Goal: Ask a question

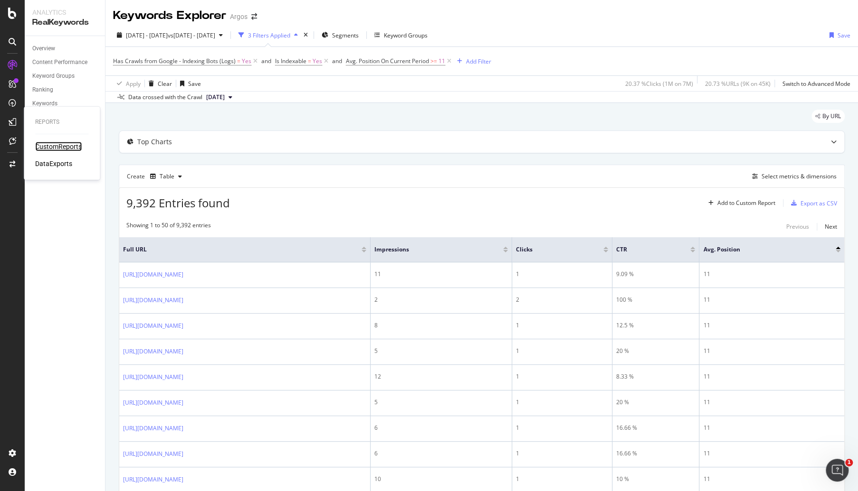
click at [55, 145] on div "CustomReports" at bounding box center [58, 146] width 47 height 9
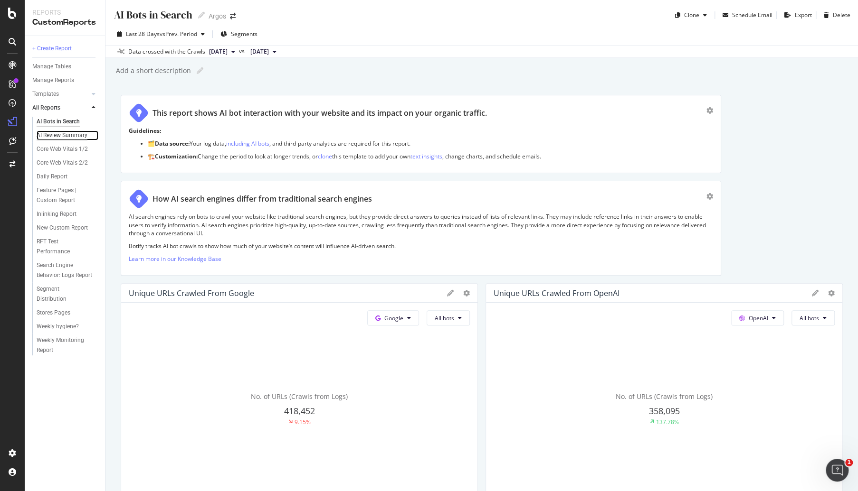
click at [62, 133] on div "AI Review Summary" at bounding box center [62, 136] width 51 height 10
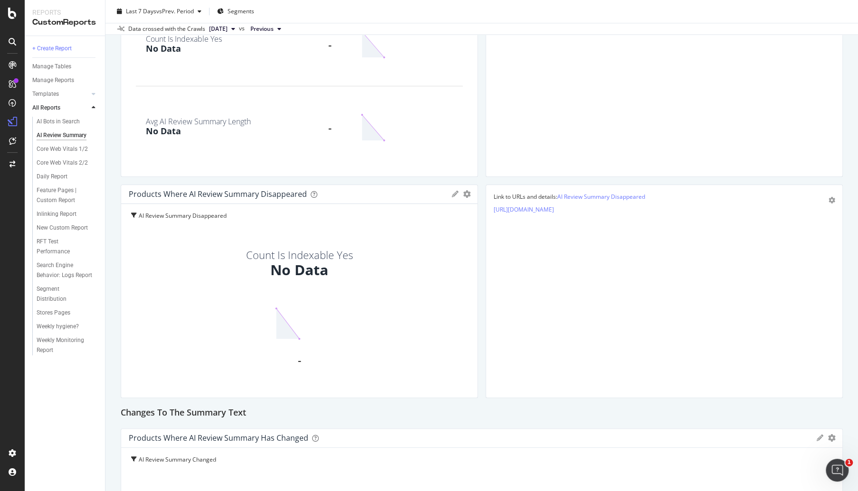
scroll to position [757, 0]
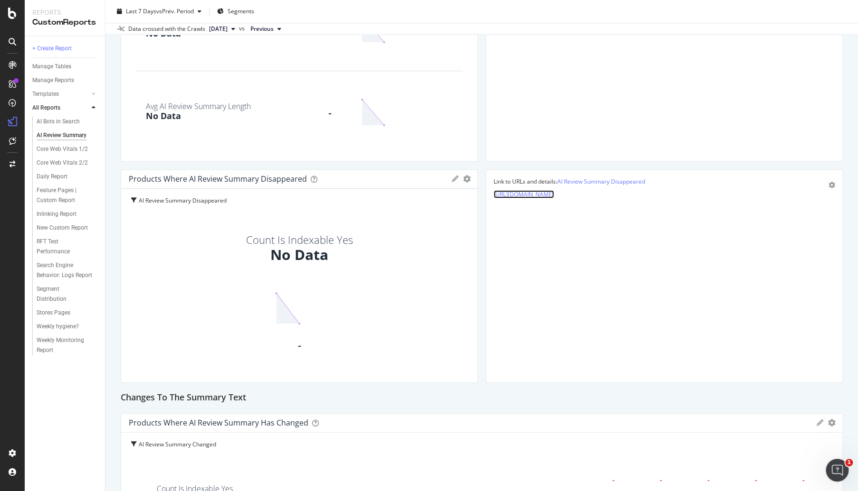
click at [544, 193] on link "[URL][DOMAIN_NAME]" at bounding box center [523, 194] width 60 height 8
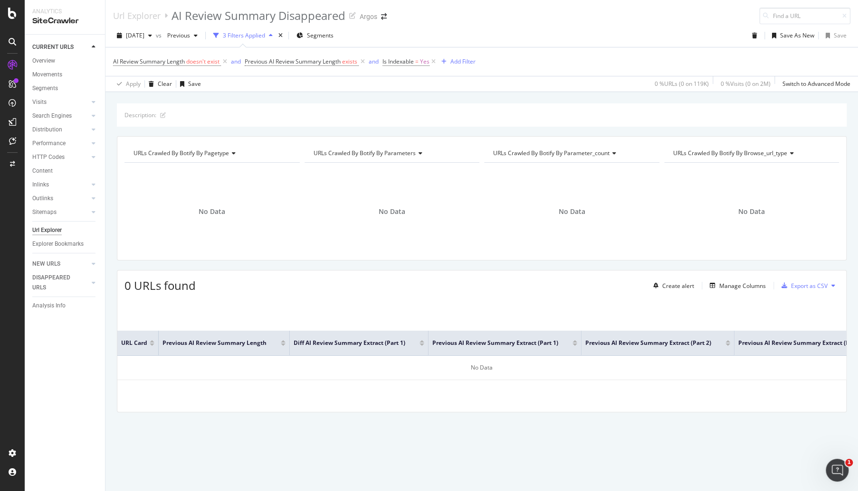
click at [40, 229] on div "Url Explorer" at bounding box center [46, 231] width 29 height 10
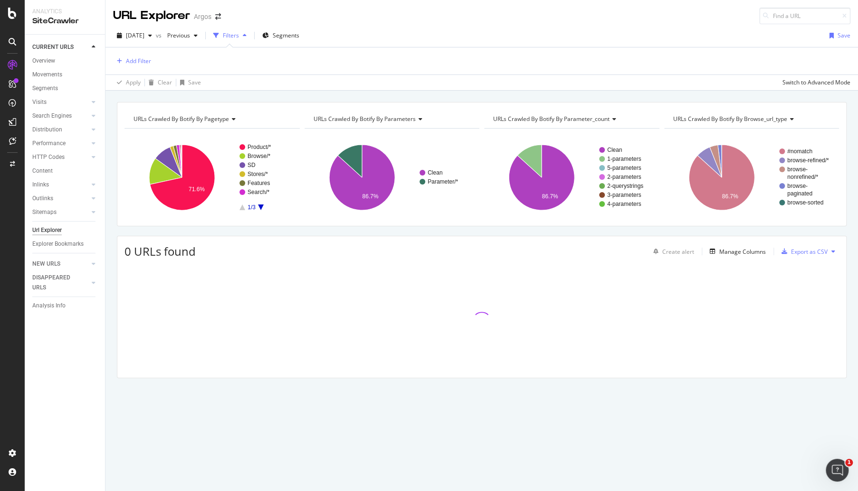
click at [250, 30] on div "Filters" at bounding box center [229, 35] width 41 height 14
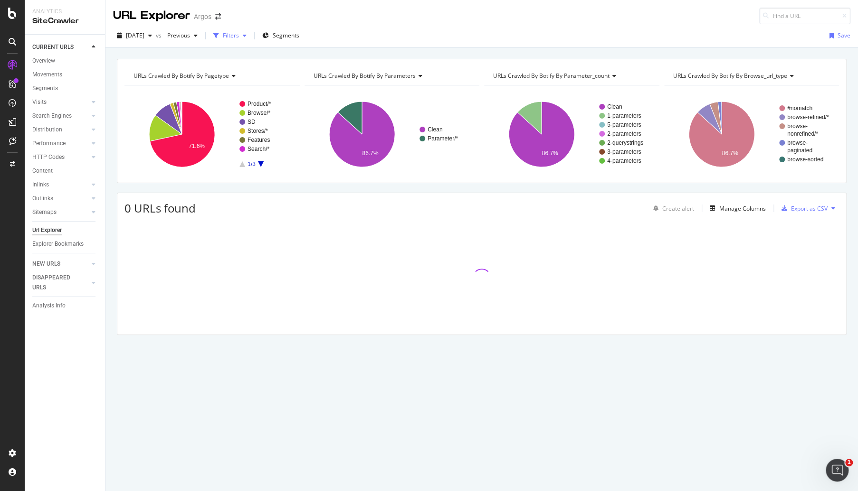
click at [250, 30] on div "Filters" at bounding box center [229, 35] width 41 height 14
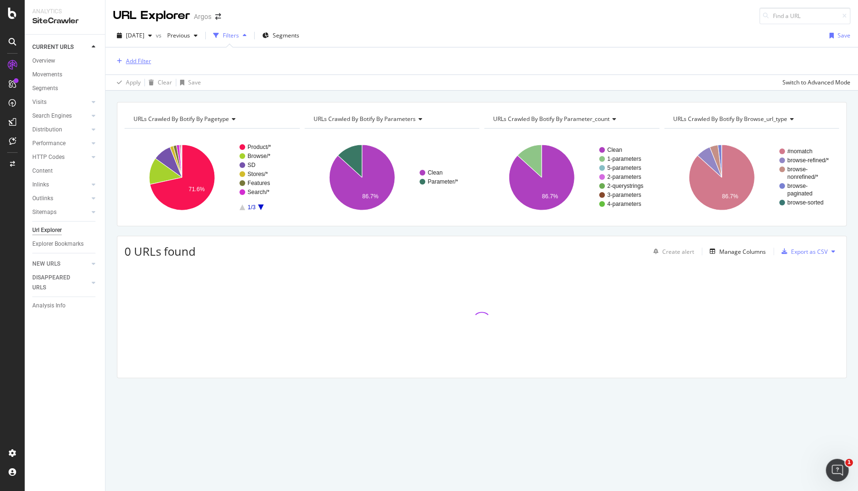
click at [131, 65] on div "Add Filter" at bounding box center [132, 61] width 38 height 10
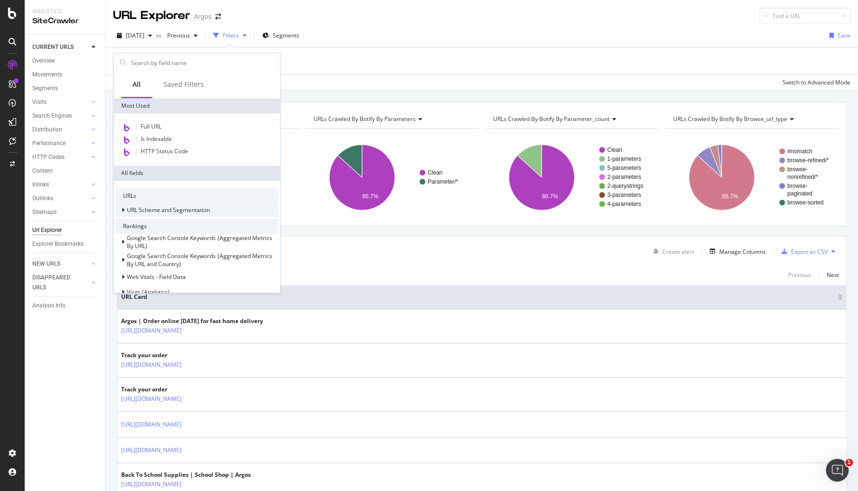
click at [123, 207] on icon at bounding box center [123, 210] width 3 height 6
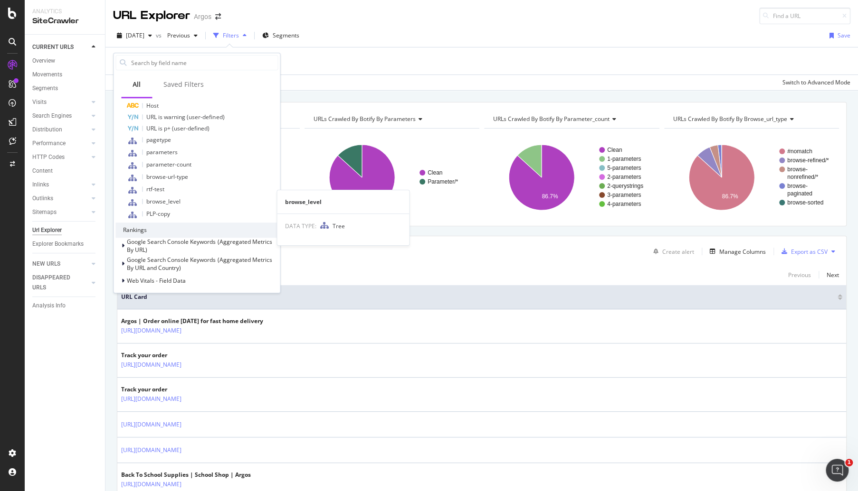
scroll to position [271, 0]
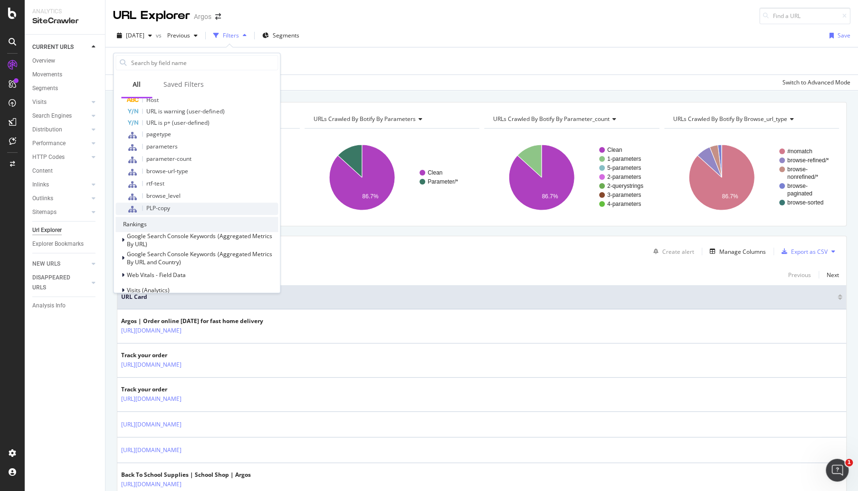
click at [155, 208] on span "PLP-copy" at bounding box center [158, 208] width 24 height 8
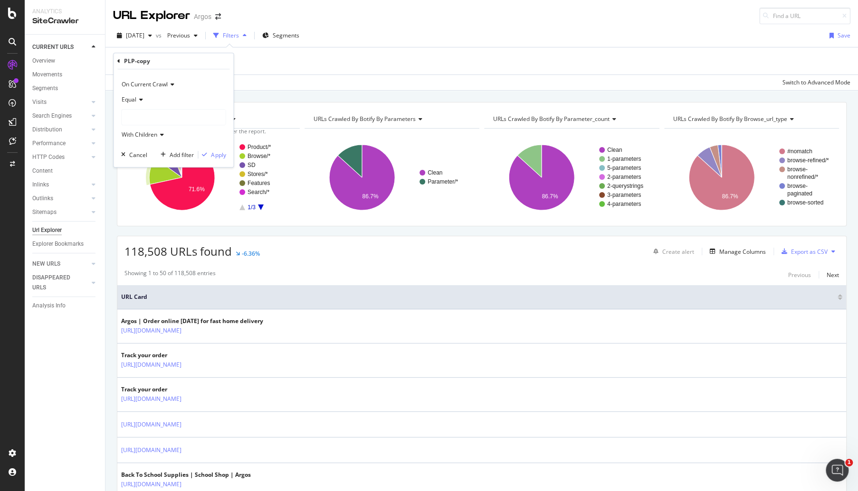
click at [138, 97] on icon at bounding box center [139, 100] width 7 height 6
click at [142, 121] on div at bounding box center [174, 117] width 104 height 15
click at [151, 154] on span "Copy-Available" at bounding box center [150, 158] width 39 height 8
click at [148, 164] on span "Browse" at bounding box center [146, 168] width 20 height 8
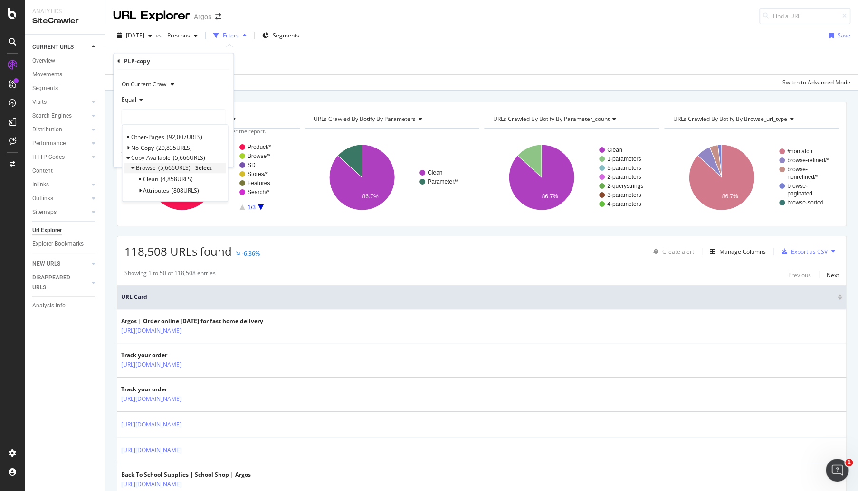
click at [207, 167] on span "Select" at bounding box center [203, 168] width 17 height 8
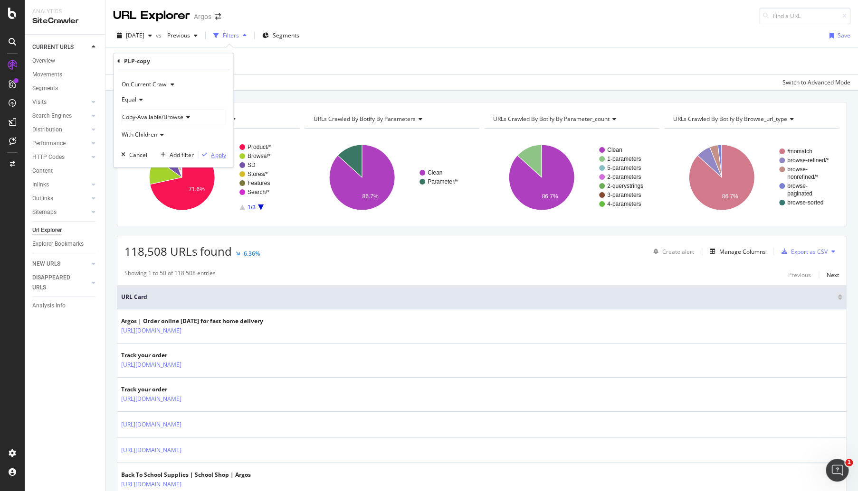
click at [215, 151] on div "Apply" at bounding box center [218, 155] width 15 height 8
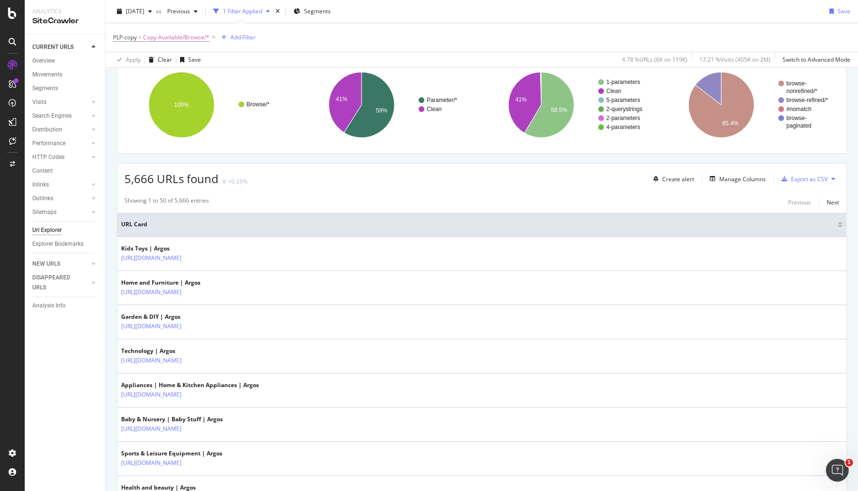
scroll to position [87, 0]
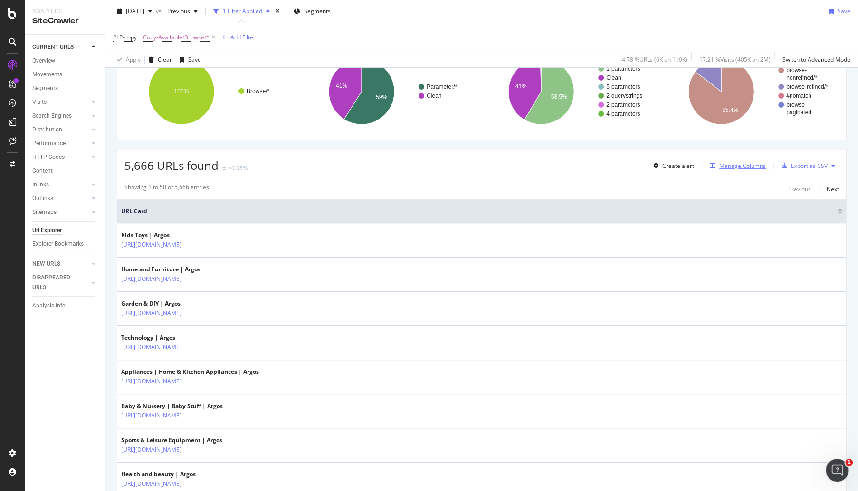
click at [723, 165] on div "Manage Columns" at bounding box center [742, 166] width 47 height 8
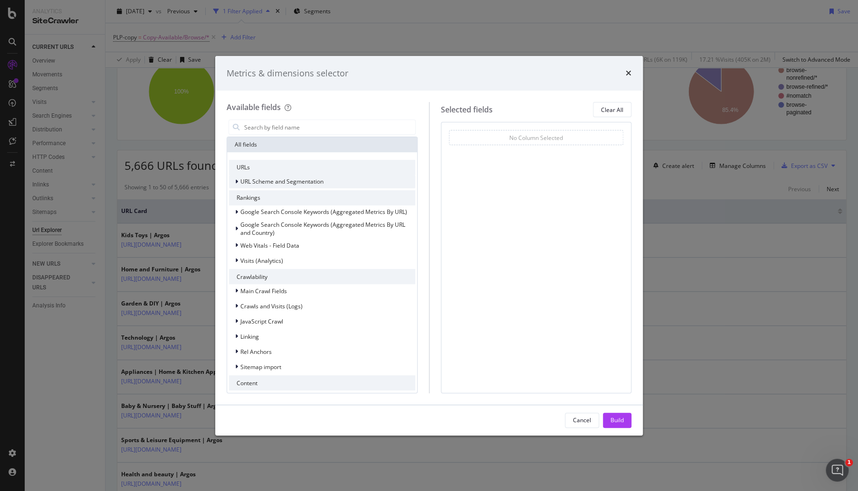
click at [234, 180] on div "URL Scheme and Segmentation" at bounding box center [276, 181] width 94 height 9
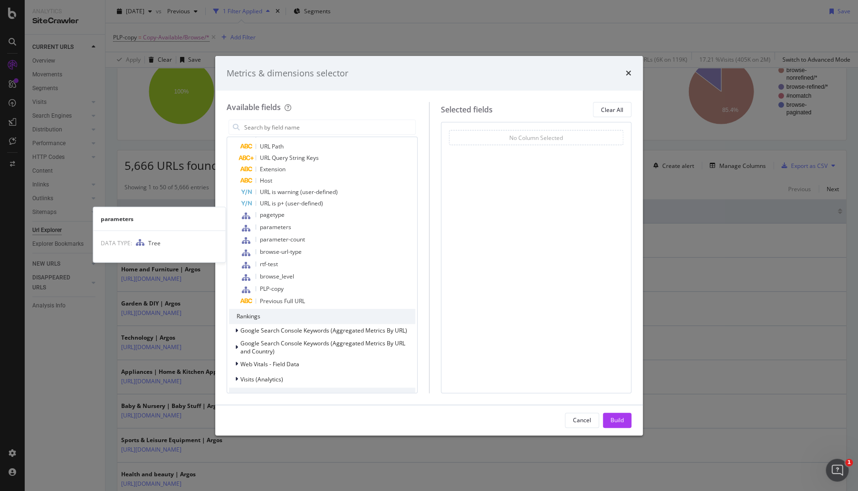
scroll to position [169, 0]
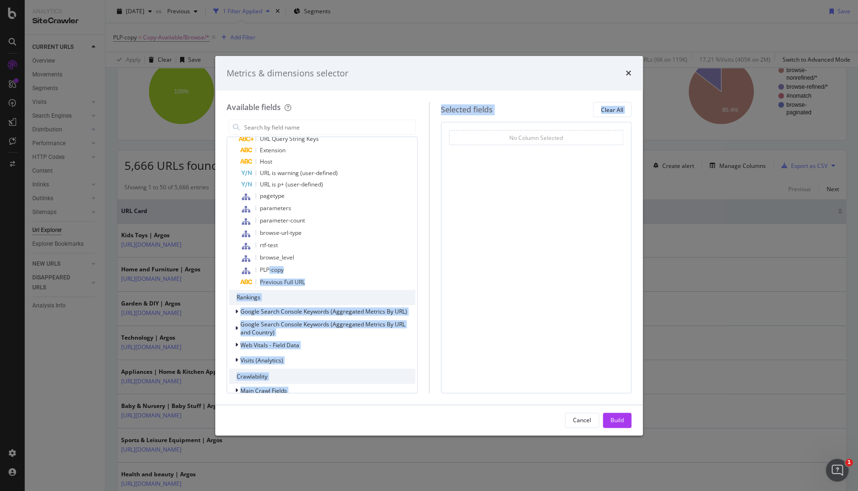
drag, startPoint x: 270, startPoint y: 268, endPoint x: 493, endPoint y: 229, distance: 226.5
click at [493, 229] on div "Available fields All fields URLs URL Scheme and Segmentation pagetype Level par…" at bounding box center [428, 247] width 405 height 291
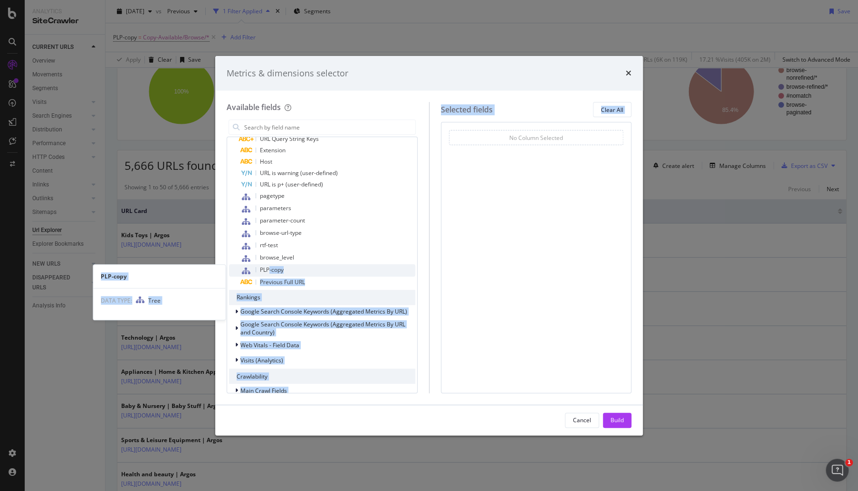
click at [283, 272] on span "PLP-copy" at bounding box center [272, 270] width 24 height 8
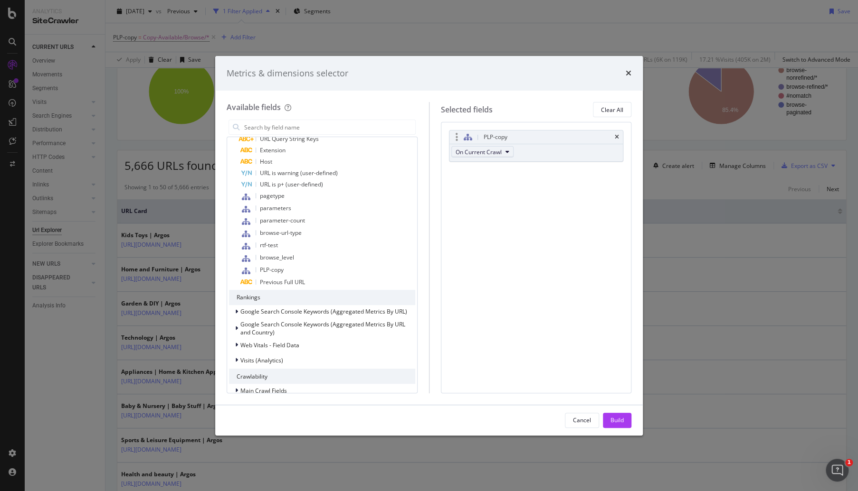
click at [471, 155] on span "On Current Crawl" at bounding box center [478, 152] width 46 height 8
click at [553, 184] on div "PLP-copy On Current Crawl You can use this field as a To pick up a draggable it…" at bounding box center [536, 257] width 191 height 271
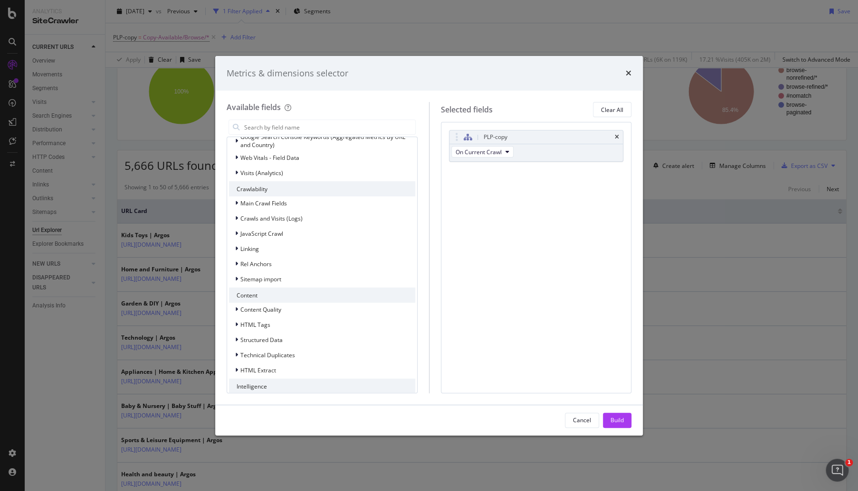
scroll to position [378, 0]
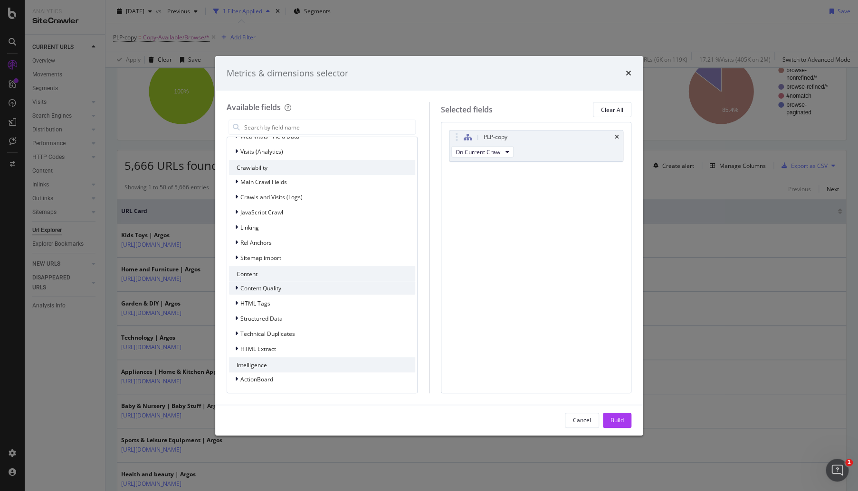
click at [252, 290] on span "Content Quality" at bounding box center [260, 288] width 41 height 8
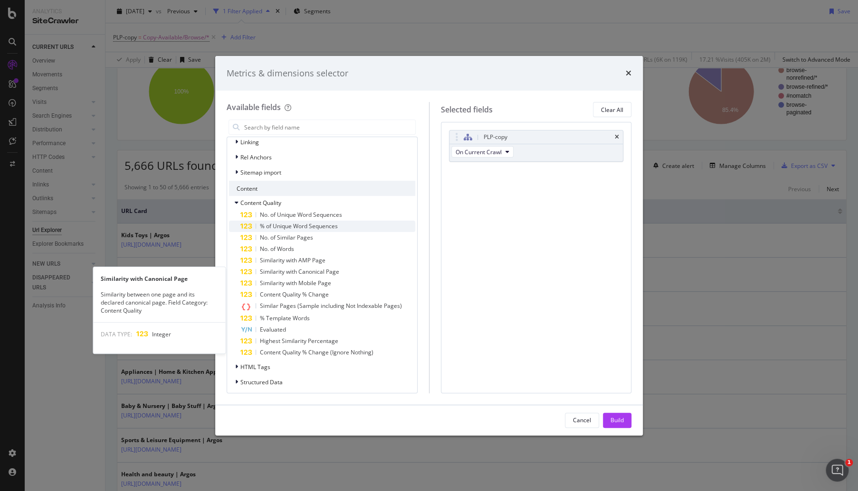
scroll to position [482, 0]
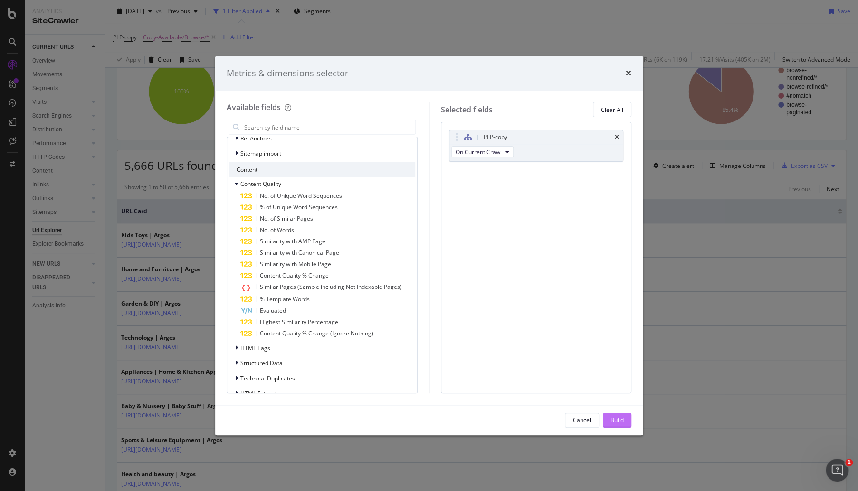
click at [619, 415] on div "Build" at bounding box center [616, 421] width 13 height 14
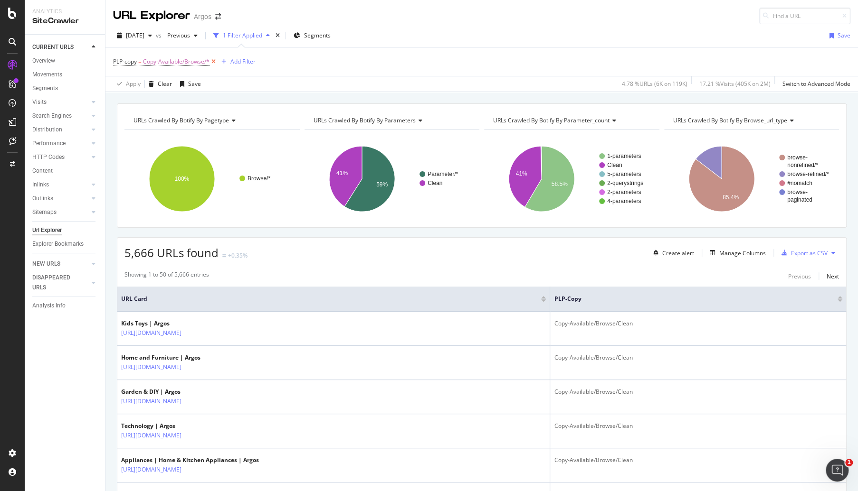
click at [213, 63] on icon at bounding box center [213, 61] width 8 height 9
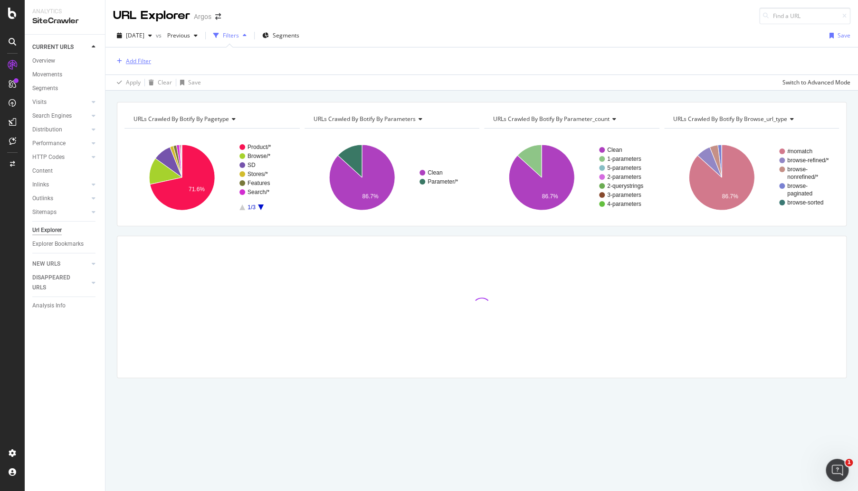
click at [136, 64] on div "Add Filter" at bounding box center [138, 61] width 25 height 8
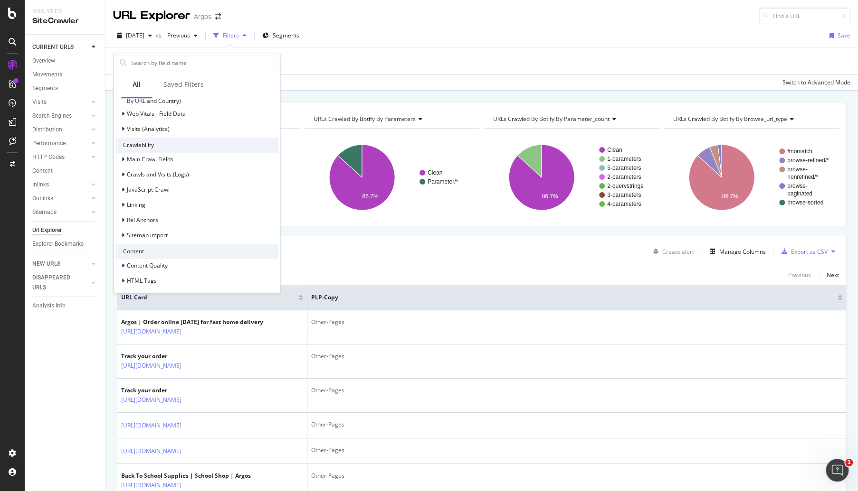
scroll to position [216, 0]
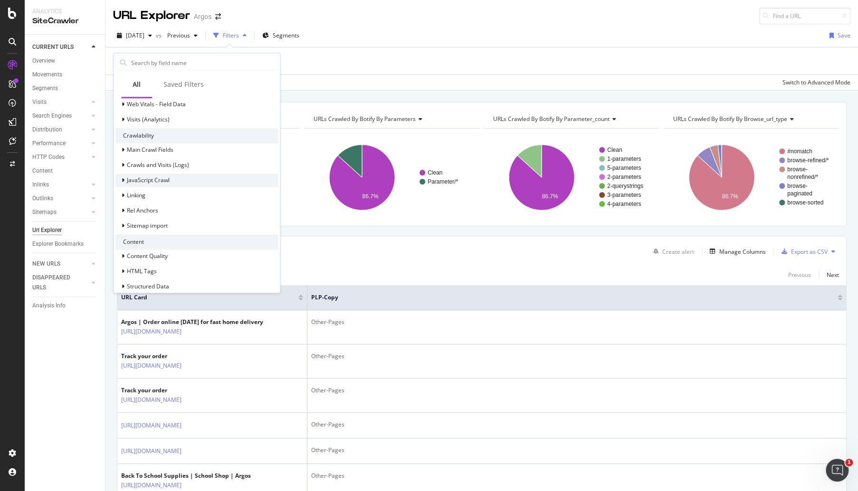
click at [120, 180] on div "JavaScript Crawl" at bounding box center [142, 180] width 54 height 9
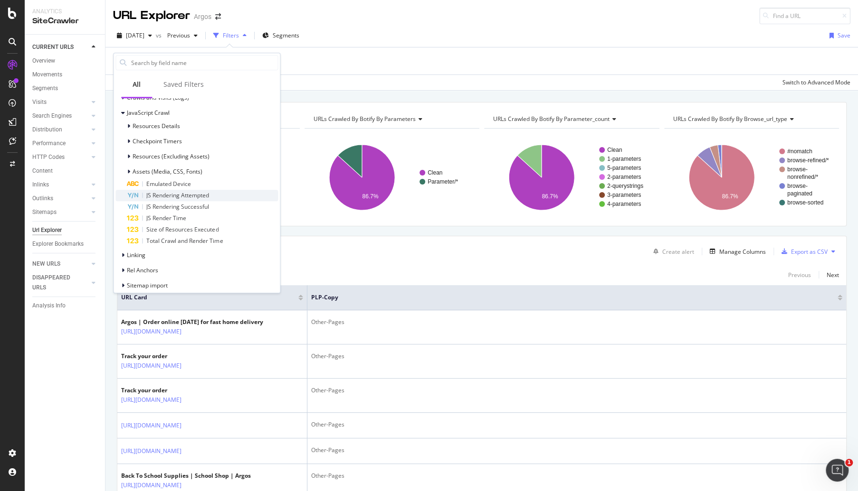
scroll to position [272, 0]
click at [126, 179] on div "Assets (Media, CSS, Fonts)" at bounding box center [158, 183] width 87 height 9
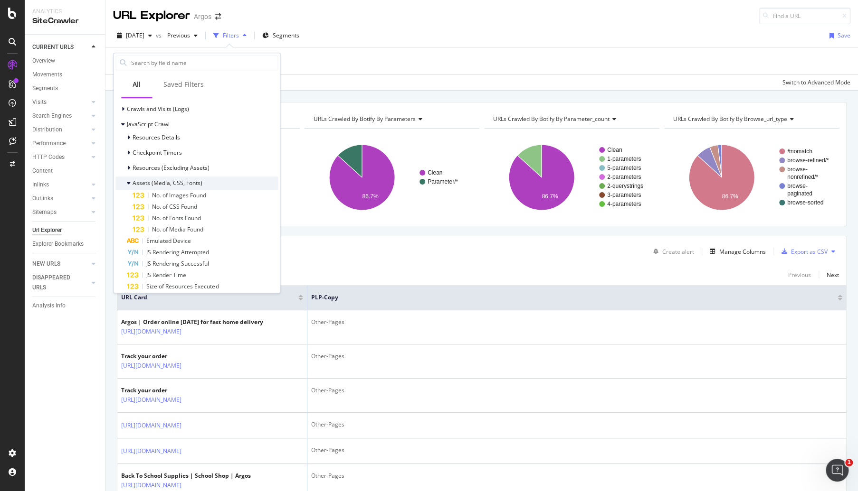
click at [128, 182] on icon at bounding box center [129, 183] width 4 height 6
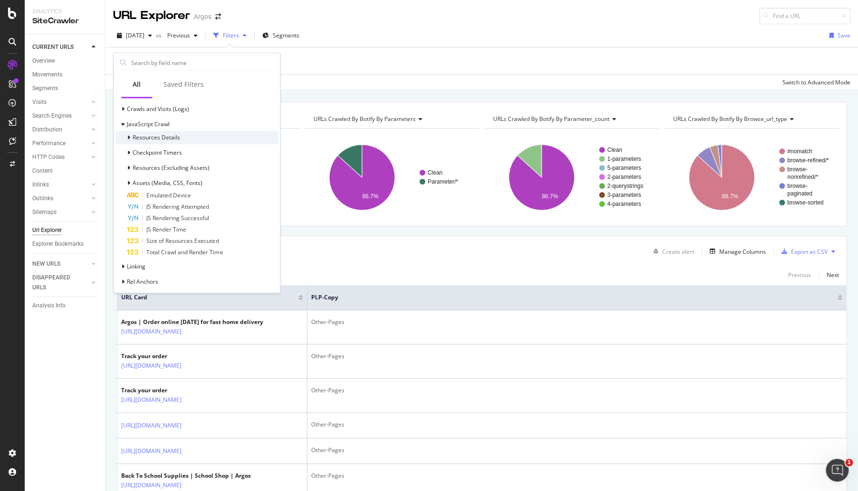
click at [130, 140] on div at bounding box center [130, 137] width 6 height 9
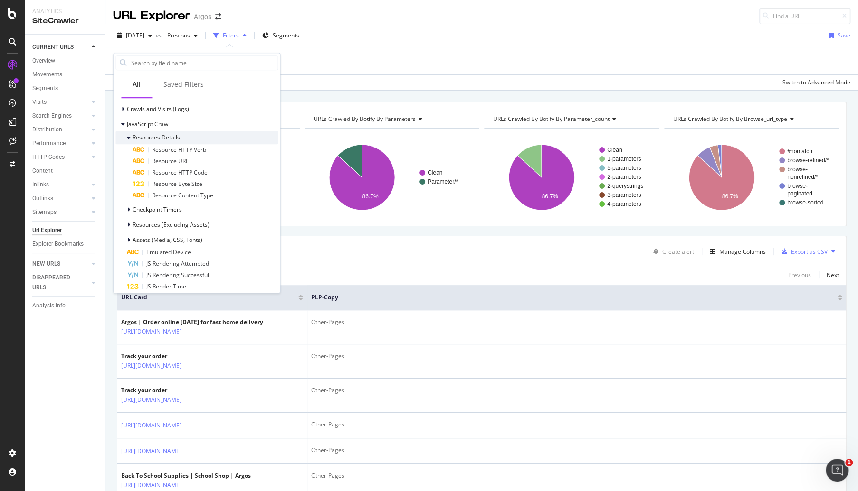
click at [130, 140] on div at bounding box center [130, 137] width 6 height 9
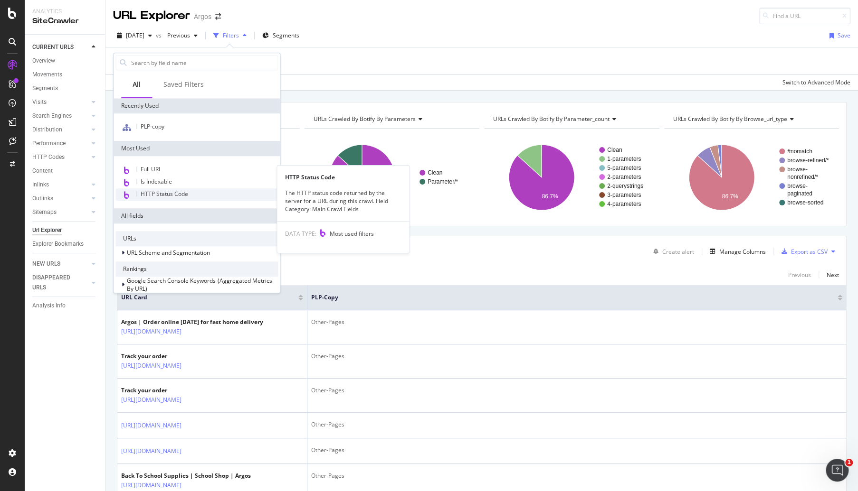
scroll to position [24, 0]
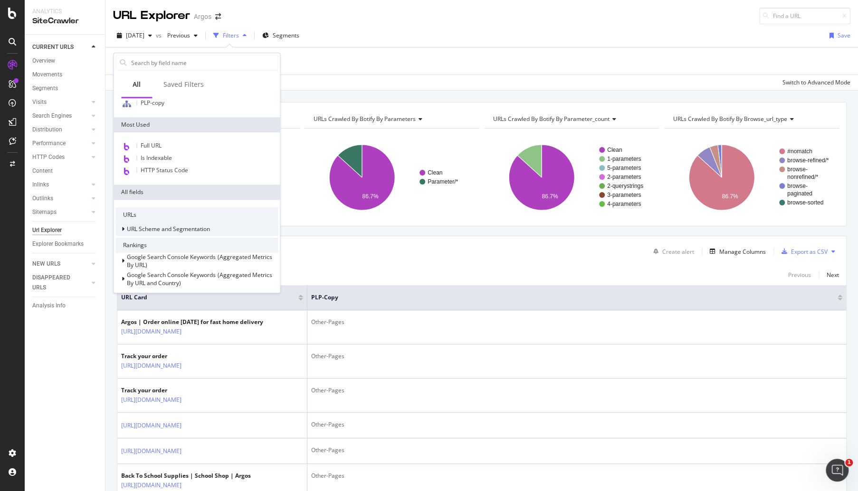
click at [120, 228] on div "URL Scheme and Segmentation" at bounding box center [162, 229] width 94 height 9
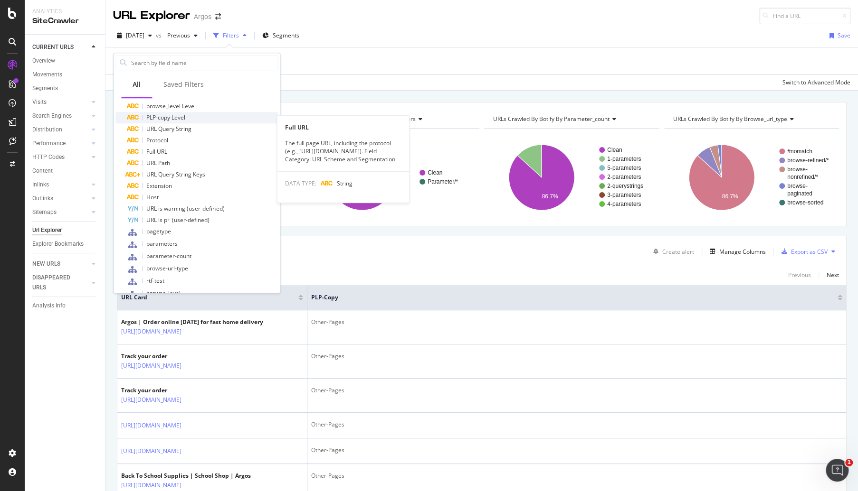
scroll to position [256, 0]
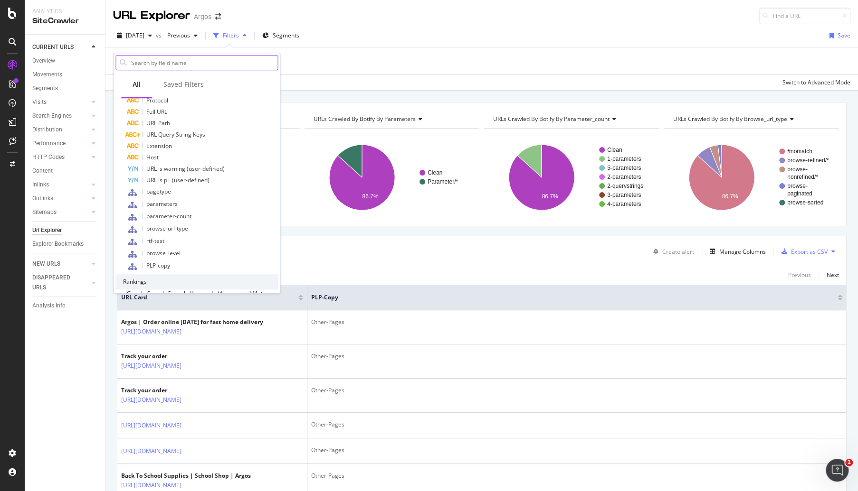
click at [157, 61] on input "text" at bounding box center [203, 63] width 147 height 14
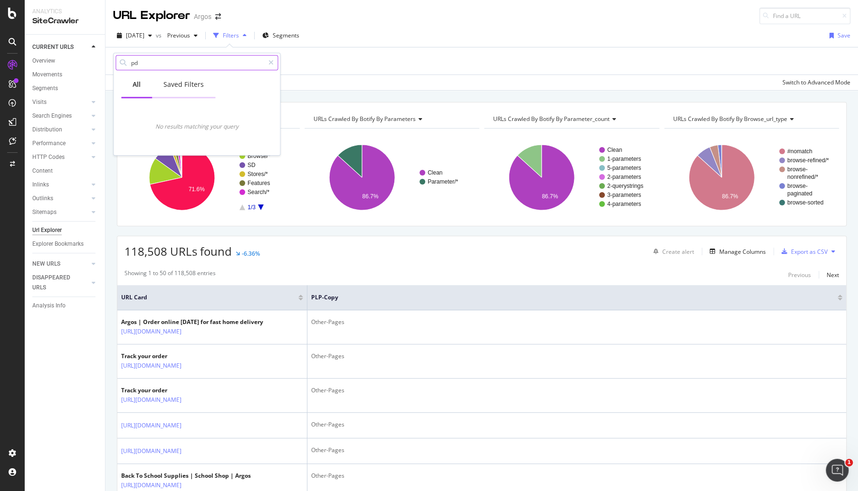
type input "p"
click at [93, 375] on div "CURRENT URLS Overview Movements Segments Visits Analysis Orphan URLs Search Eng…" at bounding box center [65, 263] width 80 height 457
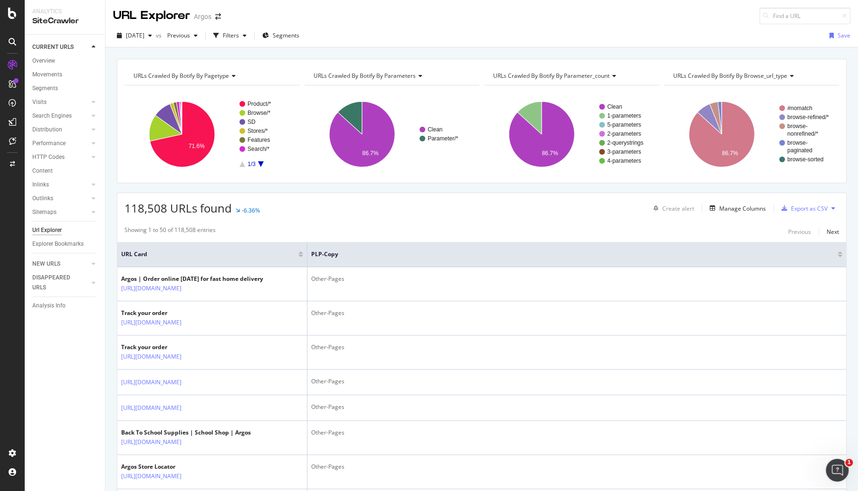
click at [261, 162] on icon "A chart." at bounding box center [261, 164] width 6 height 6
click at [243, 163] on rect "A chart." at bounding box center [264, 134] width 51 height 66
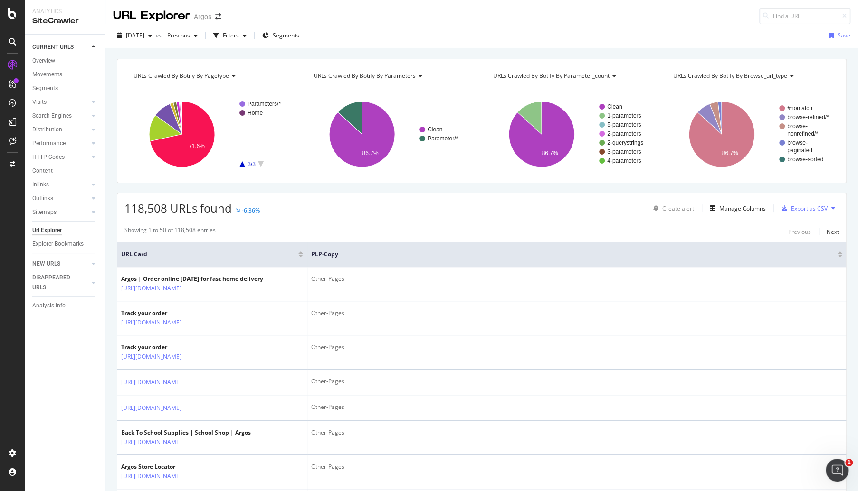
click at [239, 163] on rect "A chart." at bounding box center [264, 134] width 51 height 66
click at [239, 36] on div "Filters" at bounding box center [231, 35] width 16 height 8
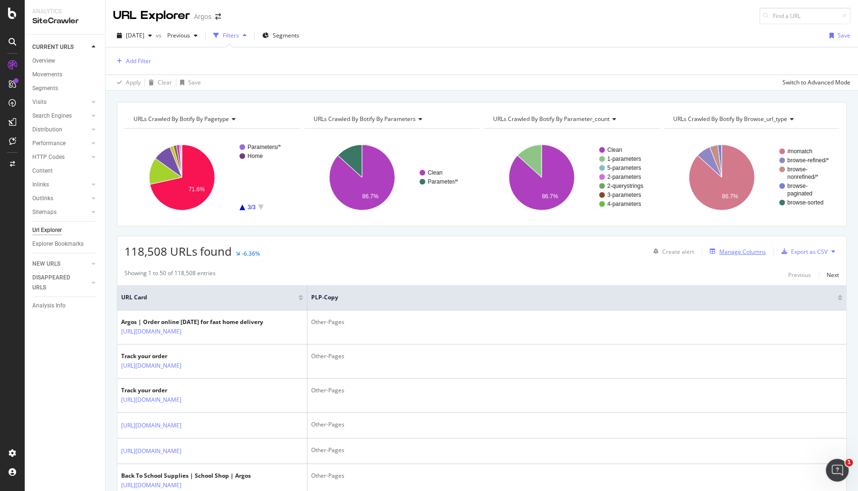
click at [743, 248] on div "Manage Columns" at bounding box center [742, 252] width 47 height 8
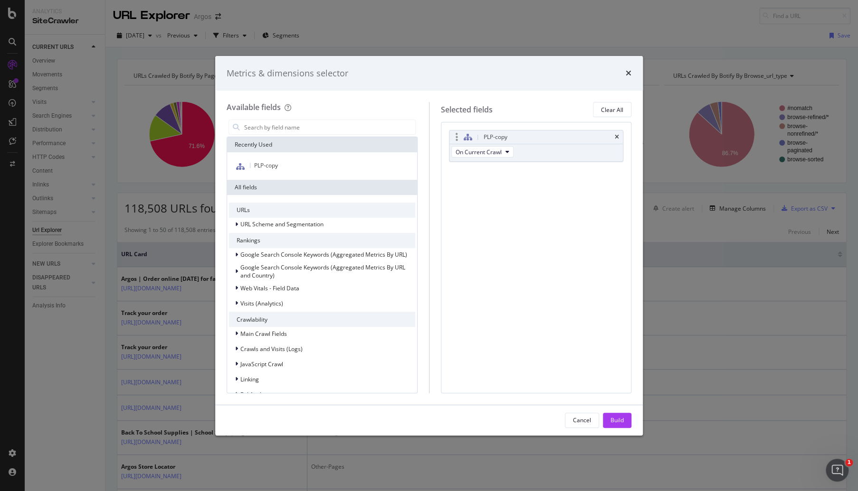
click at [613, 138] on div "PLP-copy" at bounding box center [536, 137] width 174 height 13
click at [617, 135] on icon "times" at bounding box center [616, 137] width 4 height 6
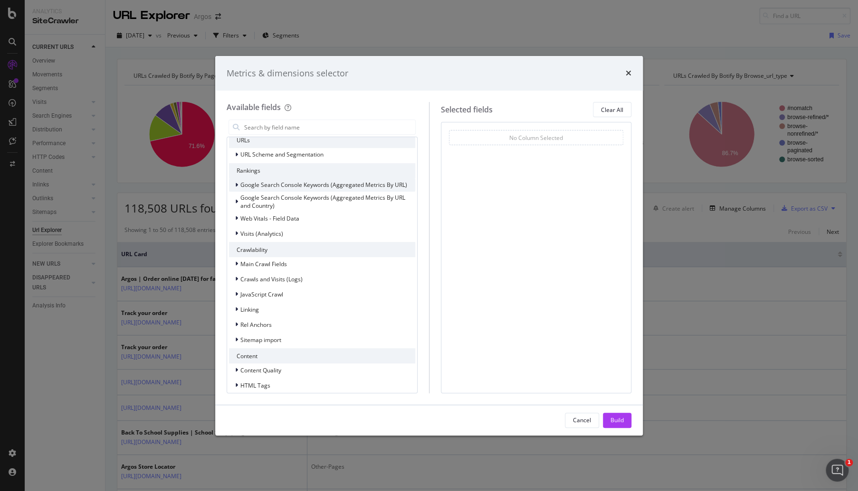
scroll to position [152, 0]
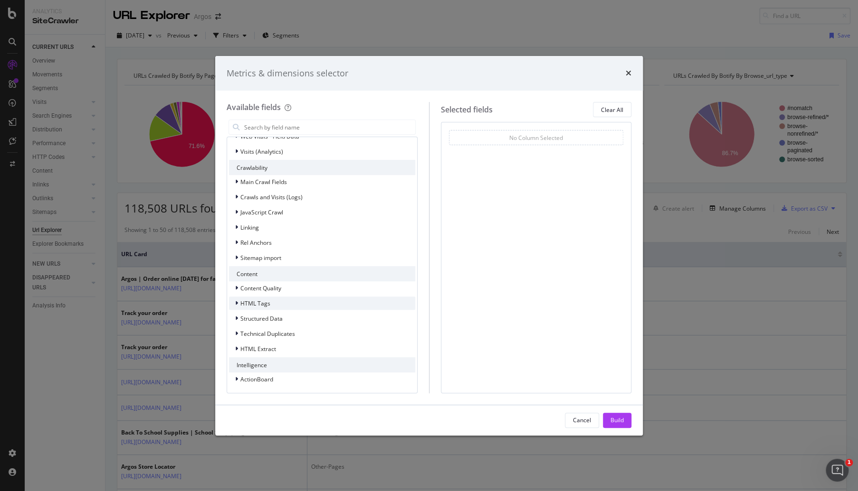
click at [235, 301] on icon "modal" at bounding box center [236, 304] width 3 height 6
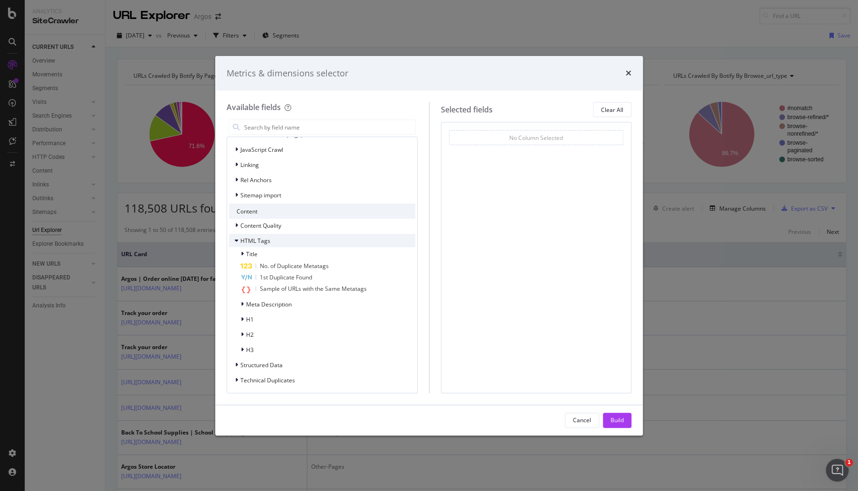
scroll to position [262, 0]
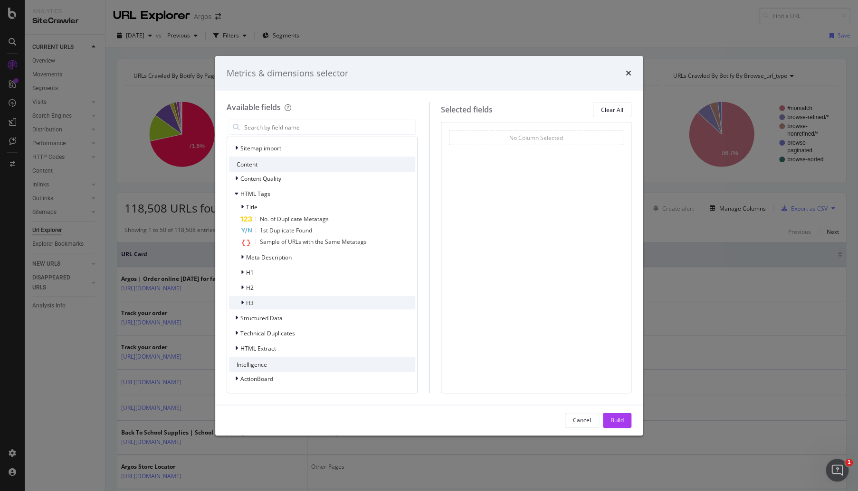
click at [241, 301] on icon "modal" at bounding box center [242, 303] width 3 height 6
click at [241, 301] on icon "modal" at bounding box center [242, 303] width 4 height 6
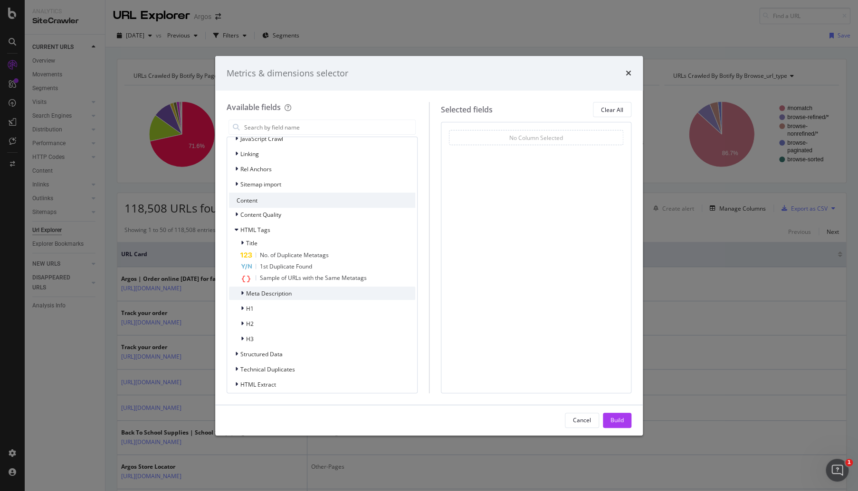
scroll to position [171, 0]
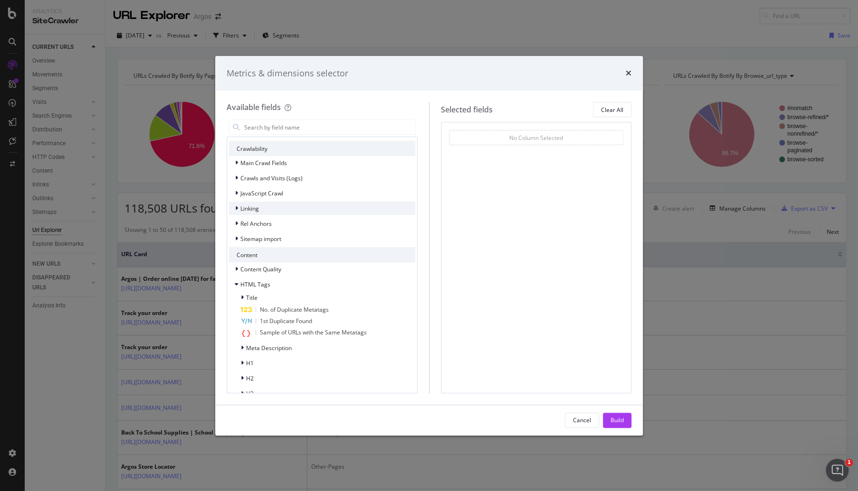
click at [235, 208] on icon "modal" at bounding box center [236, 209] width 3 height 6
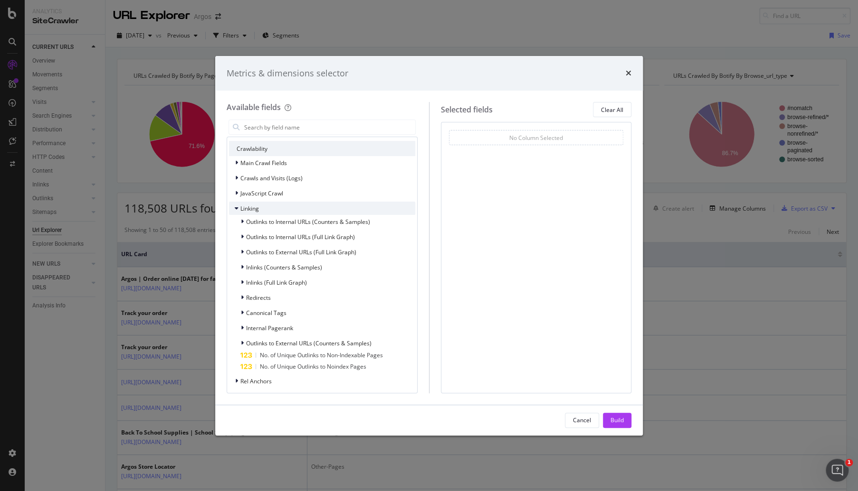
click at [235, 208] on icon "modal" at bounding box center [237, 209] width 4 height 6
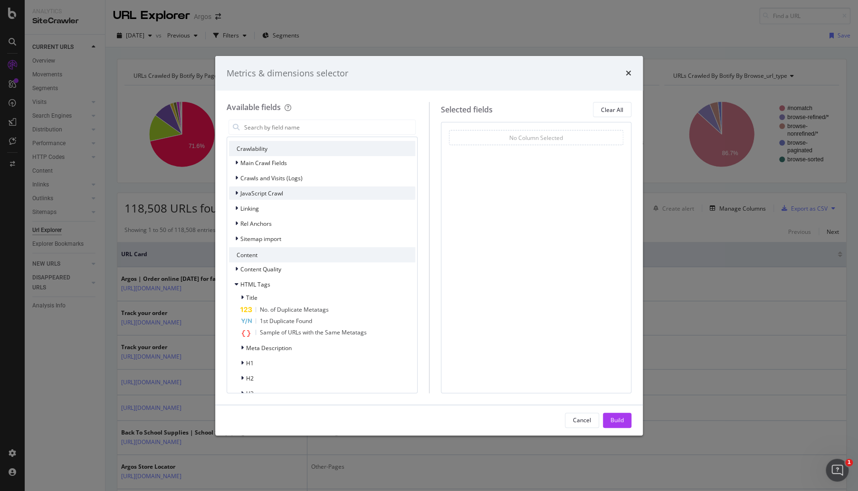
click at [236, 190] on icon "modal" at bounding box center [236, 193] width 3 height 6
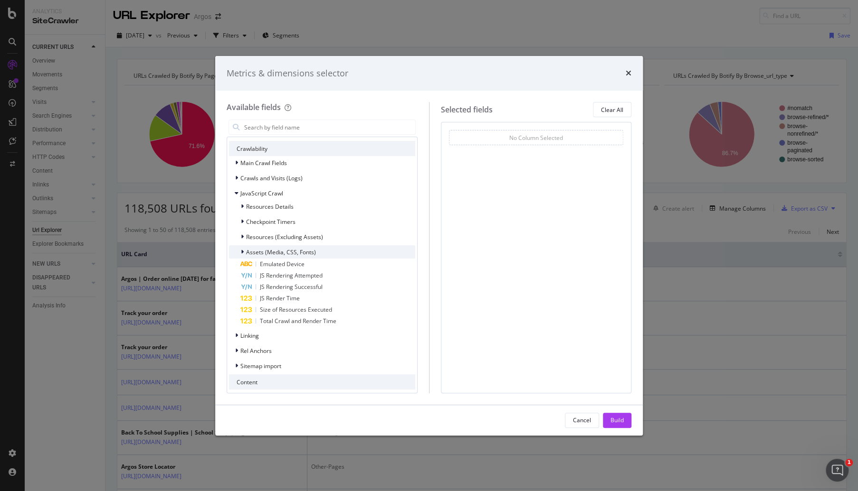
click at [241, 251] on icon "modal" at bounding box center [242, 252] width 3 height 6
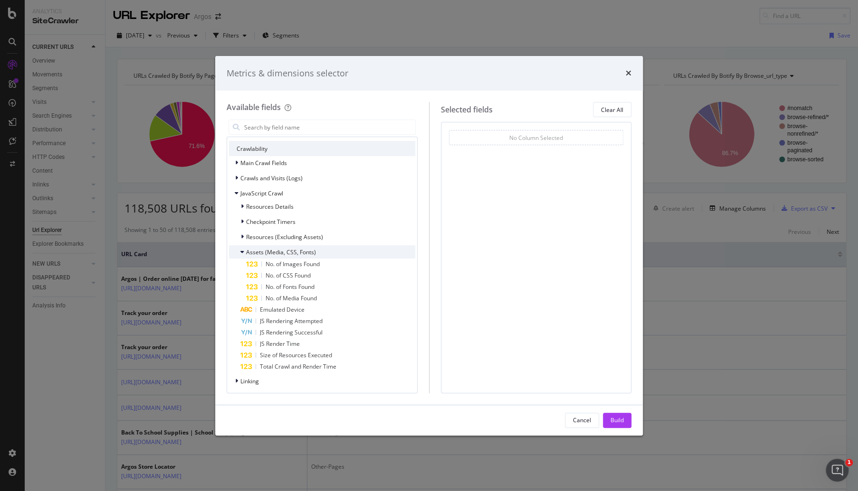
click at [241, 251] on icon "modal" at bounding box center [242, 252] width 4 height 6
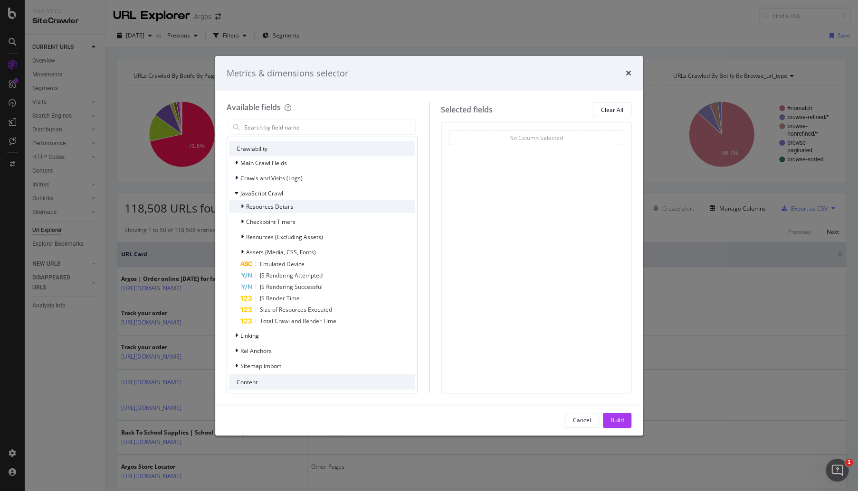
click at [241, 207] on icon "modal" at bounding box center [242, 207] width 3 height 6
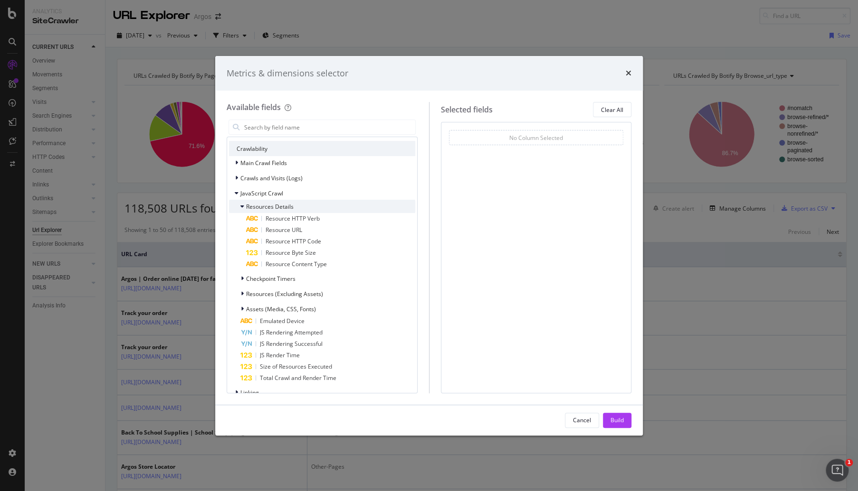
click at [241, 207] on icon "modal" at bounding box center [242, 207] width 4 height 6
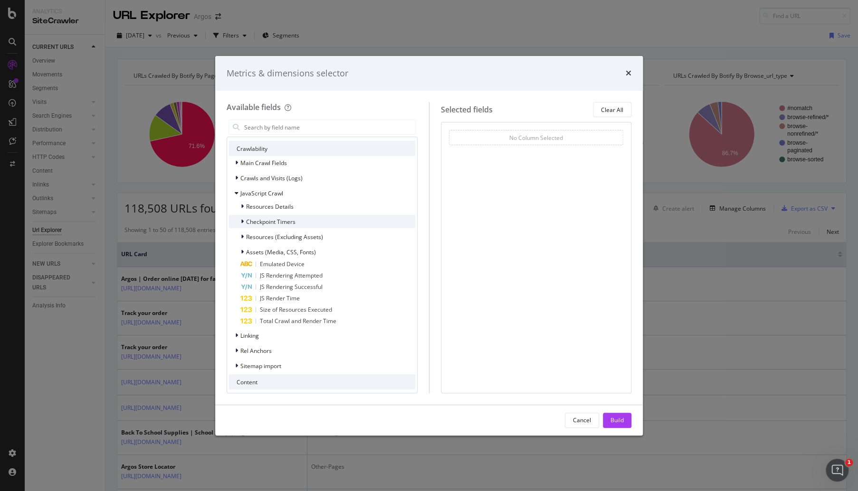
click at [243, 223] on icon "modal" at bounding box center [242, 222] width 3 height 6
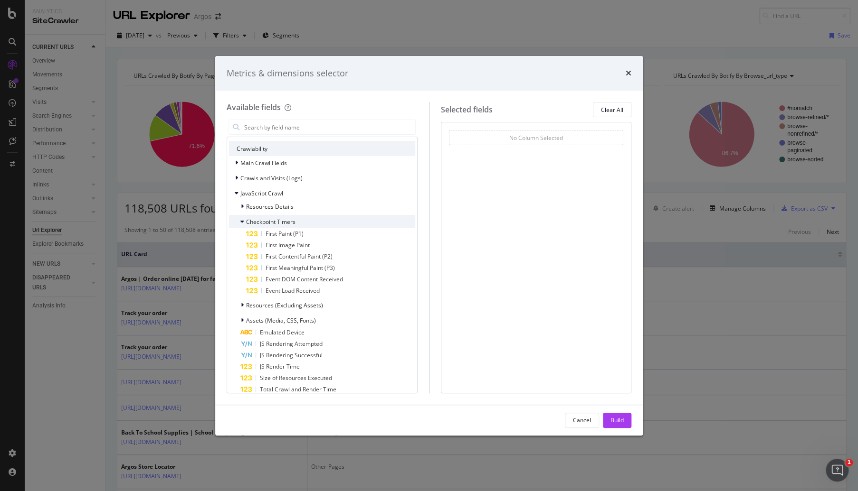
click at [243, 223] on icon "modal" at bounding box center [242, 222] width 4 height 6
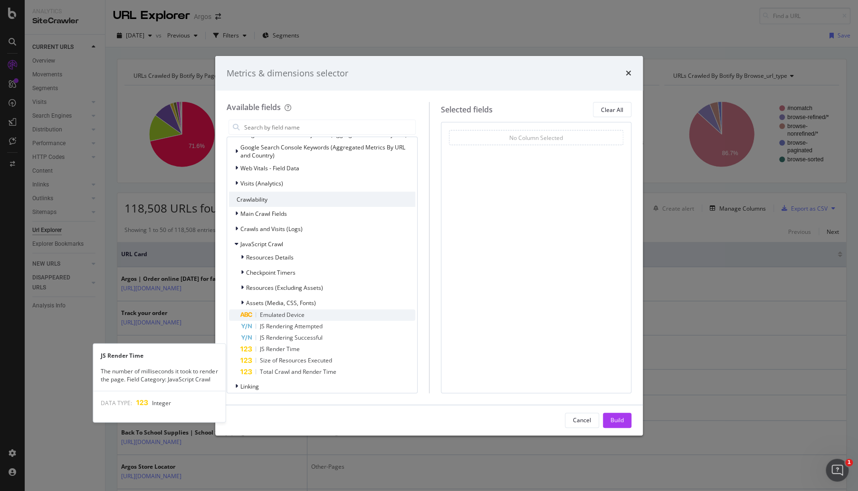
scroll to position [120, 0]
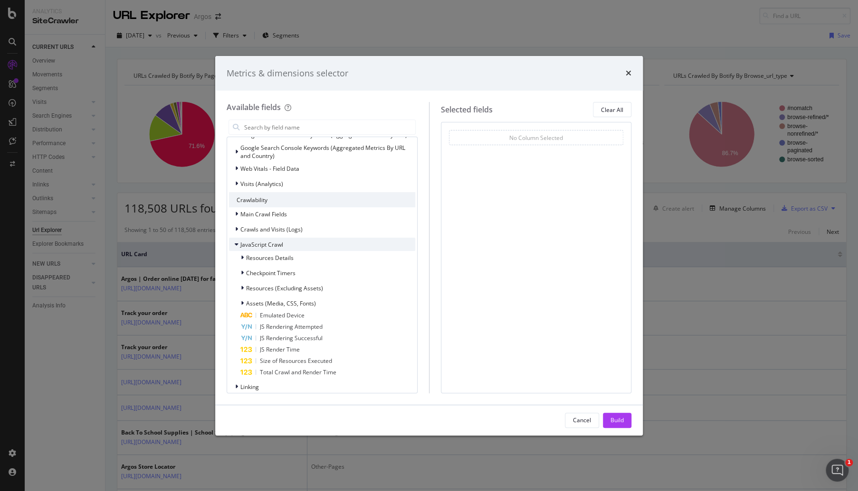
click at [237, 245] on icon "modal" at bounding box center [237, 245] width 4 height 6
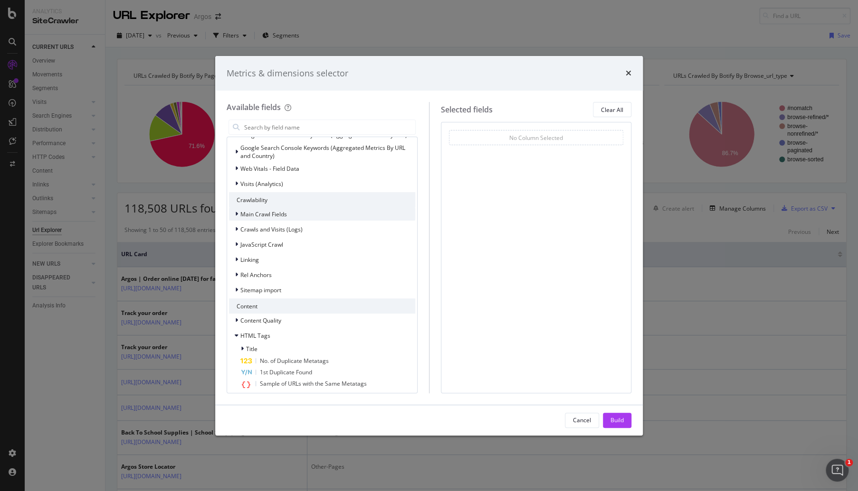
click at [236, 218] on div "modal" at bounding box center [238, 213] width 6 height 9
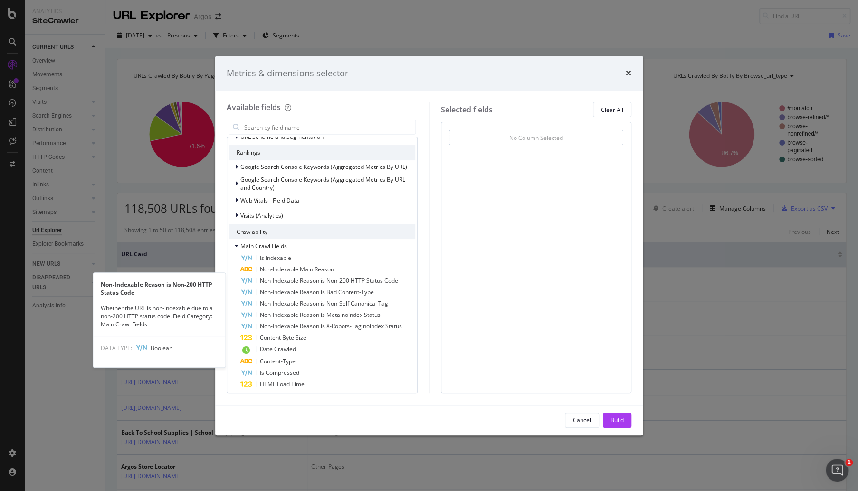
scroll to position [86, 0]
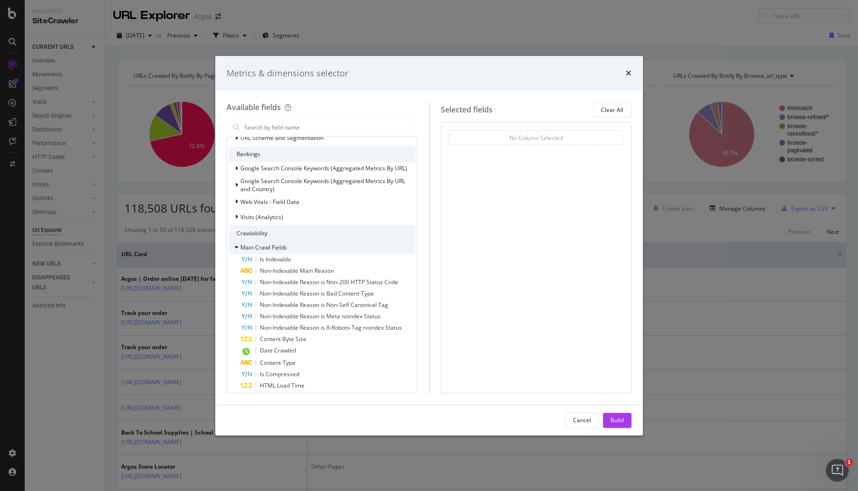
click at [237, 248] on icon "modal" at bounding box center [237, 248] width 4 height 6
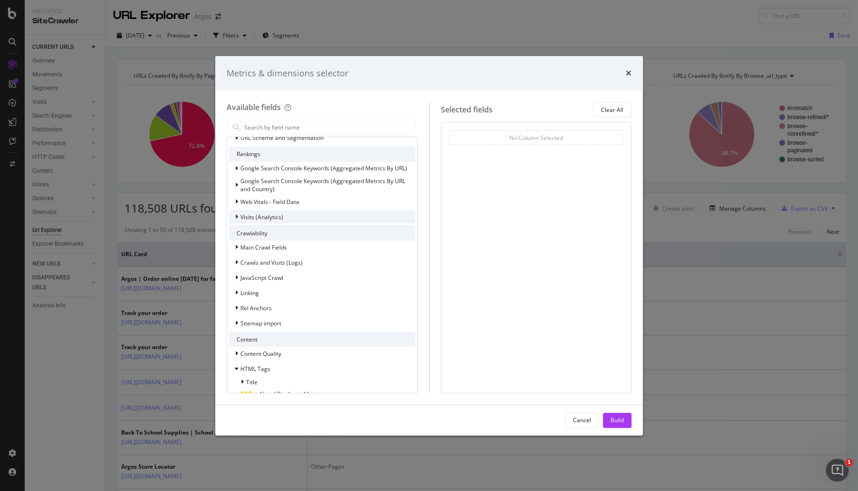
click at [237, 218] on div "modal" at bounding box center [238, 216] width 6 height 9
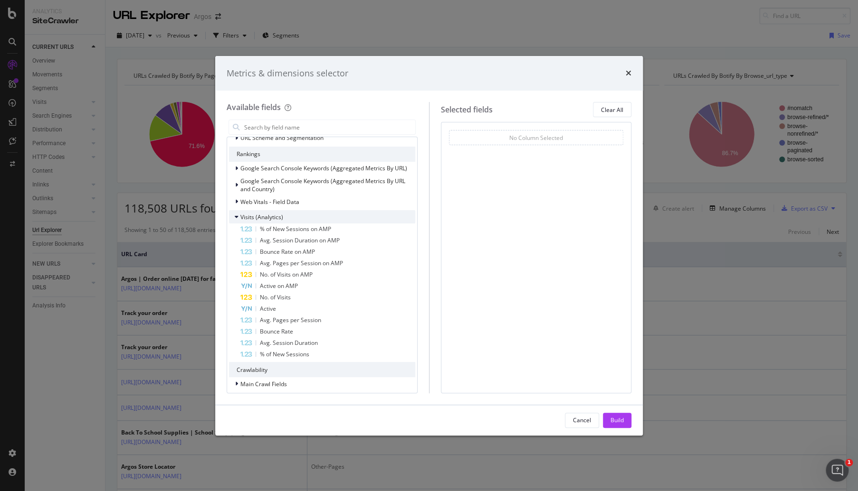
click at [237, 218] on icon "modal" at bounding box center [237, 217] width 4 height 6
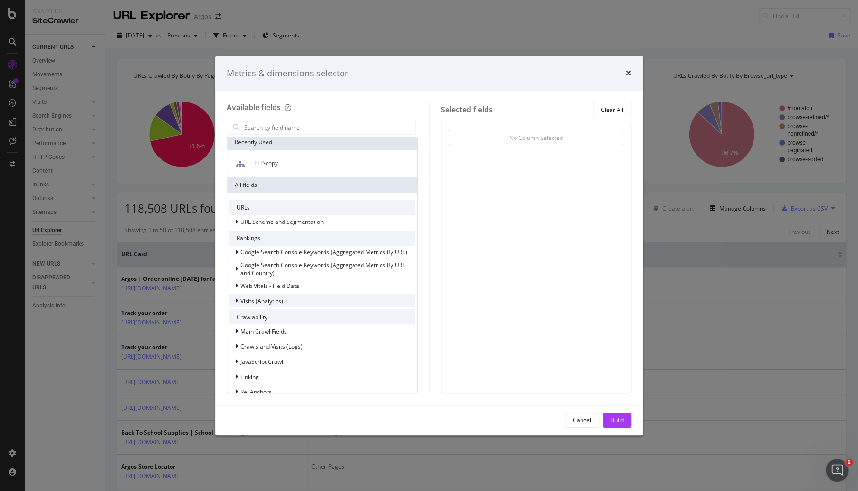
scroll to position [0, 0]
click at [239, 254] on div "modal" at bounding box center [238, 254] width 6 height 9
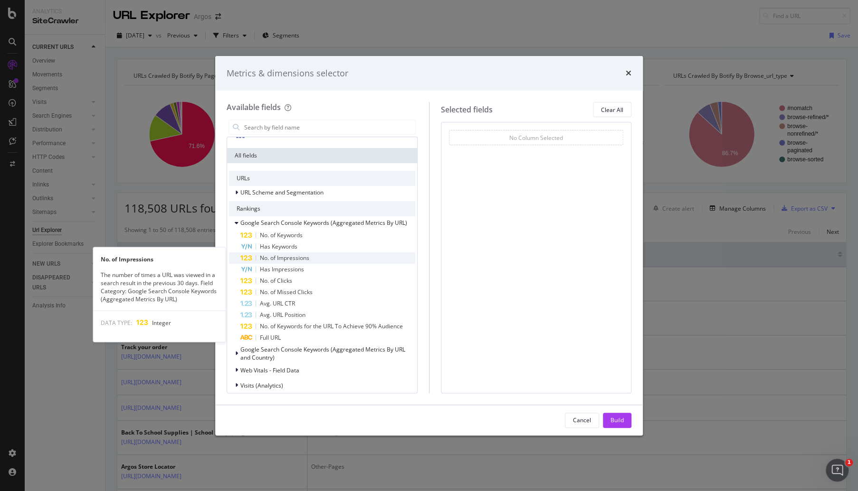
scroll to position [40, 0]
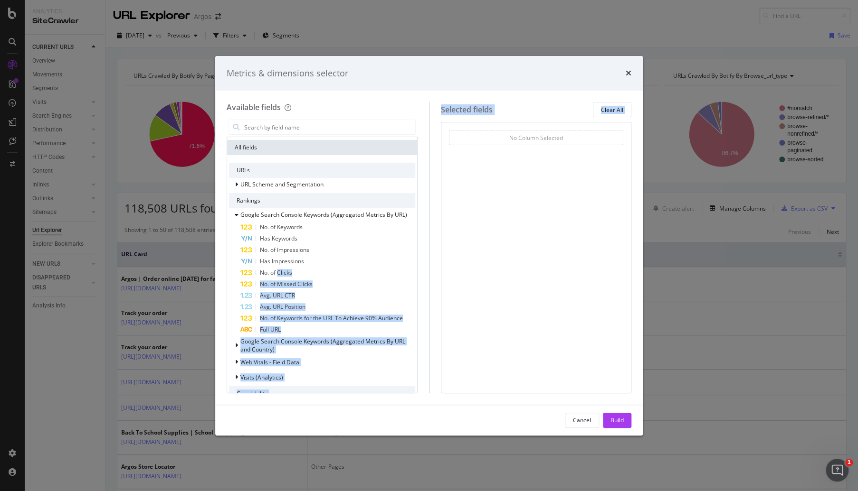
drag, startPoint x: 276, startPoint y: 271, endPoint x: 462, endPoint y: 241, distance: 188.1
click at [462, 241] on div "Available fields Recently Used PLP-copy All fields URLs URL Scheme and Segmenta…" at bounding box center [428, 247] width 405 height 291
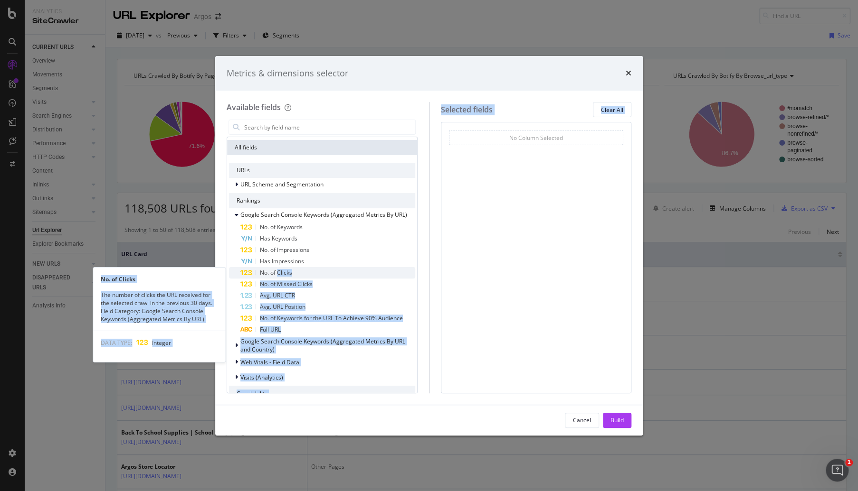
click at [305, 269] on div "No. of Clicks" at bounding box center [327, 272] width 175 height 11
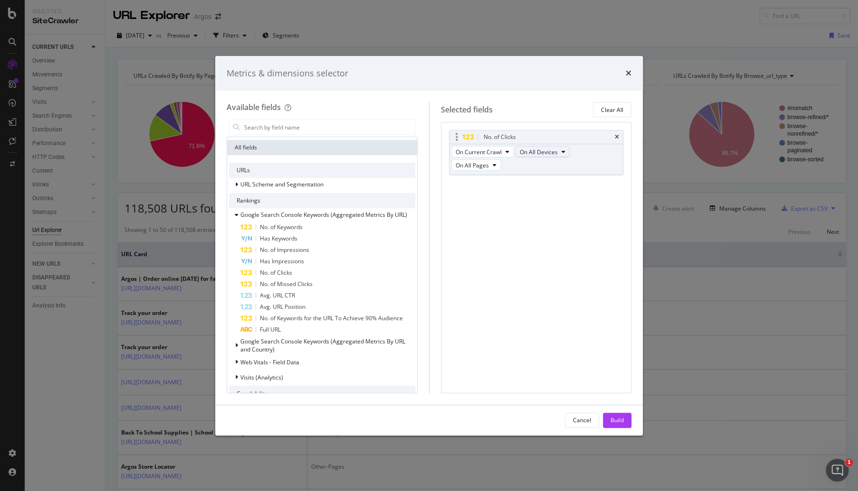
click at [524, 153] on span "On All Devices" at bounding box center [538, 152] width 38 height 8
click at [526, 201] on span "On Mobile" at bounding box center [541, 204] width 38 height 9
click at [585, 151] on span "On All Pages" at bounding box center [581, 152] width 33 height 8
click at [577, 152] on span "On All Pages" at bounding box center [581, 152] width 33 height 8
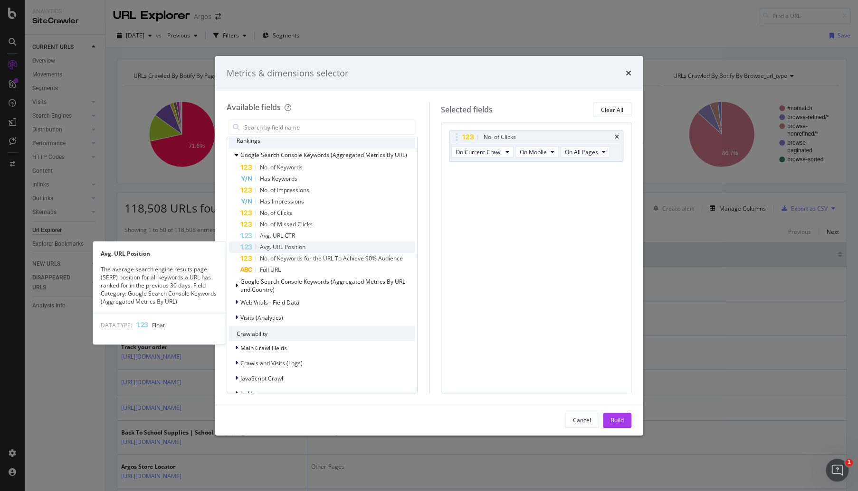
scroll to position [100, 0]
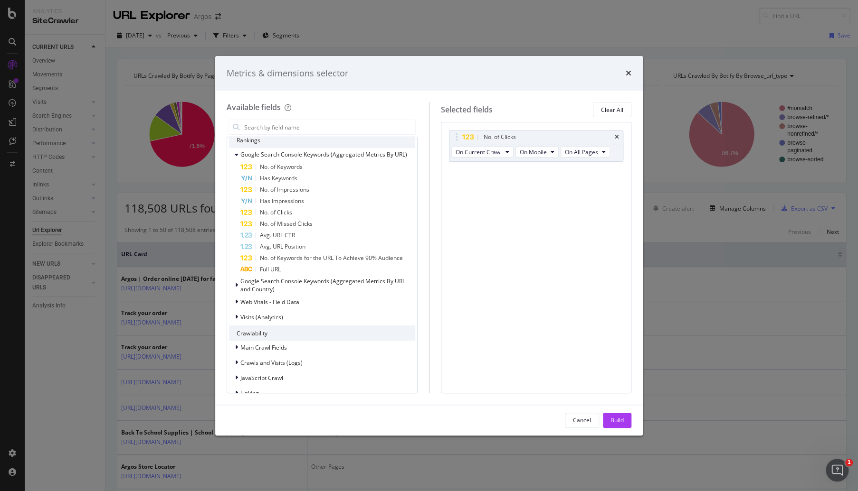
click at [623, 430] on div "Cancel Build" at bounding box center [428, 420] width 427 height 30
click at [624, 417] on button "Build" at bounding box center [617, 420] width 28 height 15
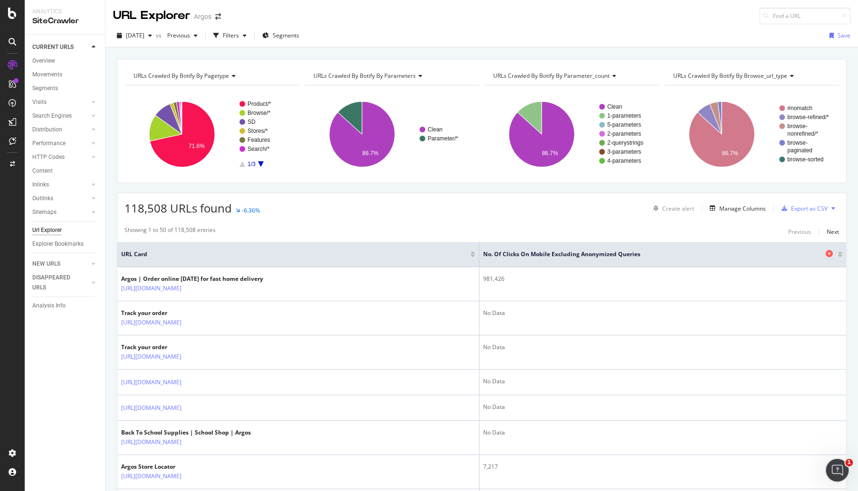
click at [634, 256] on span "No. of Clicks On Mobile excluding anonymized queries" at bounding box center [653, 254] width 340 height 9
click at [837, 255] on div at bounding box center [839, 256] width 5 height 2
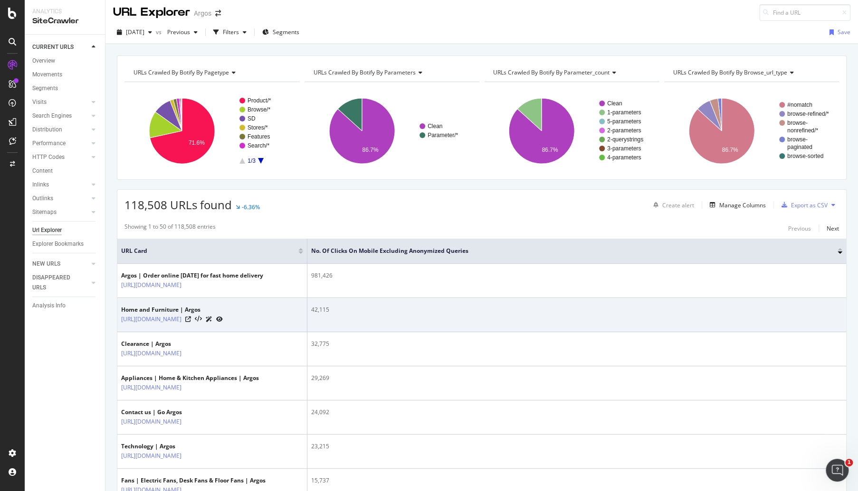
scroll to position [2, 0]
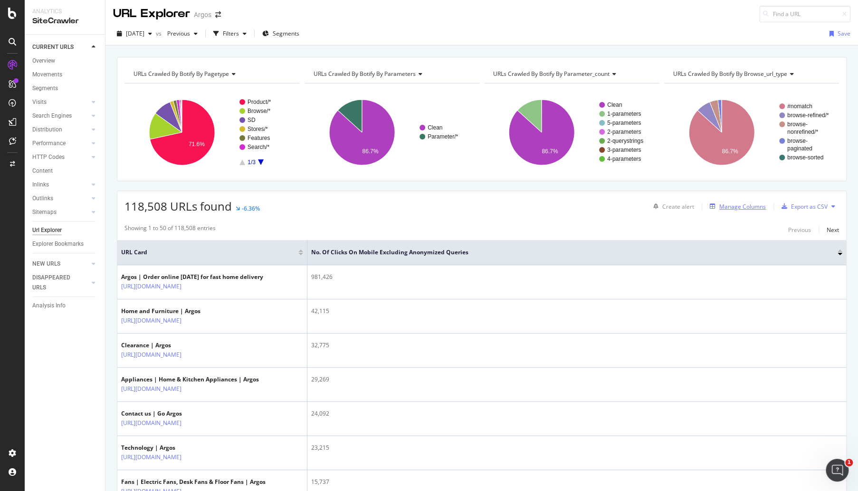
click at [754, 203] on div "Manage Columns" at bounding box center [742, 207] width 47 height 8
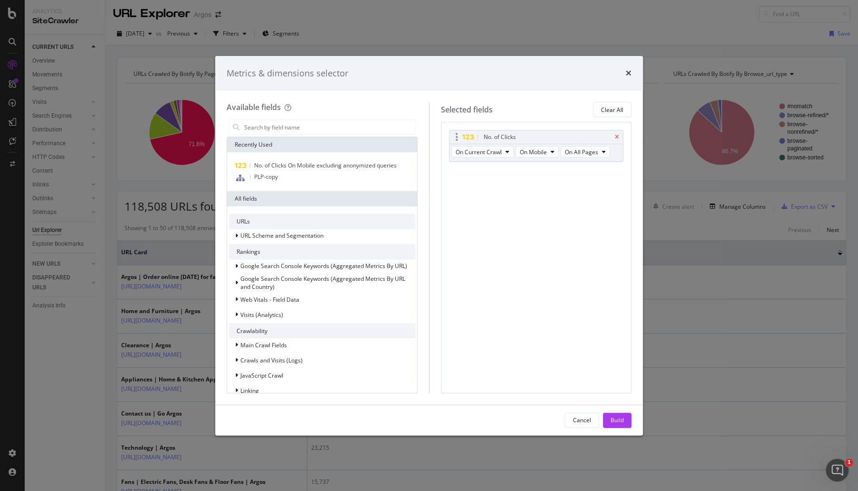
click at [615, 137] on icon "times" at bounding box center [616, 137] width 4 height 6
click at [624, 102] on button "Clear All" at bounding box center [612, 109] width 38 height 15
click at [625, 75] on div "Metrics & dimensions selector" at bounding box center [428, 73] width 405 height 12
click at [610, 416] on div "Build" at bounding box center [616, 420] width 13 height 8
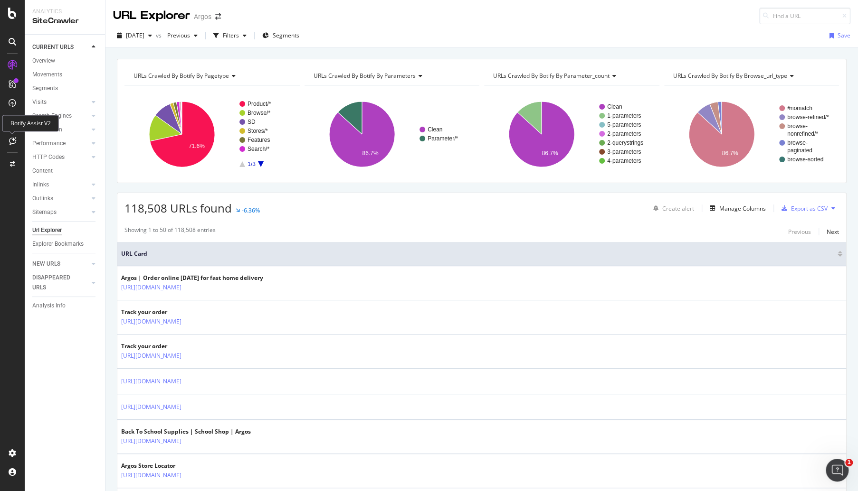
click at [10, 139] on icon at bounding box center [12, 141] width 7 height 8
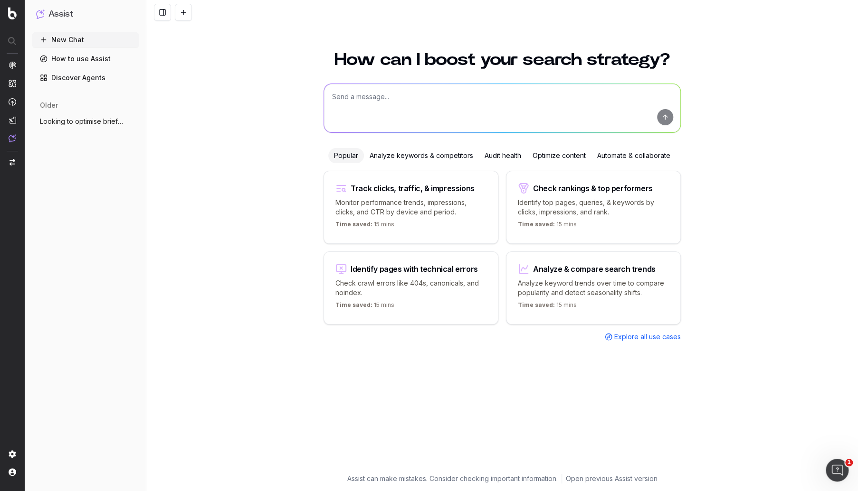
click at [534, 151] on div "Optimize content" at bounding box center [559, 155] width 65 height 15
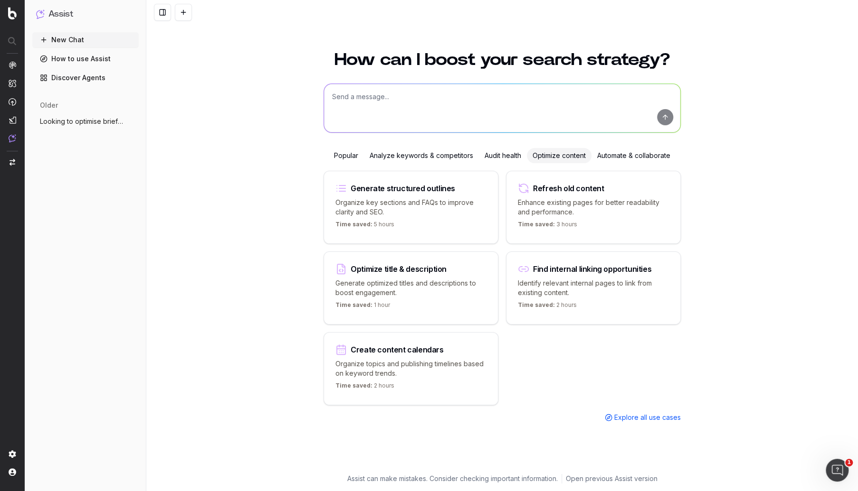
click at [454, 212] on p "Organize key sections and FAQs to improve clarity and SEO." at bounding box center [410, 207] width 151 height 19
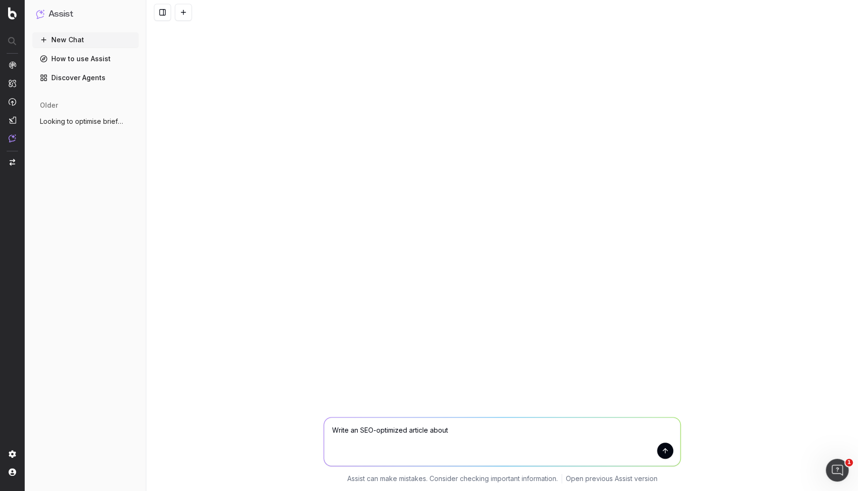
paste textarea "https://www.argos.co.uk/browse/gifts-and-occasions/halloween-decorations/c:1043…"
type textarea "Write an SEO-optimized article about https://www.argos.co.uk/browse/gifts-and-o…"
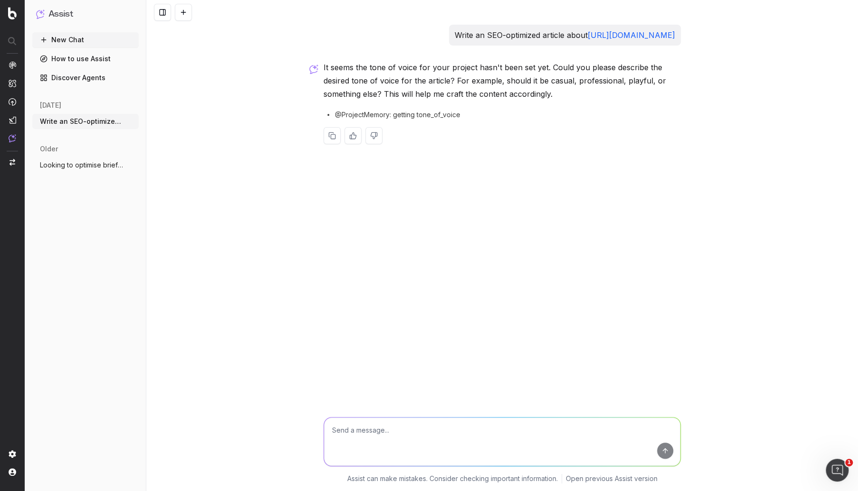
click at [72, 89] on div "New Chat How to use Assist Discover Agents today Write an SEO-optimized article…" at bounding box center [85, 259] width 106 height 455
click at [73, 79] on link "Discover Agents" at bounding box center [85, 77] width 106 height 15
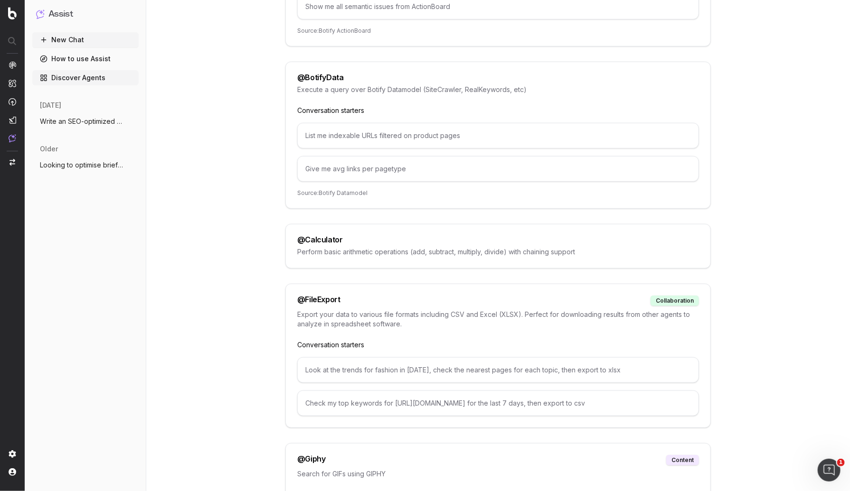
scroll to position [332, 0]
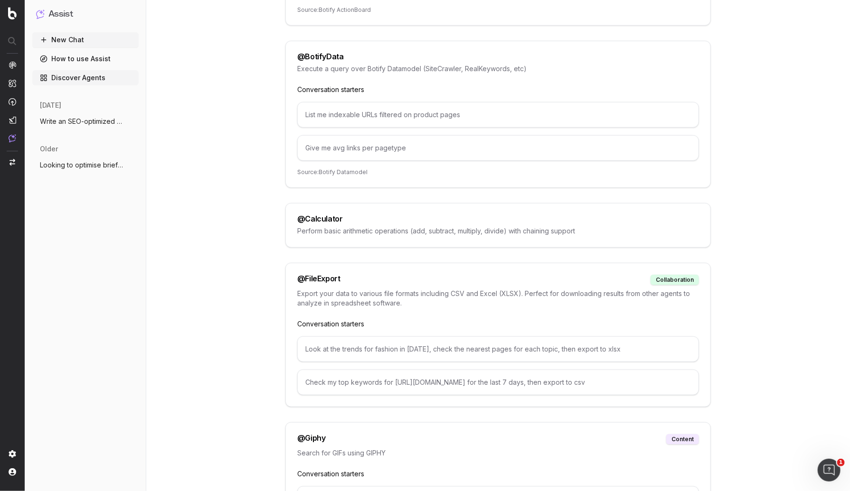
click at [342, 114] on div "List me indexable URLs filtered on product pages" at bounding box center [498, 115] width 402 height 26
click at [336, 117] on div "List me indexable URLs filtered on product pages" at bounding box center [498, 115] width 402 height 26
copy div "List me indexable URLs filtered on product pages"
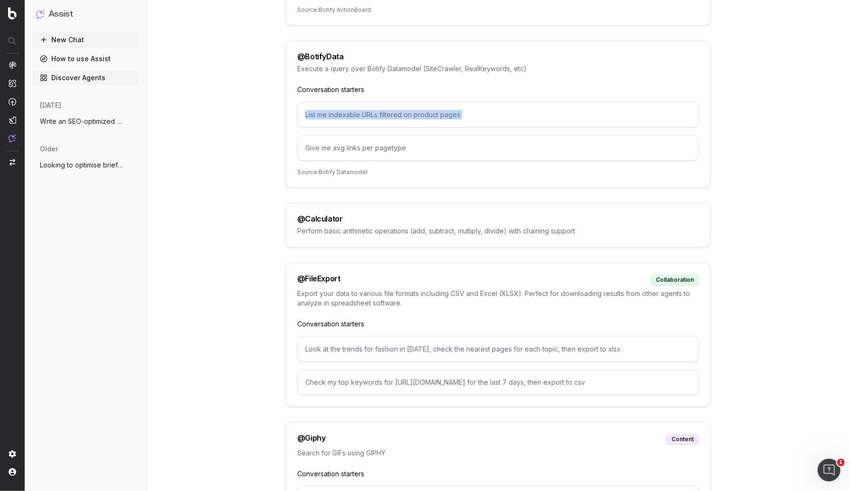
scroll to position [0, 0]
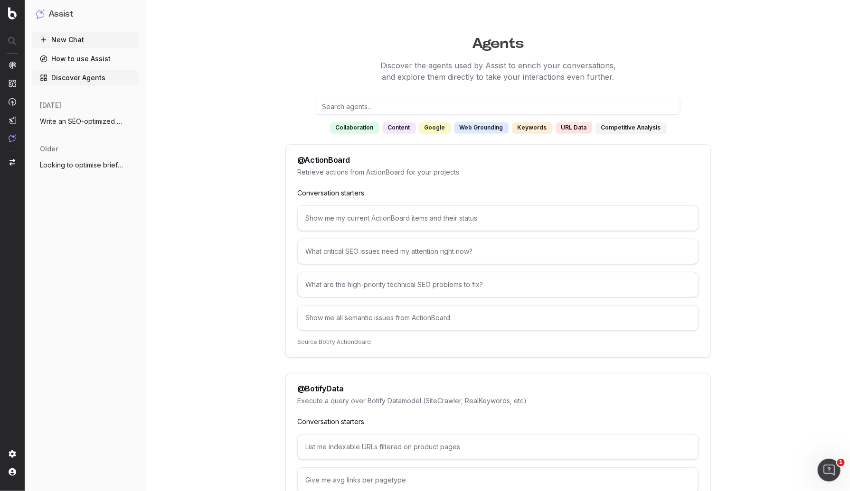
click at [336, 108] on input "text" at bounding box center [498, 106] width 365 height 17
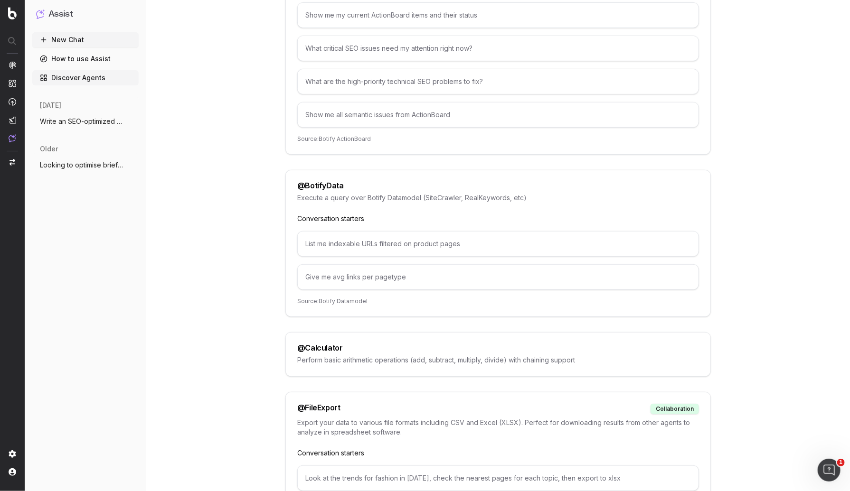
scroll to position [206, 0]
click at [302, 172] on div "@ BotifyData Execute a query over Botify Datamodel (SiteCrawler, RealKeywords, …" at bounding box center [497, 240] width 425 height 147
click at [319, 179] on div "@ BotifyData" at bounding box center [320, 183] width 47 height 8
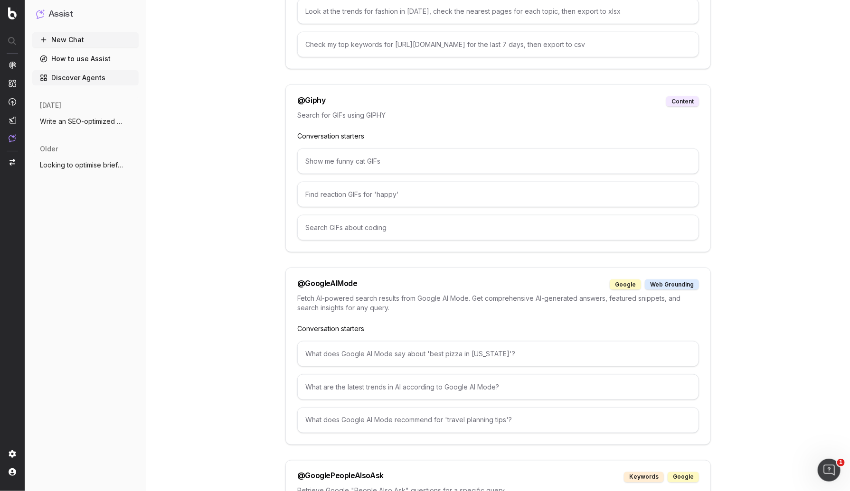
scroll to position [671, 0]
click at [90, 43] on button "New Chat" at bounding box center [85, 39] width 106 height 15
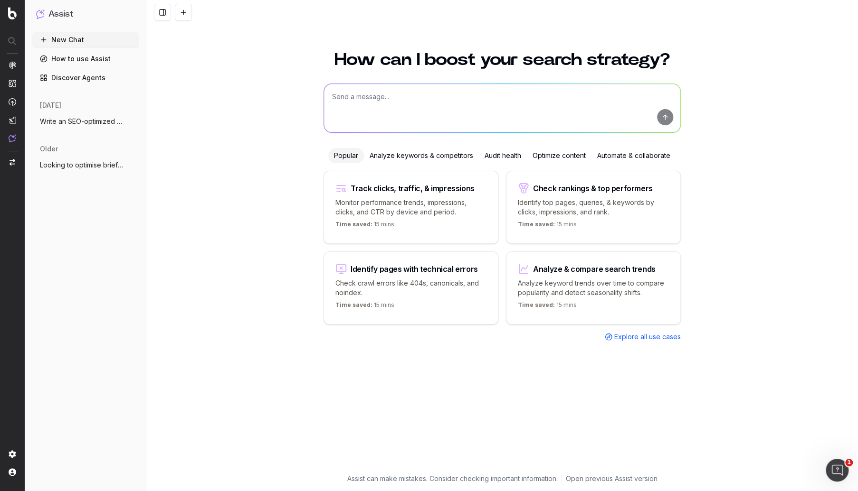
click at [413, 108] on textarea at bounding box center [502, 108] width 356 height 48
paste textarea "List me indexable URLs filtered on product pages"
type textarea "List me indexable URLs filtered on product pages"
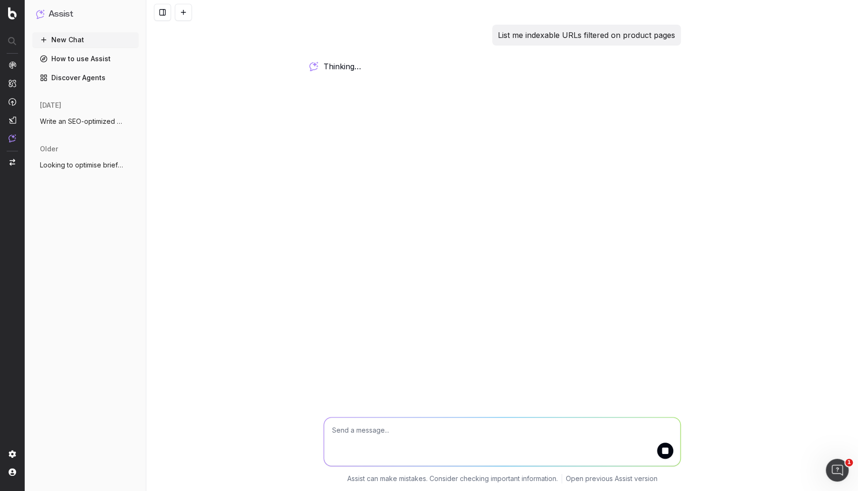
click at [182, 11] on button at bounding box center [183, 12] width 17 height 17
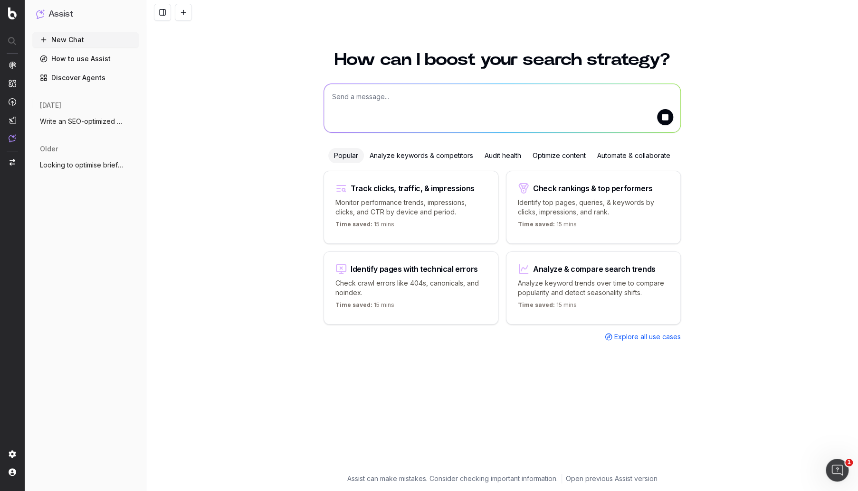
click at [76, 113] on div "today Write an SEO-optimized article about htt More" at bounding box center [85, 119] width 106 height 44
click at [160, 9] on button at bounding box center [162, 12] width 17 height 17
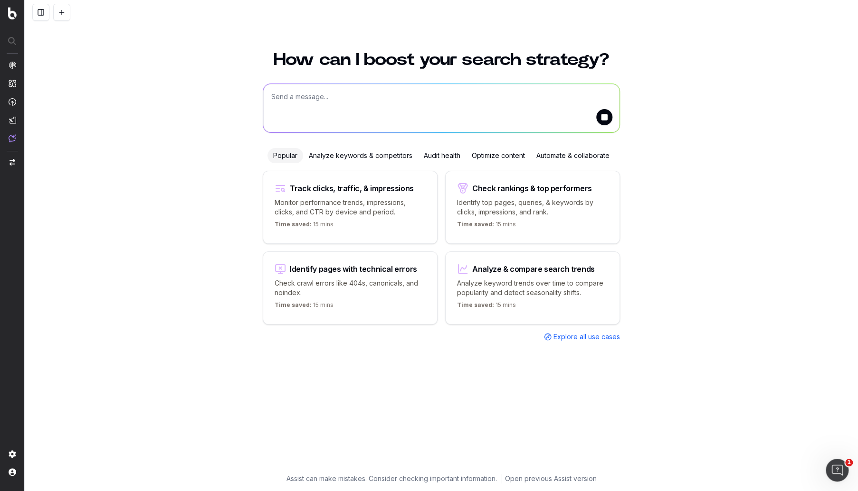
click at [42, 12] on button at bounding box center [40, 12] width 17 height 17
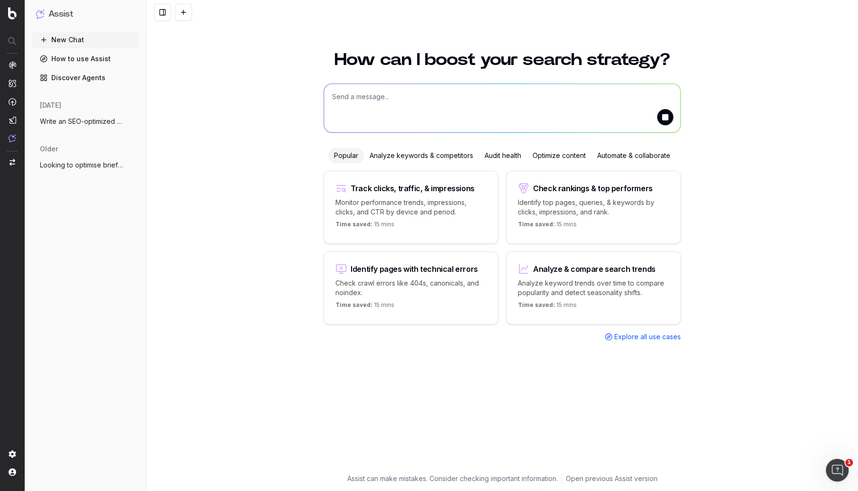
click at [618, 337] on span "Explore all use cases" at bounding box center [647, 336] width 66 height 9
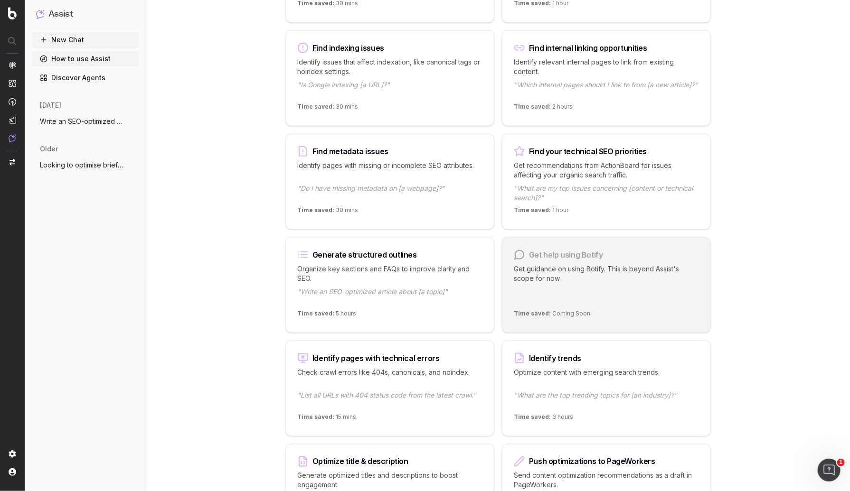
scroll to position [632, 0]
click at [549, 368] on p "Optimize content with emerging search trends." at bounding box center [606, 377] width 185 height 19
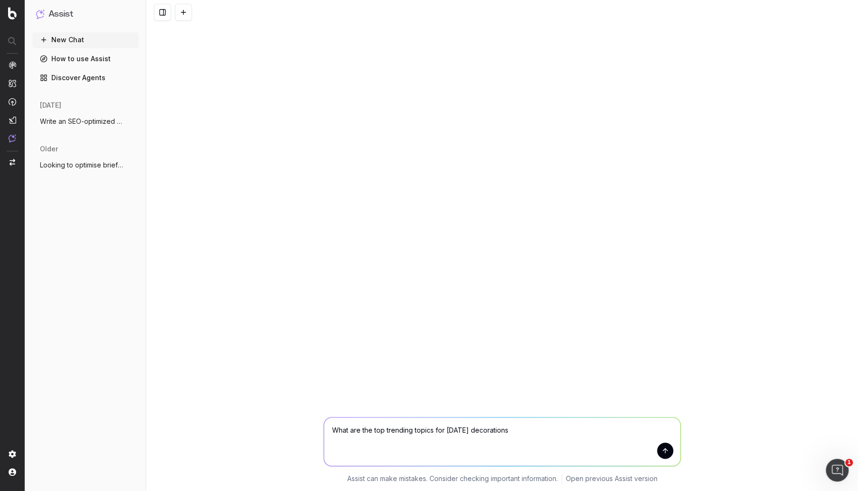
type textarea "What are the top trending topics for Halloween decorations?"
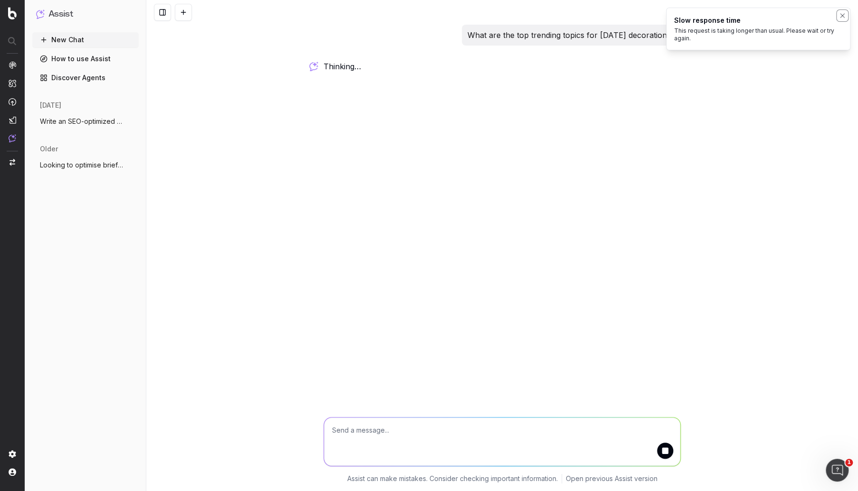
click at [839, 14] on icon "Notifications (F8)" at bounding box center [842, 16] width 8 height 8
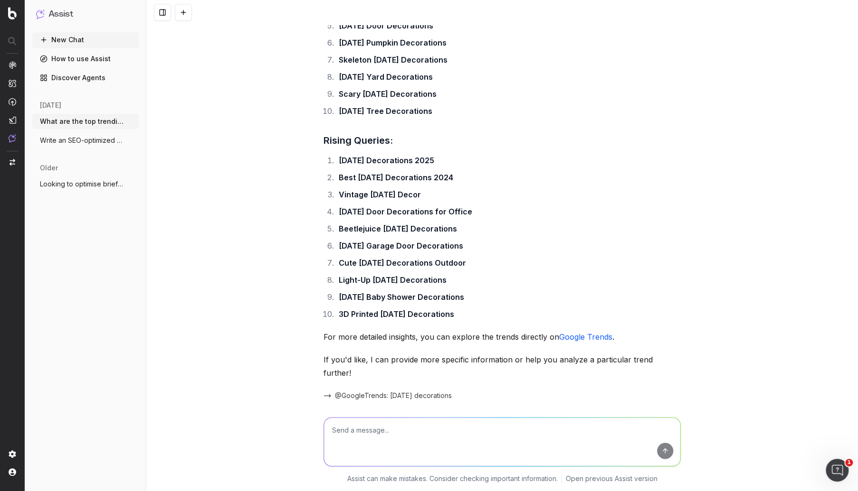
scroll to position [589, 0]
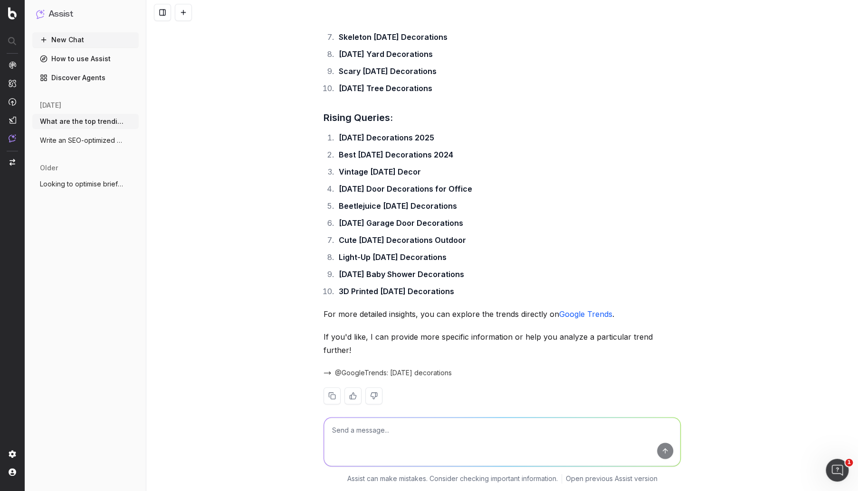
click at [564, 313] on link "Google Trends" at bounding box center [585, 314] width 53 height 9
click at [186, 13] on button at bounding box center [183, 12] width 17 height 17
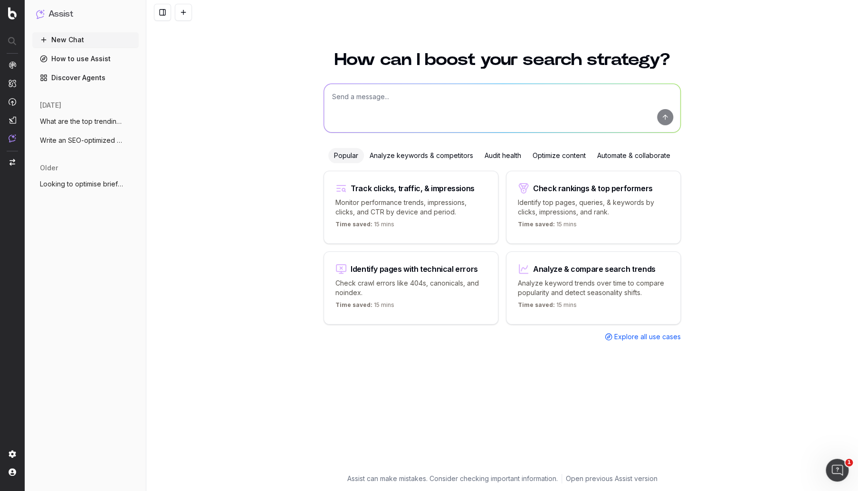
click at [610, 155] on div "Automate & collaborate" at bounding box center [633, 155] width 85 height 15
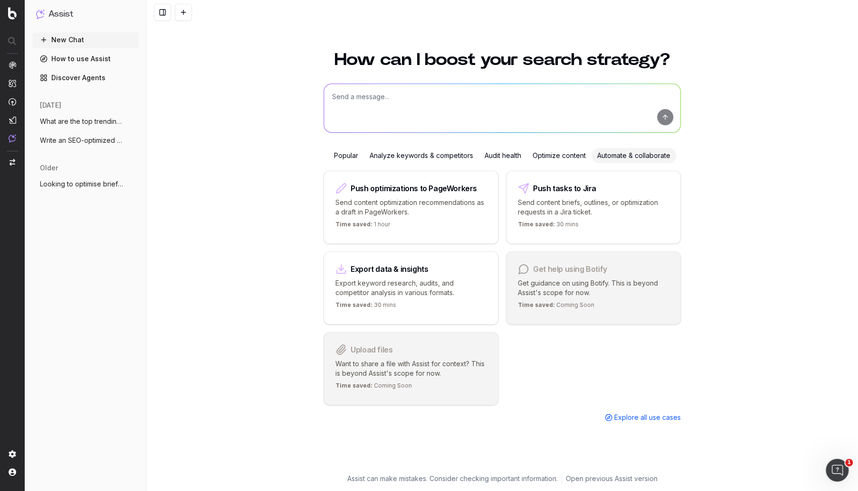
click at [342, 157] on div "Popular" at bounding box center [346, 155] width 36 height 15
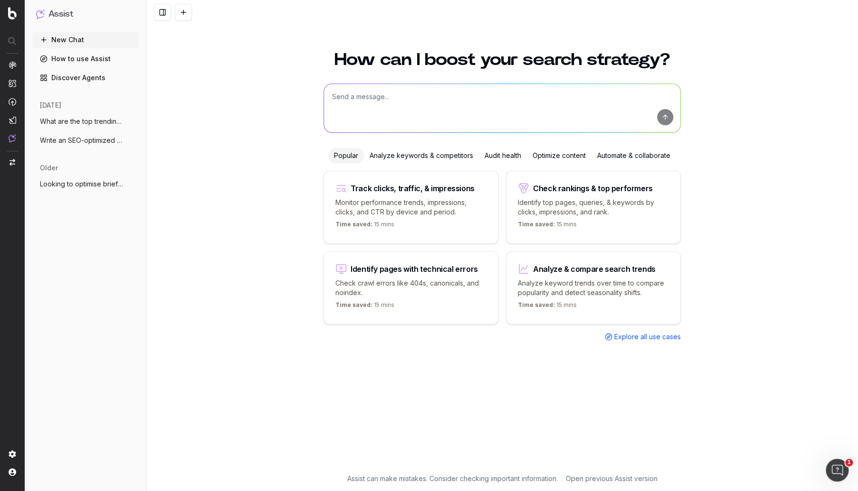
click at [392, 113] on textarea at bounding box center [502, 108] width 356 height 48
type textarea "How can I create a custom report that shows me a particular piece of text from …"
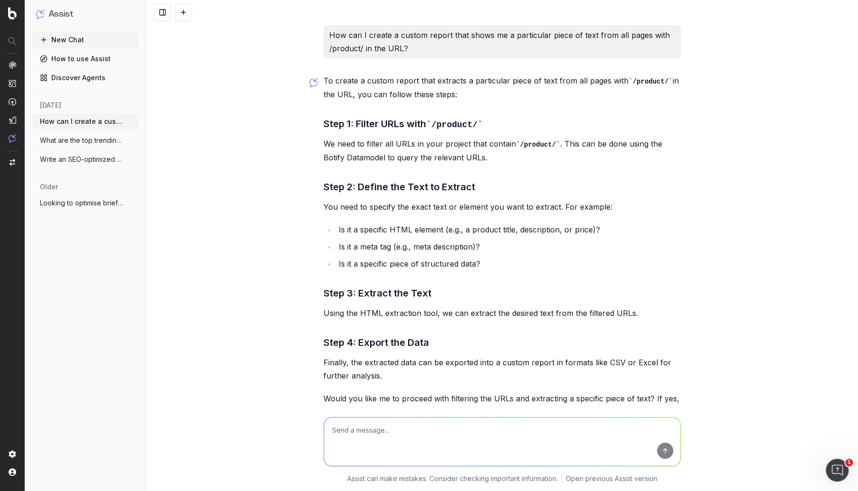
scroll to position [93, 0]
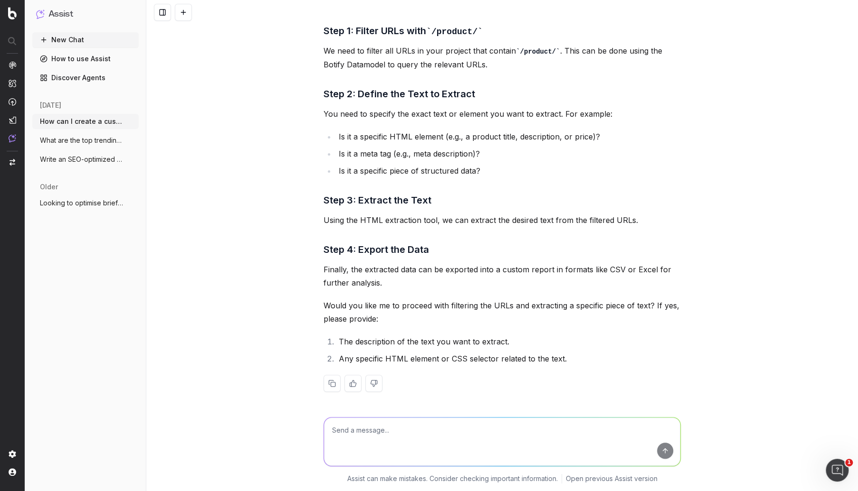
click at [462, 433] on textarea at bounding box center [502, 442] width 356 height 48
type textarea "K"
click at [339, 429] on textarea "It's a product description, specifically called "About this product"" at bounding box center [502, 442] width 356 height 48
click at [463, 431] on textarea "It's the product description, specifically called "About this product"" at bounding box center [502, 442] width 356 height 48
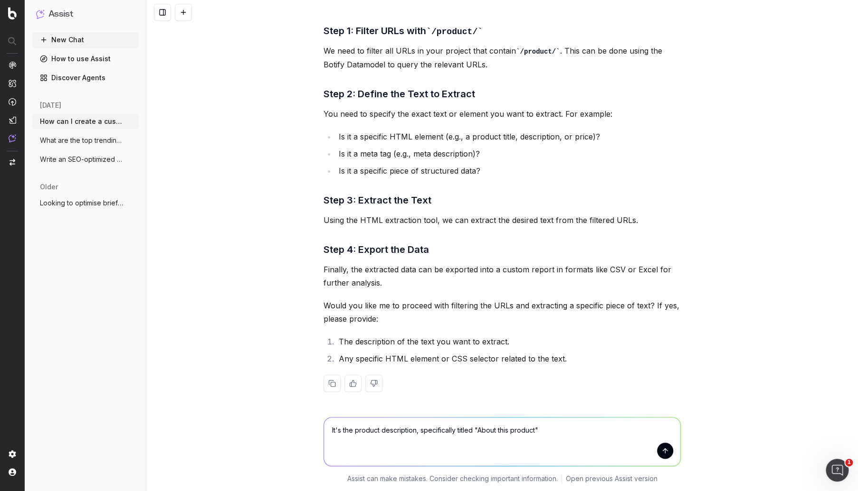
click at [553, 429] on textarea "It's the product description, specifically titled "About this product"" at bounding box center [502, 442] width 356 height 48
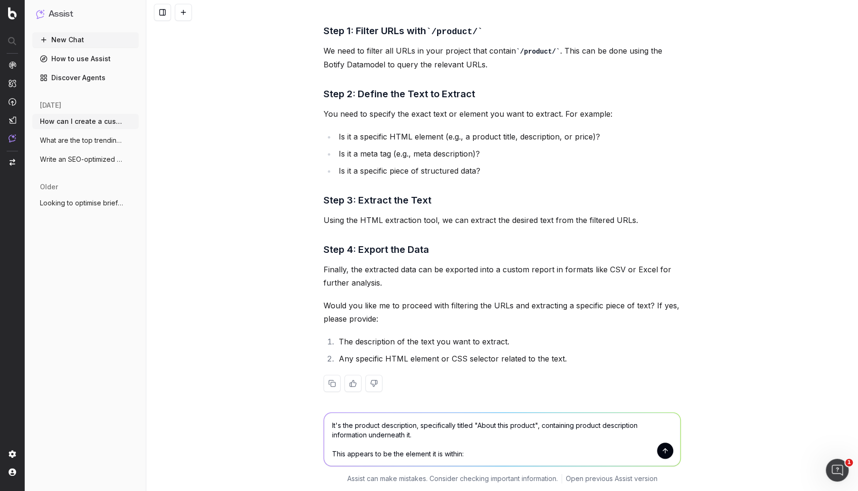
paste textarea "class="product-description-content-text""
type textarea "It's the product description, specifically titled "About this product", contain…"
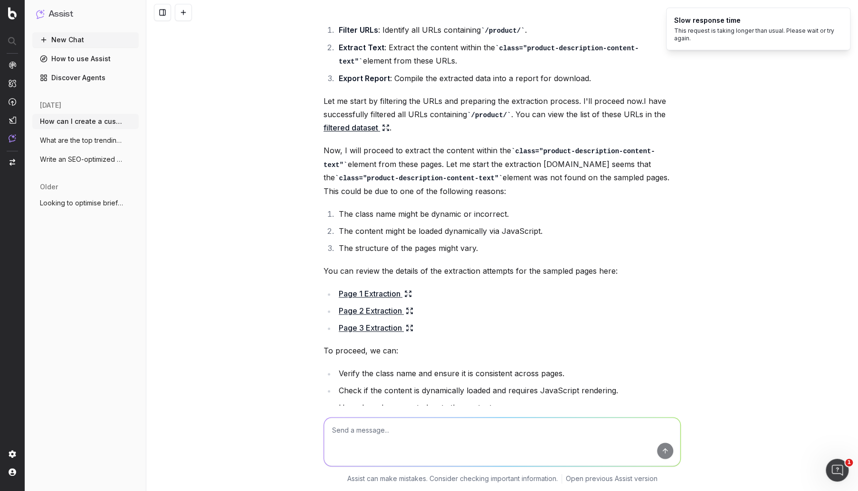
scroll to position [697, 0]
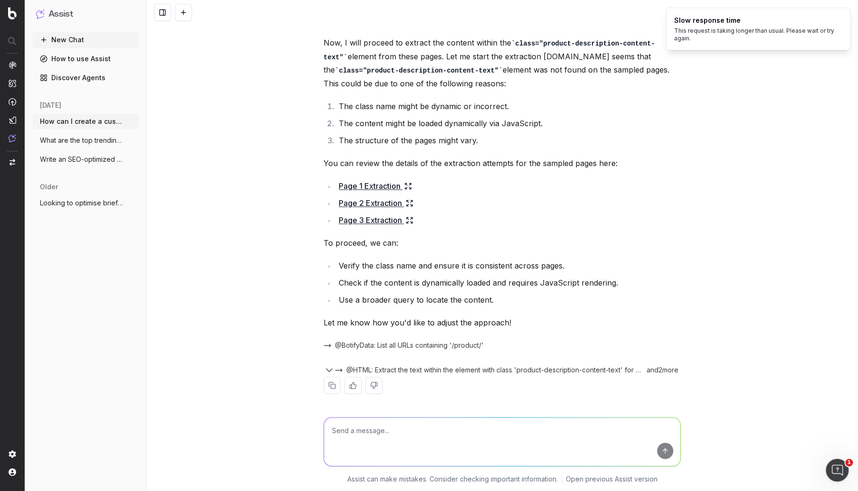
click at [409, 367] on span "@HTML: Extract the text within the element with class 'product-description-cont…" at bounding box center [494, 370] width 296 height 9
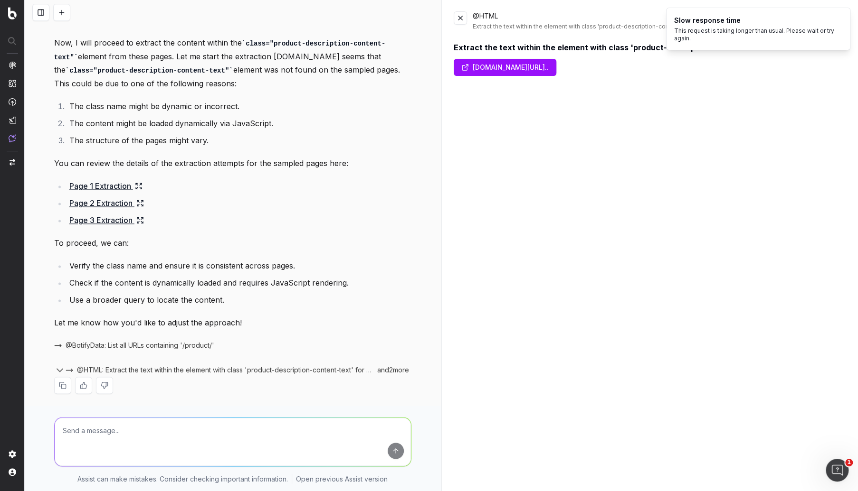
click at [556, 75] on link "www.argos.co.uk/product/9039821/?tag=ar:top-toys:o..." at bounding box center [504, 67] width 103 height 17
click at [113, 182] on link "Page 1 Extraction" at bounding box center [105, 185] width 73 height 13
click at [137, 182] on icon at bounding box center [139, 186] width 8 height 8
click at [452, 18] on div "@HTML Extract the text within the element with class 'product-description-conte…" at bounding box center [650, 245] width 416 height 491
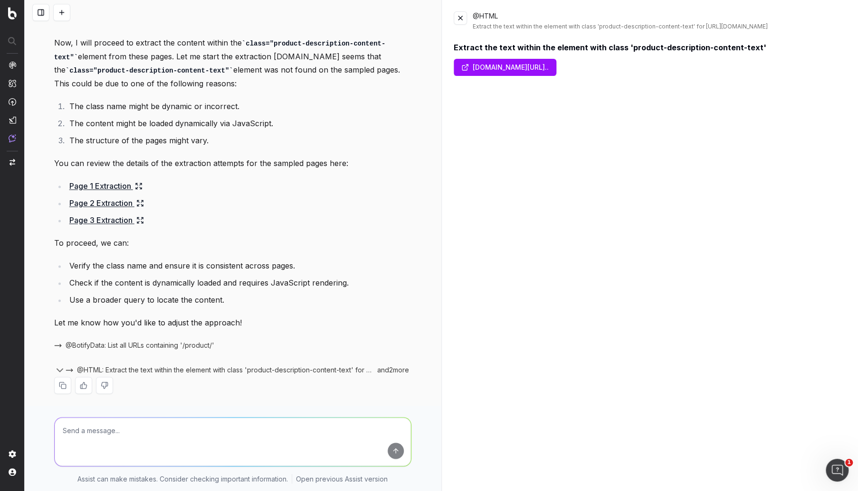
click at [455, 18] on button at bounding box center [459, 17] width 13 height 13
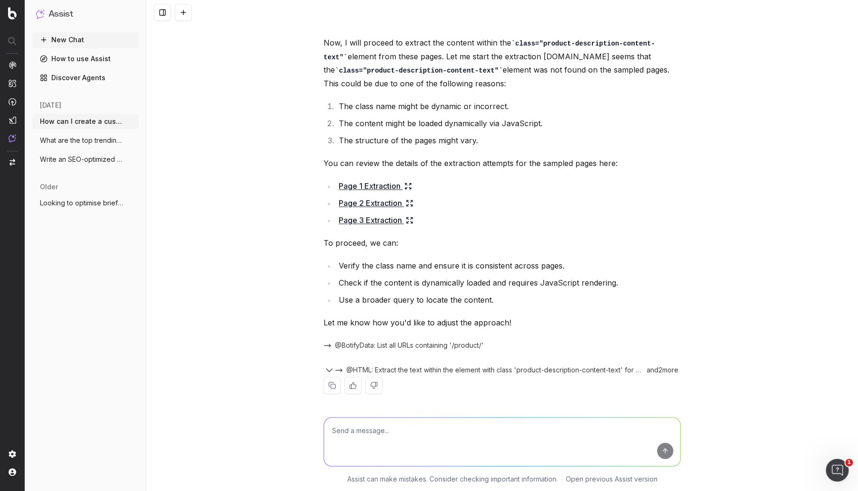
click at [387, 182] on link "Page 1 Extraction" at bounding box center [375, 185] width 73 height 13
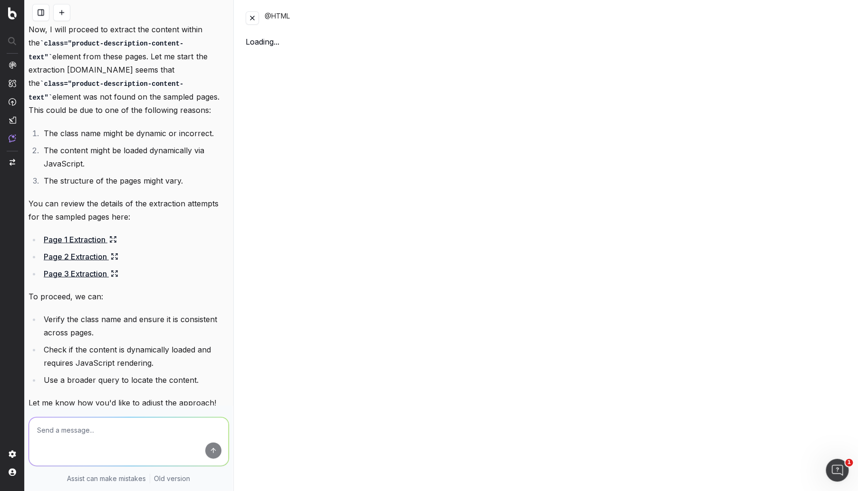
scroll to position [896, 0]
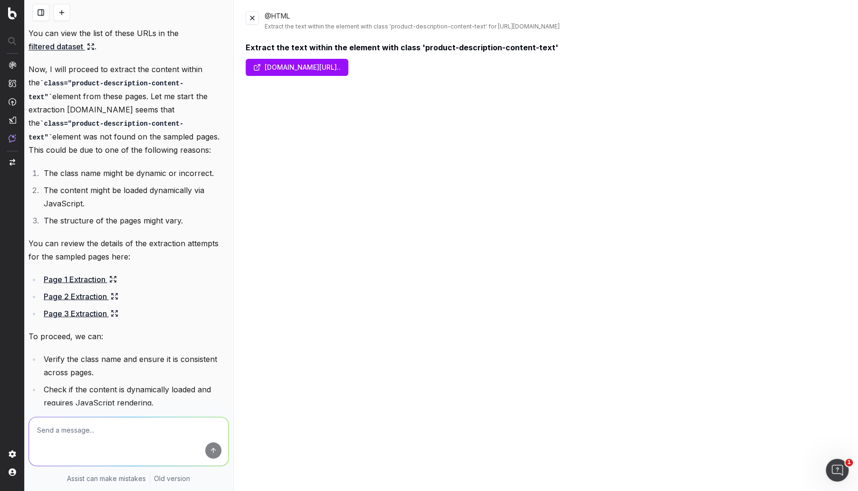
click at [318, 70] on link "www.argos.co.uk/product/9039821/?tag=ar:top-toys:o..." at bounding box center [296, 67] width 103 height 17
click at [67, 292] on link "Page 2 Extraction" at bounding box center [81, 296] width 75 height 13
click at [249, 18] on button at bounding box center [251, 17] width 13 height 13
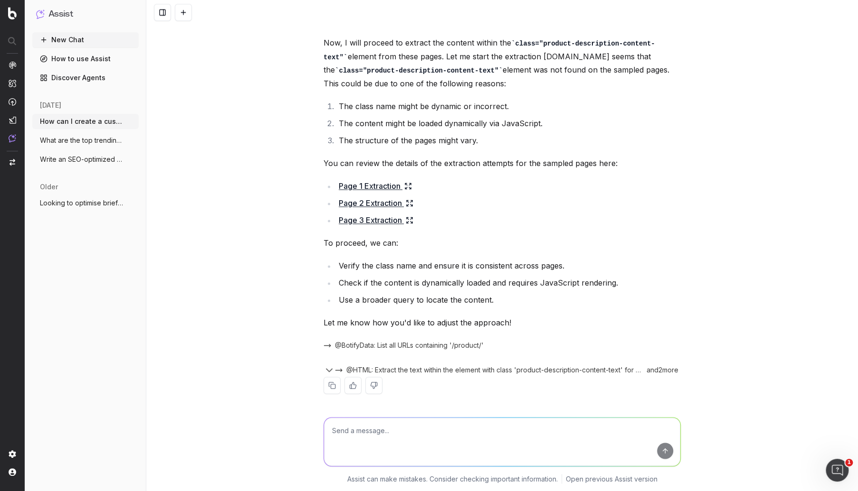
click at [386, 188] on link "Page 1 Extraction" at bounding box center [375, 185] width 73 height 13
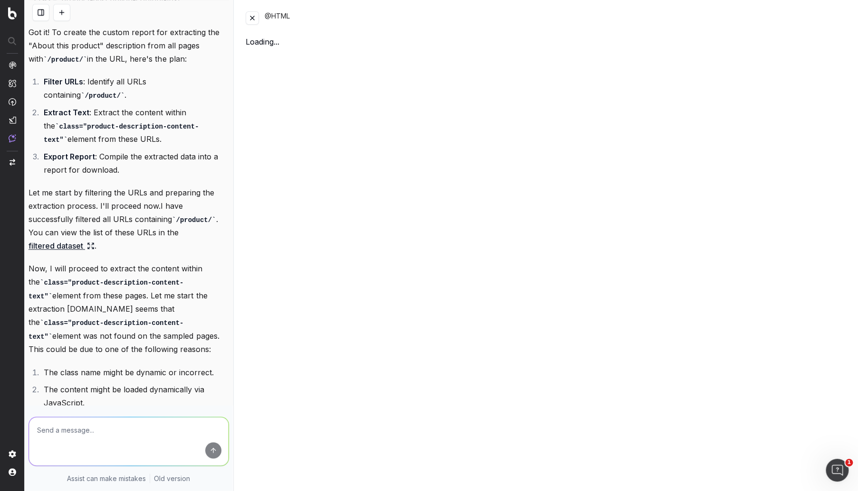
scroll to position [896, 0]
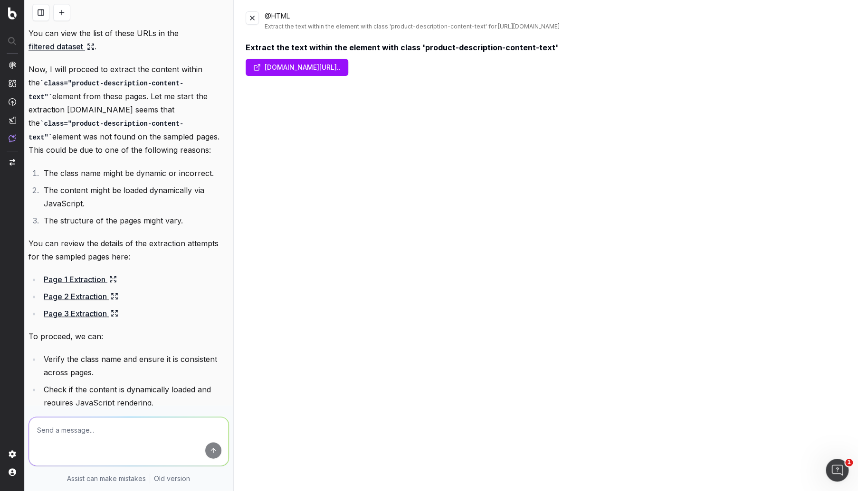
click at [304, 61] on link "www.argos.co.uk/product/9039821/?tag=ar:top-toys:o..." at bounding box center [296, 67] width 103 height 17
click at [253, 15] on button at bounding box center [251, 17] width 13 height 13
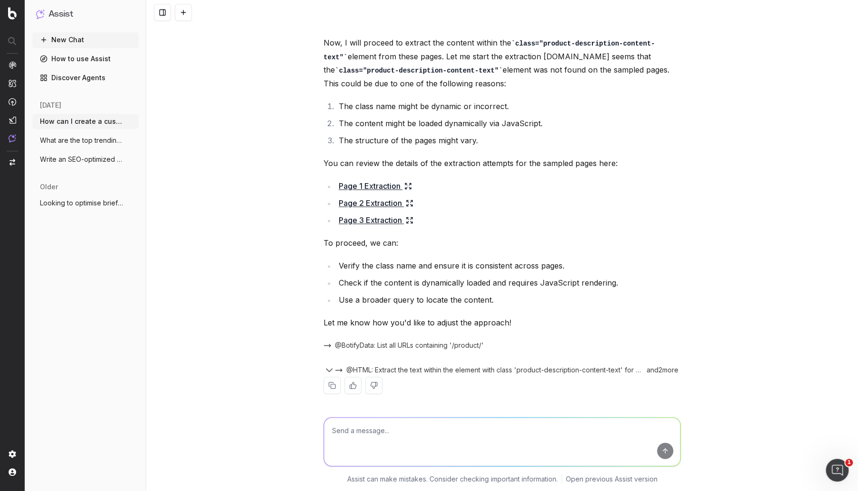
click at [363, 430] on textarea at bounding box center [502, 442] width 356 height 48
paste textarea "description-accordion-description-accordion"
type textarea "I don't think the extraction was quite successful, it does appear to be dynamic…"
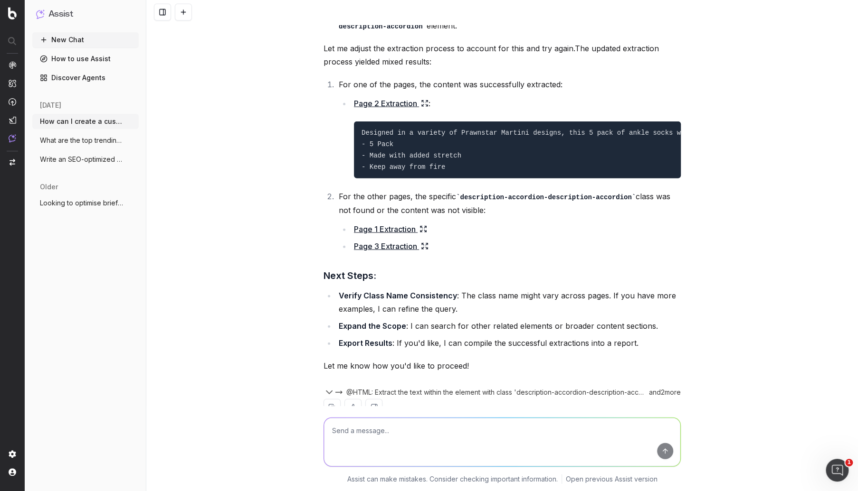
scroll to position [1253, 0]
click at [397, 233] on link "Page 1 Extraction" at bounding box center [390, 228] width 73 height 13
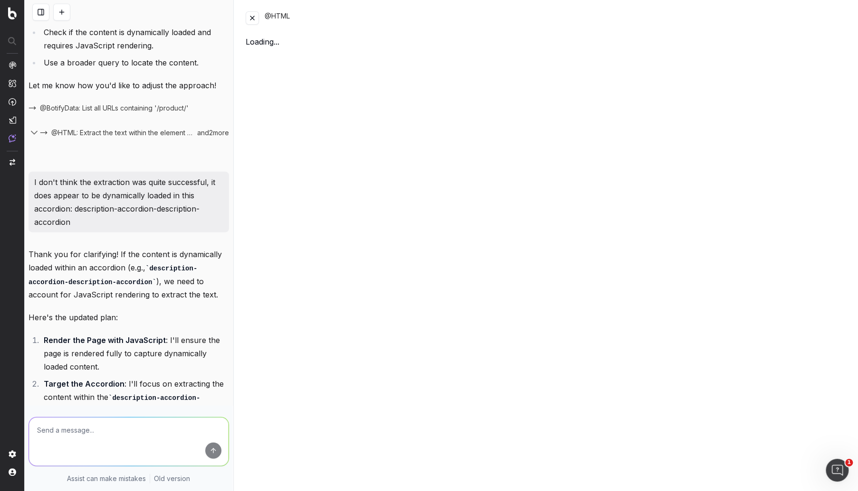
scroll to position [1626, 0]
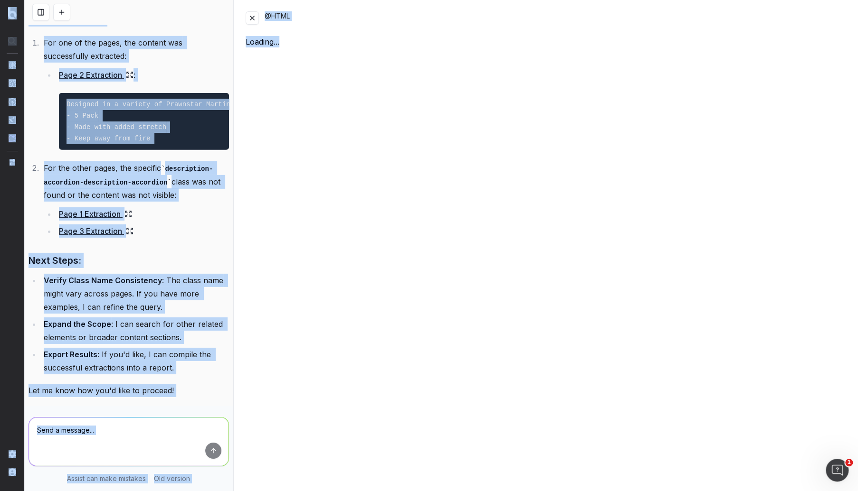
click at [397, 233] on div "@HTML Loading..." at bounding box center [545, 245] width 623 height 491
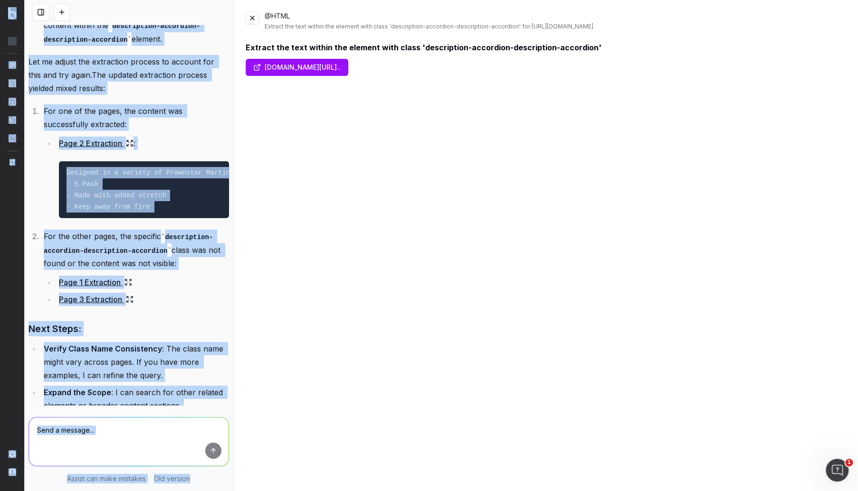
click at [300, 71] on link "www.argos.co.uk/product/9039821/?tag=ar:top-toys:o..." at bounding box center [296, 67] width 103 height 17
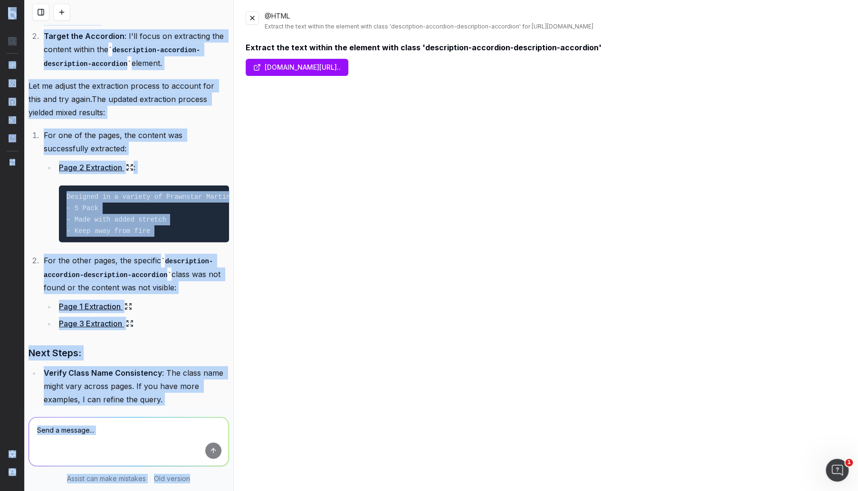
scroll to position [1747, 0]
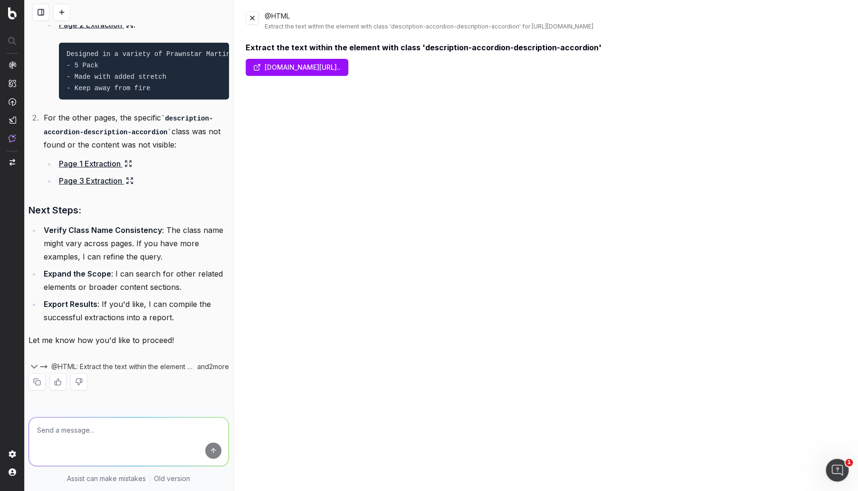
click at [65, 427] on textarea at bounding box center [128, 442] width 199 height 48
click at [117, 167] on link "Page 1 Extraction" at bounding box center [95, 163] width 73 height 13
click at [156, 427] on textarea "Page 2 seemed to work correctly" at bounding box center [128, 442] width 199 height 48
paste textarea "xs-12--none md-7--none xl-8--none pdp-content"
type textarea "Page 2 seemed to work correctly. This seems to be a broader class of element I …"
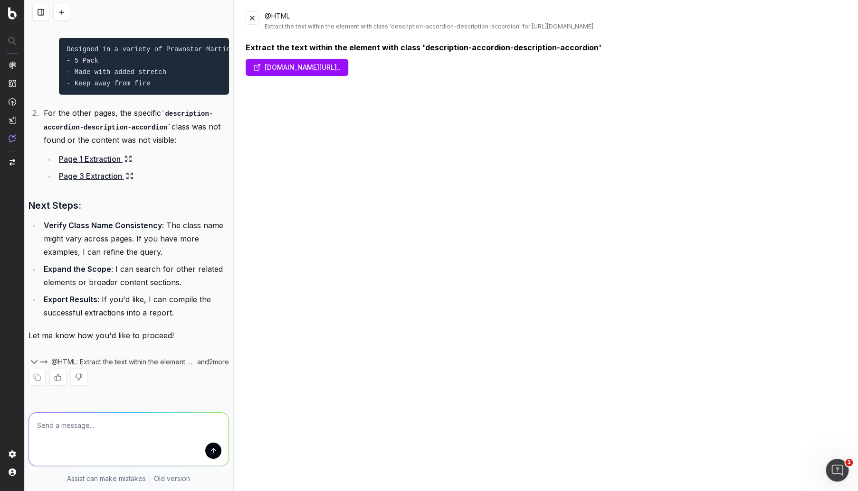
scroll to position [1720, 0]
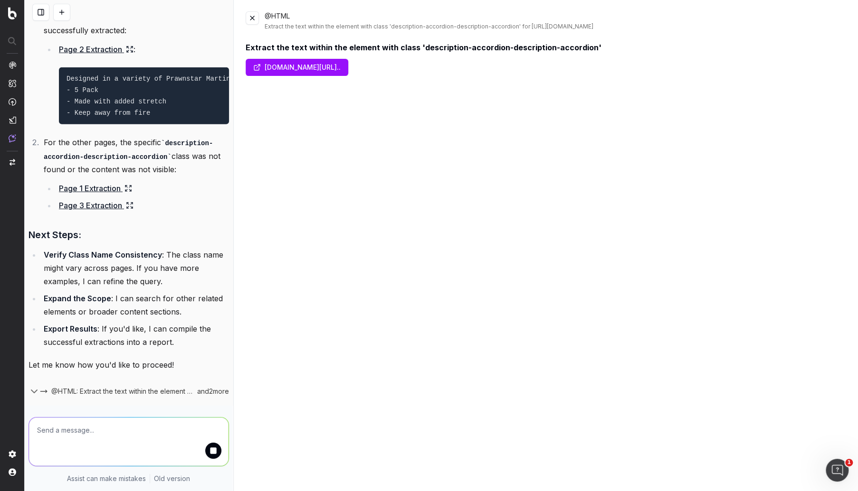
click at [253, 20] on button at bounding box center [251, 17] width 13 height 13
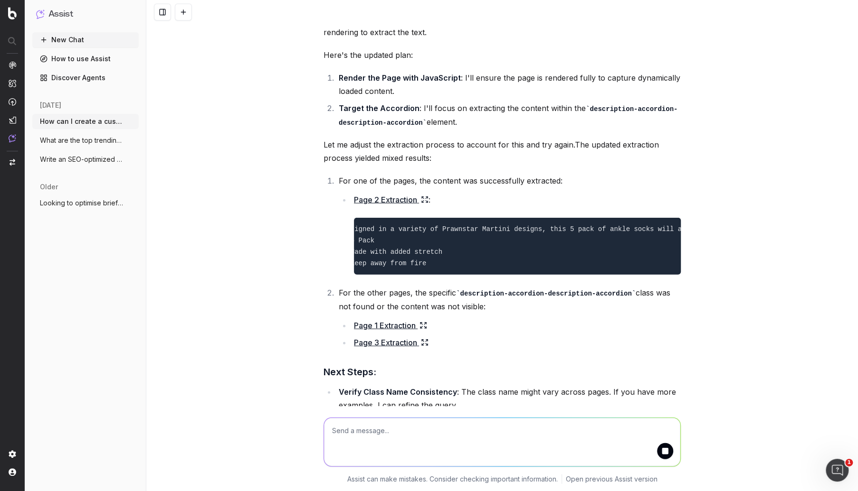
scroll to position [0, 0]
click at [408, 195] on link "Page 2 Extraction" at bounding box center [391, 199] width 75 height 13
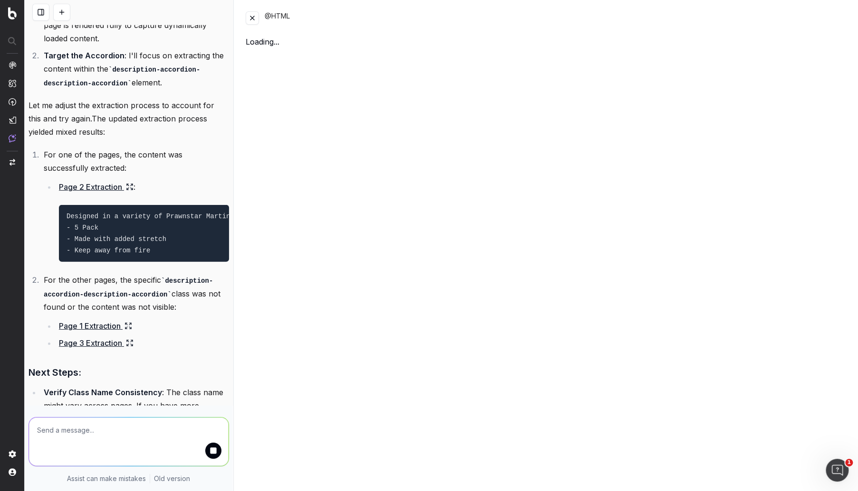
scroll to position [1502, 0]
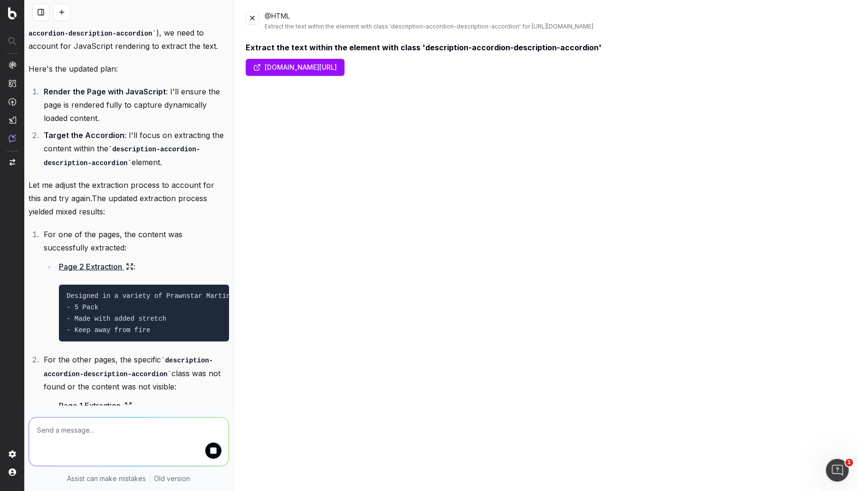
click at [344, 71] on link "www.argos.co.uk/product/tuc146405166" at bounding box center [294, 67] width 99 height 17
click at [258, 19] on button at bounding box center [251, 17] width 13 height 13
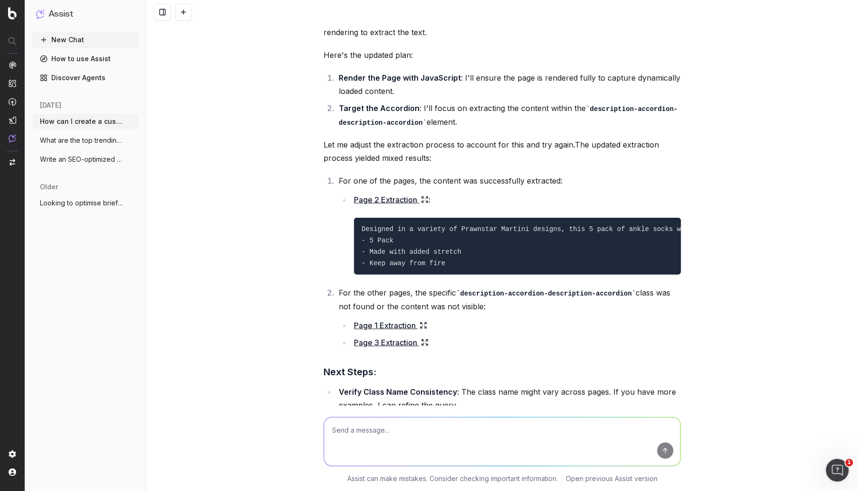
click at [254, 20] on div at bounding box center [501, 12] width 711 height 25
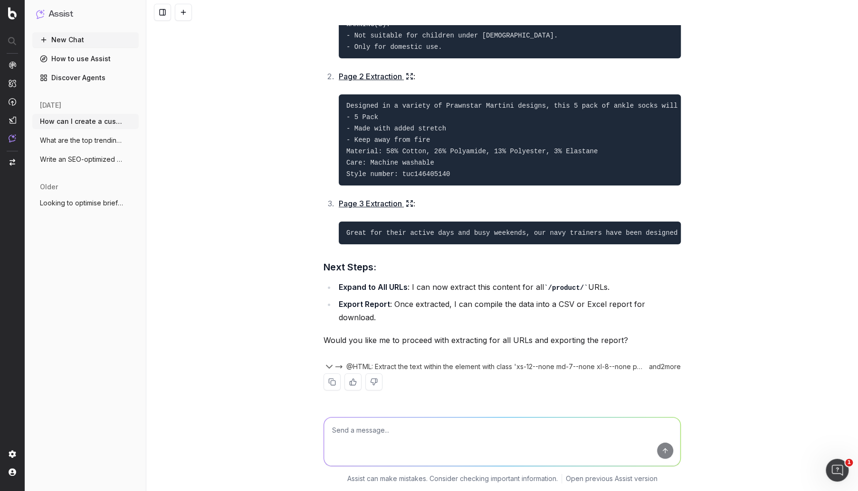
scroll to position [1924, 0]
click at [420, 430] on textarea at bounding box center [502, 442] width 356 height 48
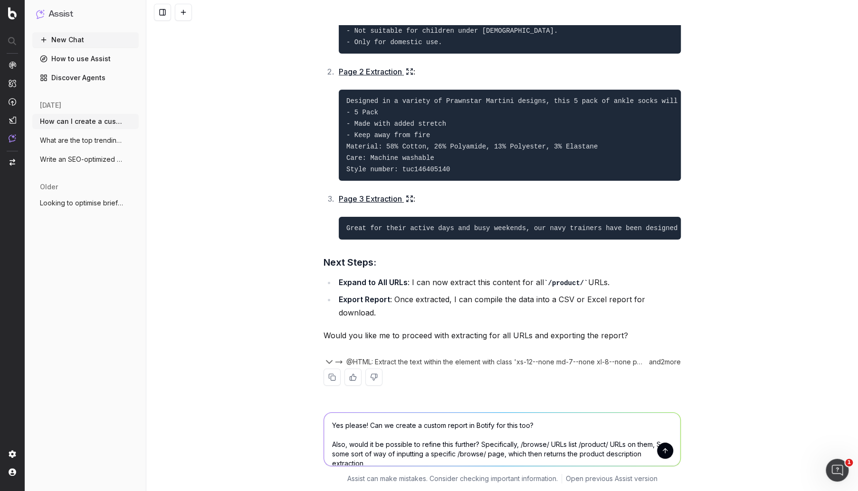
scroll to position [1939, 0]
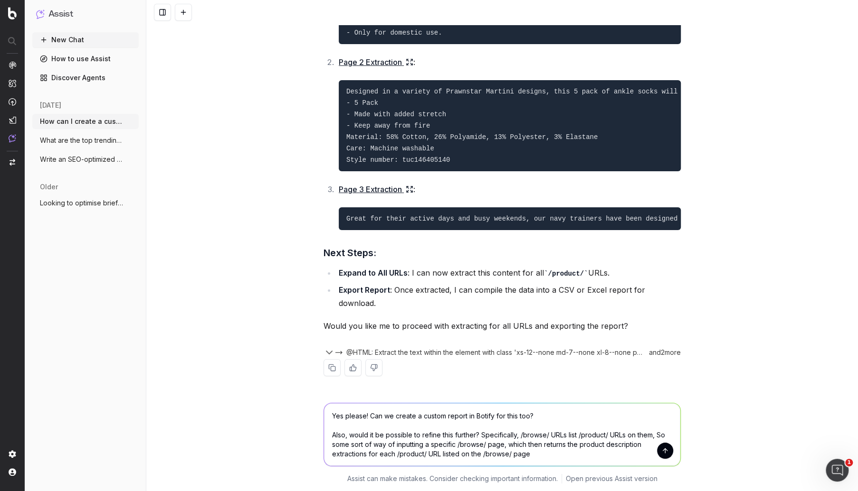
type textarea "Yes please! Can we create a custom report in Botify for this too? Also, would i…"
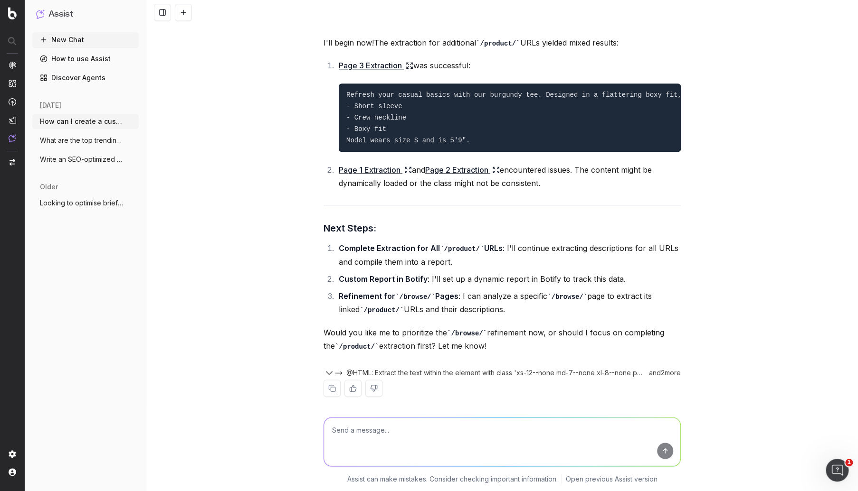
scroll to position [2773, 0]
click at [462, 176] on link "Page 2 Extraction" at bounding box center [462, 169] width 75 height 13
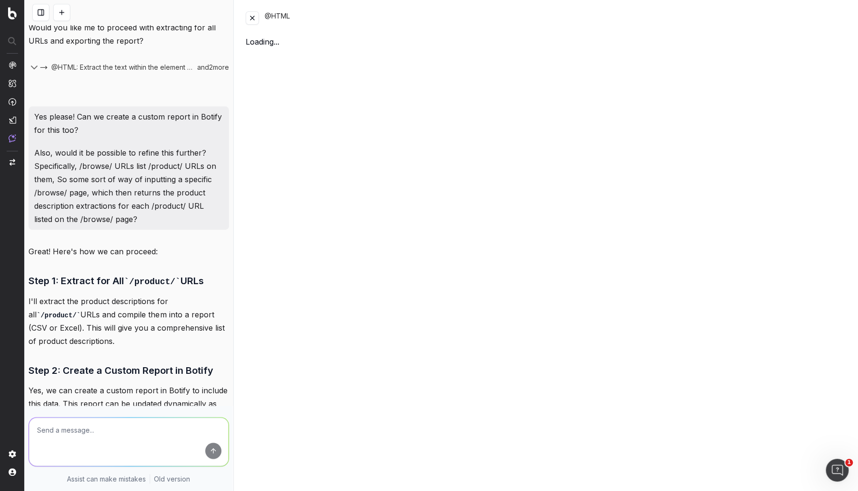
scroll to position [3504, 0]
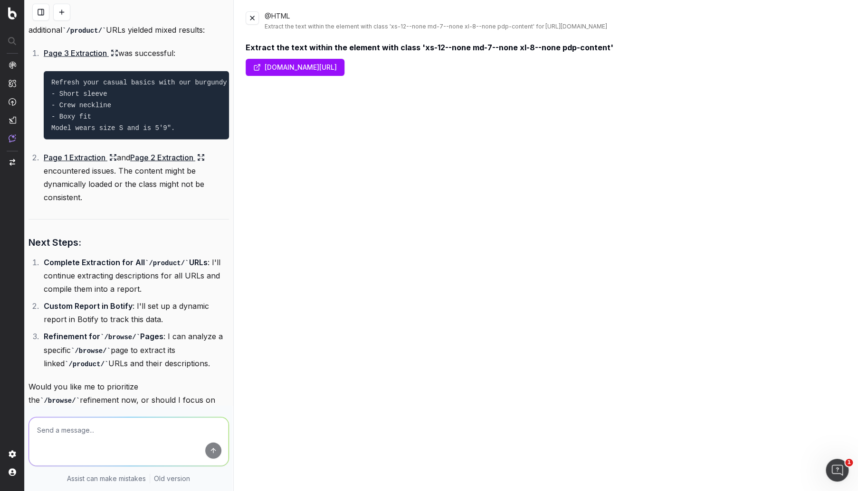
click at [344, 65] on link "www.argos.co.uk/product/8964746" at bounding box center [294, 67] width 99 height 17
click at [90, 442] on textarea at bounding box center [128, 442] width 199 height 48
click at [249, 16] on button at bounding box center [251, 17] width 13 height 13
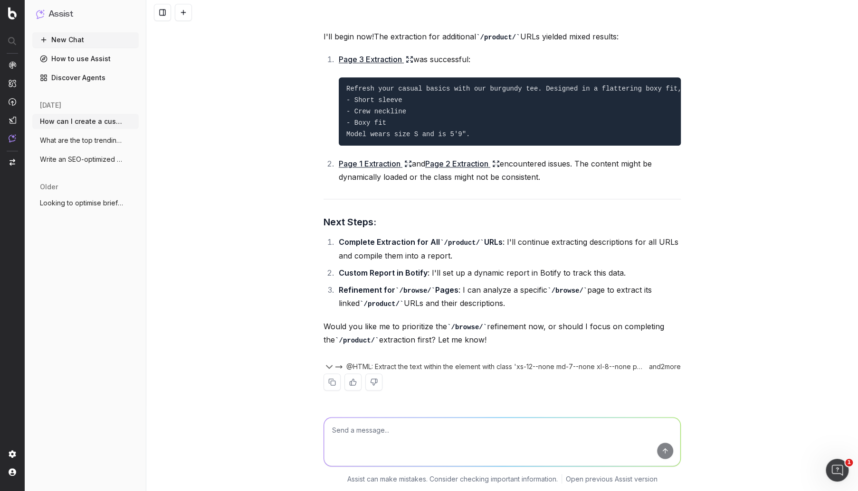
scroll to position [2793, 0]
click at [415, 424] on textarea at bounding box center [502, 442] width 356 height 48
click at [406, 428] on textarea "In theory, I would like the /product/ URLs for every single /browse/ URL, and t…" at bounding box center [502, 442] width 356 height 48
drag, startPoint x: 409, startPoint y: 438, endPoint x: 409, endPoint y: 433, distance: 5.2
click at [409, 433] on textarea "In theory, I would like the product descriptions for /product/ URLs for every s…" at bounding box center [502, 442] width 356 height 48
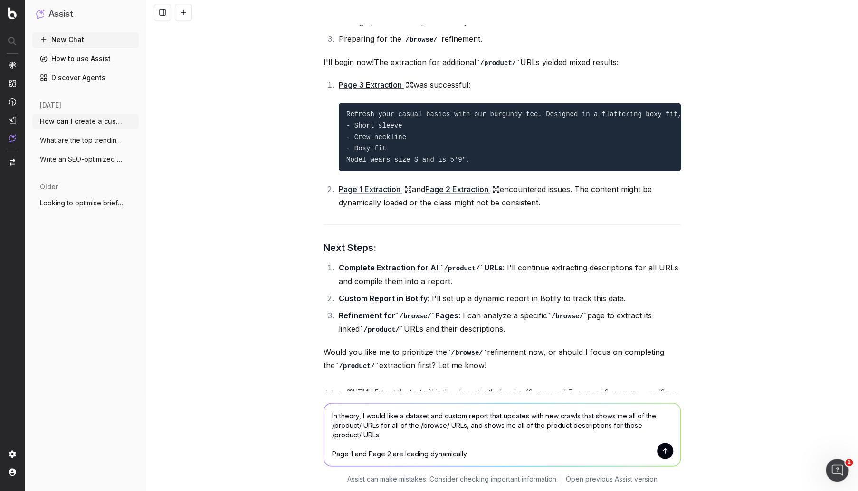
click at [469, 196] on link "Page 2 Extraction" at bounding box center [462, 189] width 75 height 13
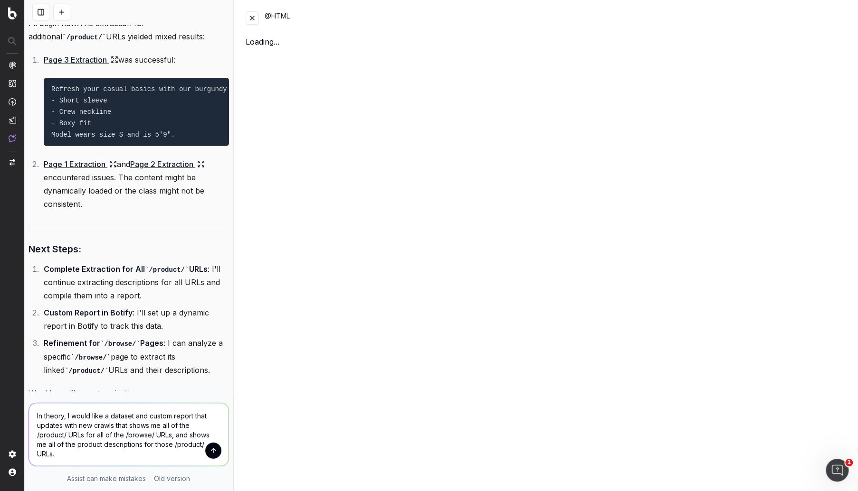
scroll to position [3484, 0]
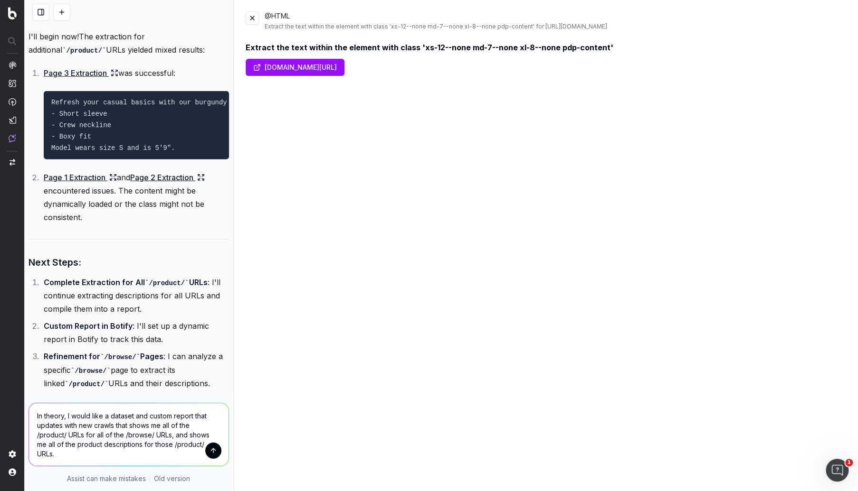
click at [344, 68] on link "www.argos.co.uk/product/8964746" at bounding box center [294, 67] width 99 height 17
click at [461, 47] on div "Extract the text within the element with class 'xs-12--none md-7--none xl-8--no…" at bounding box center [545, 47] width 601 height 11
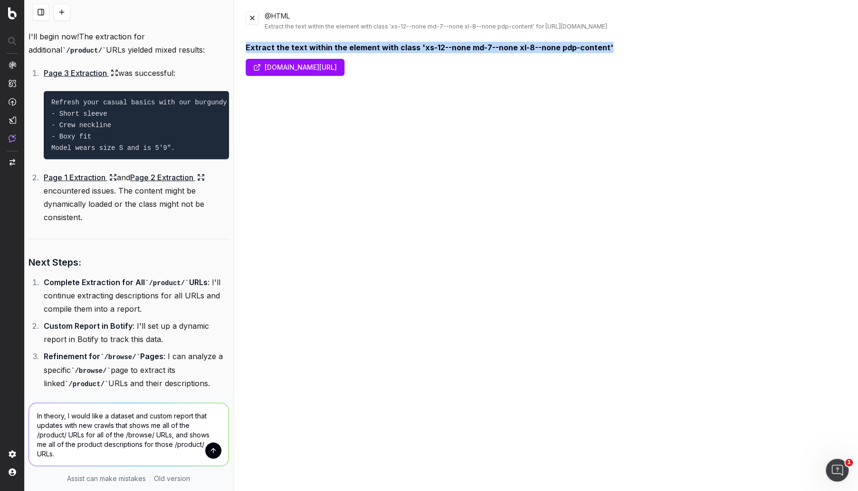
click at [461, 47] on div "Extract the text within the element with class 'xs-12--none md-7--none xl-8--no…" at bounding box center [545, 47] width 601 height 11
drag, startPoint x: 614, startPoint y: 47, endPoint x: 412, endPoint y: 41, distance: 201.9
click at [412, 42] on div "Extract the text within the element with class 'xs-12--none md-7--none xl-8--no…" at bounding box center [545, 47] width 601 height 11
copy div "'xs-12--none md-7--none xl-8--none pdp-content'"
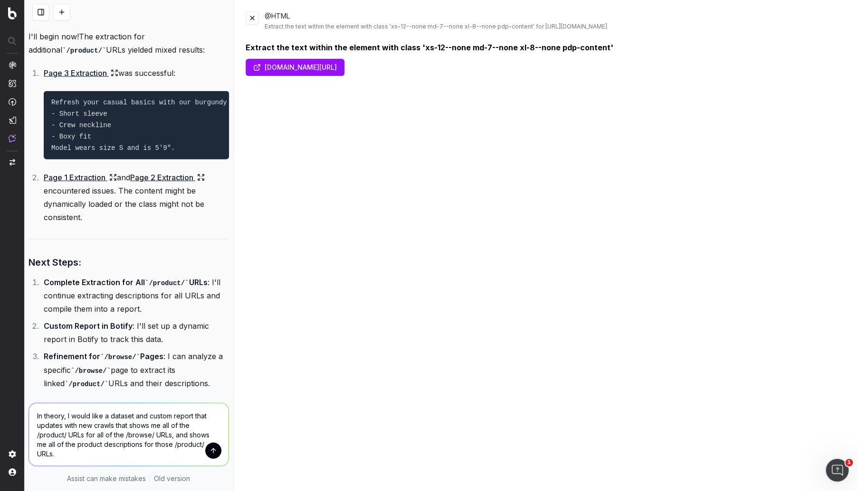
click at [118, 457] on textarea "In theory, I would like a dataset and custom report that updates with new crawl…" at bounding box center [128, 435] width 199 height 63
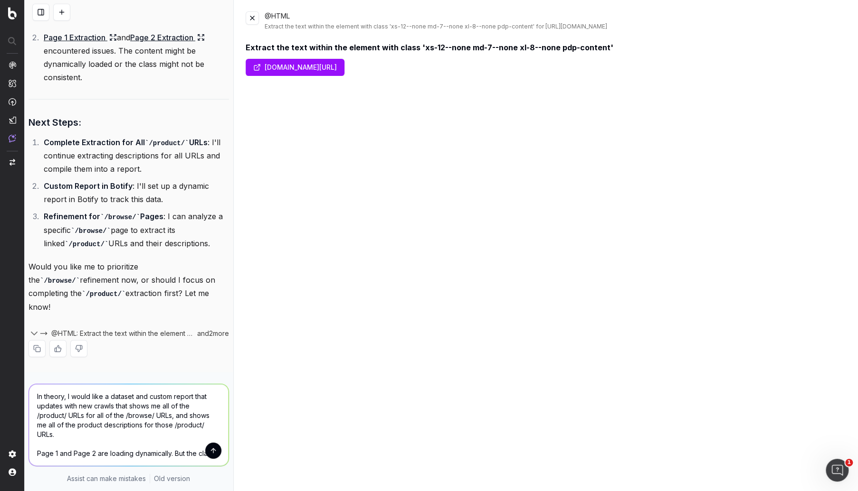
scroll to position [2, 0]
paste textarea "'xs-12--none md-7--none xl-8--none pdp-content'"
type textarea "In theory, I would like a dataset and custom report that updates with new crawl…"
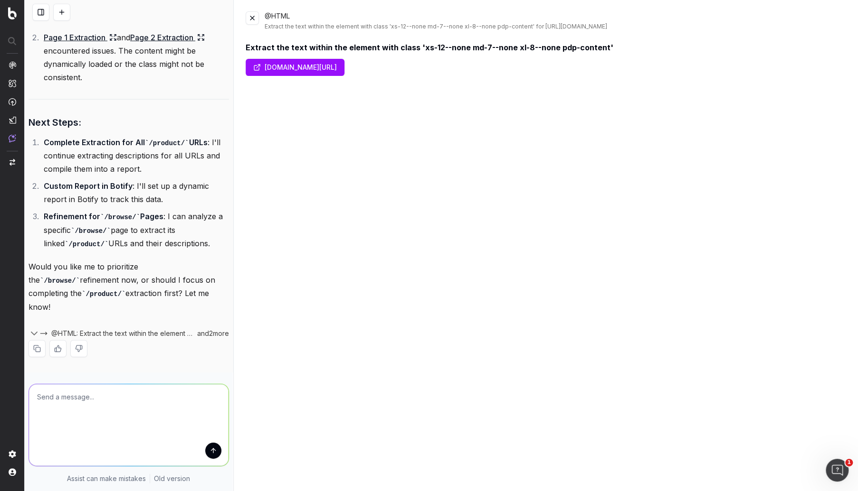
scroll to position [3618, 0]
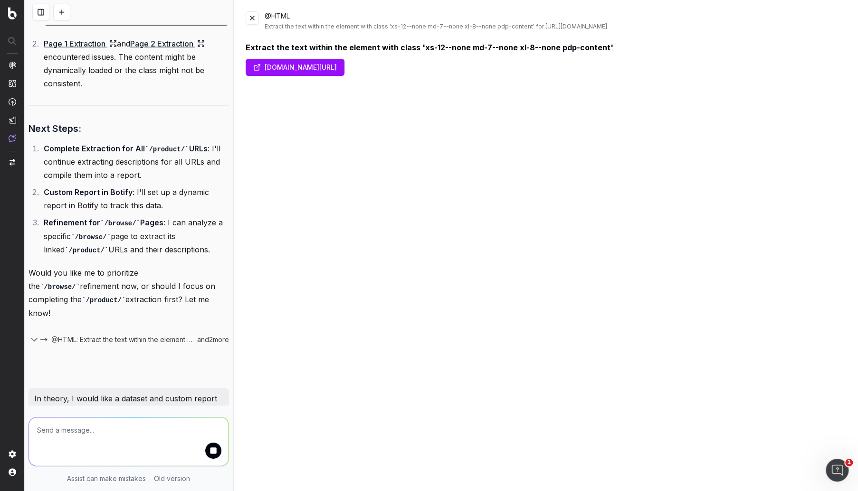
click at [249, 20] on button at bounding box center [251, 17] width 13 height 13
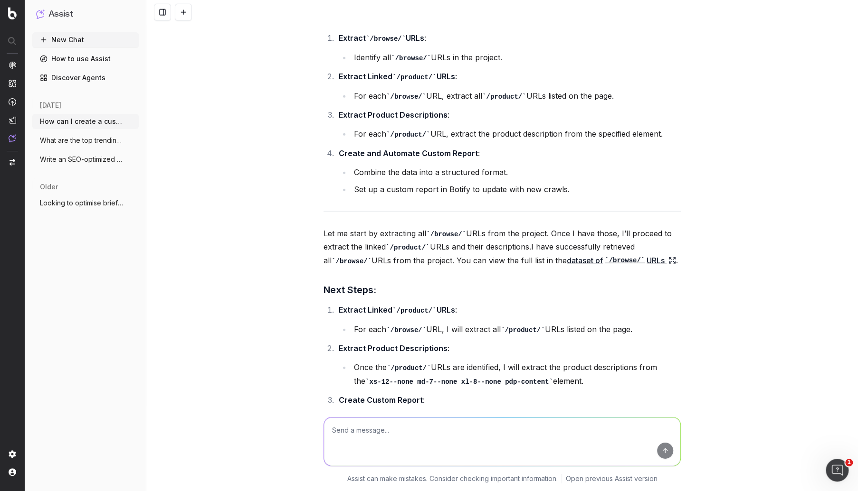
scroll to position [3751, 0]
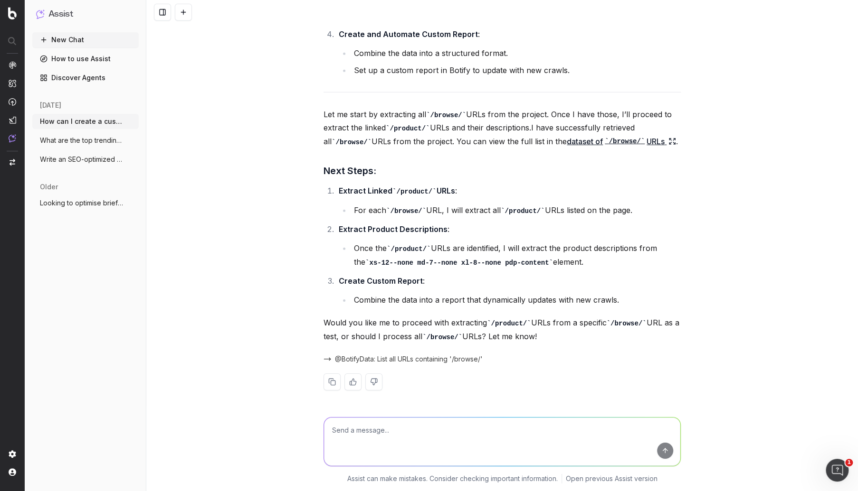
click at [504, 141] on p "Let me start by extracting all /browse/ URLs from the project. Once I have thos…" at bounding box center [501, 128] width 357 height 41
click at [433, 438] on textarea at bounding box center [502, 442] width 356 height 48
type textarea "Let's do it!"
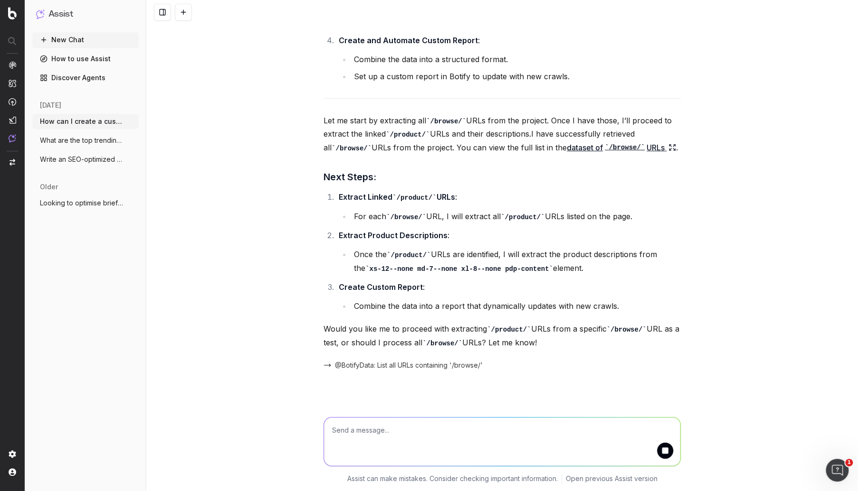
scroll to position [3726, 0]
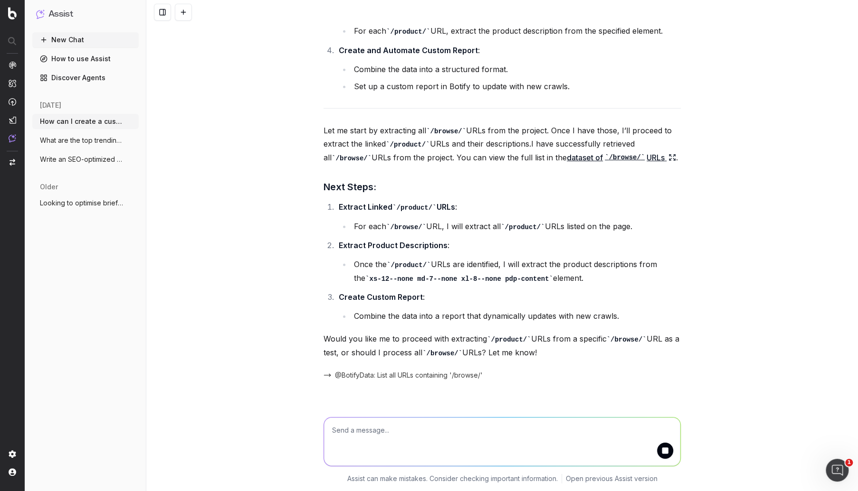
click at [631, 164] on link "dataset of /browse/ URLs" at bounding box center [620, 157] width 109 height 13
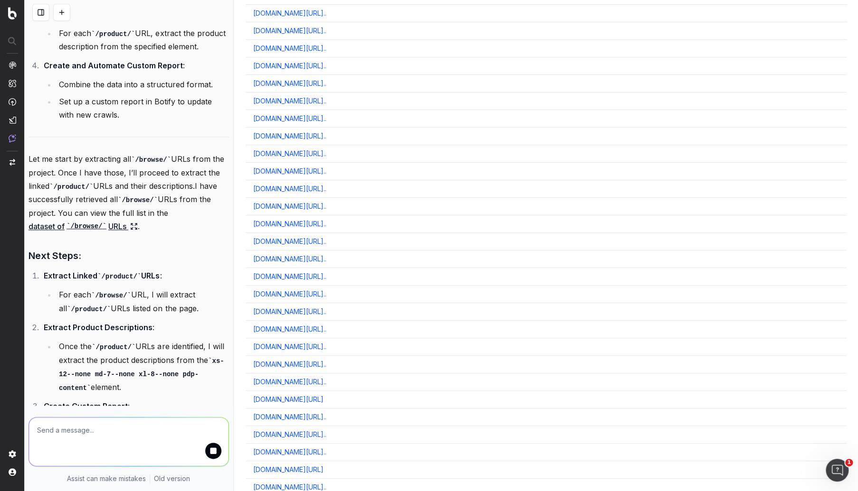
scroll to position [0, 0]
click at [257, 19] on button at bounding box center [251, 17] width 13 height 13
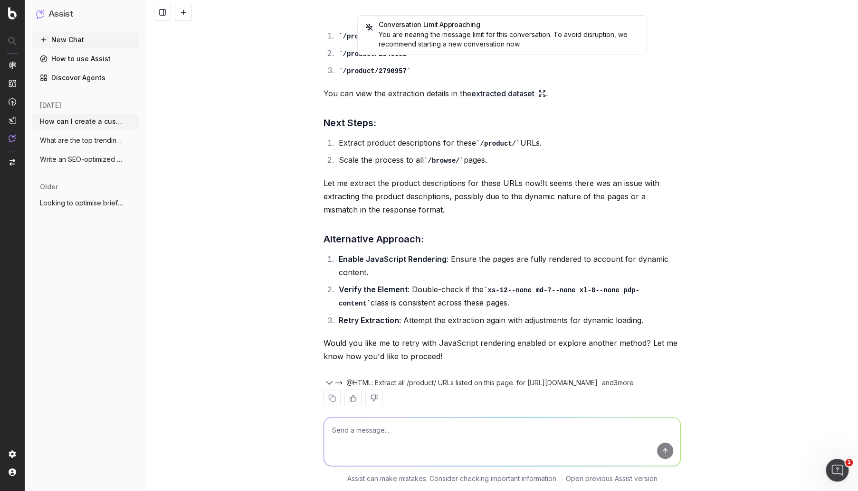
scroll to position [4277, 0]
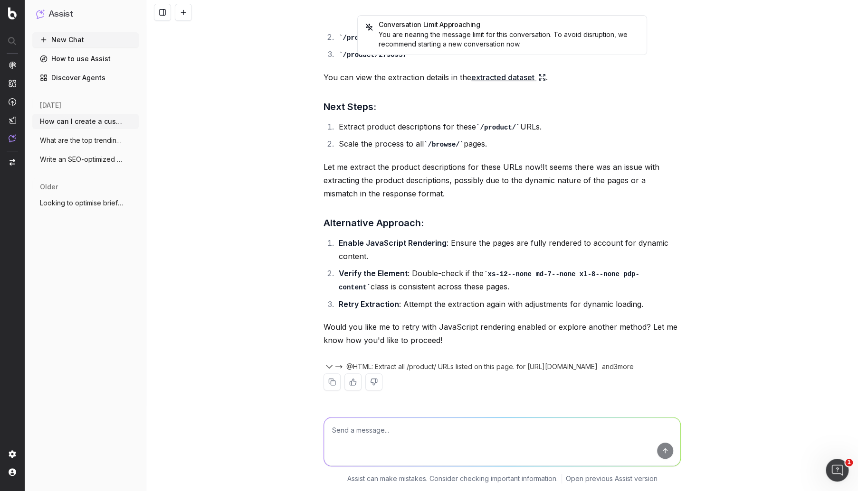
click at [466, 425] on textarea at bounding box center [502, 442] width 356 height 48
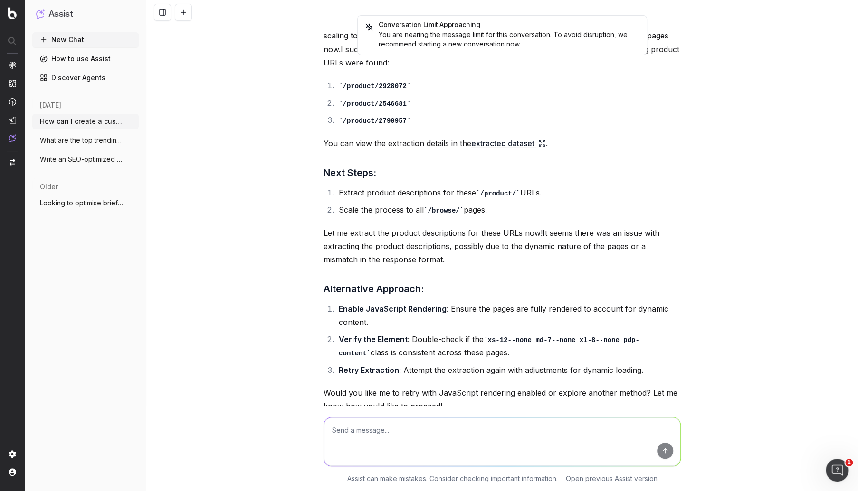
scroll to position [4191, 0]
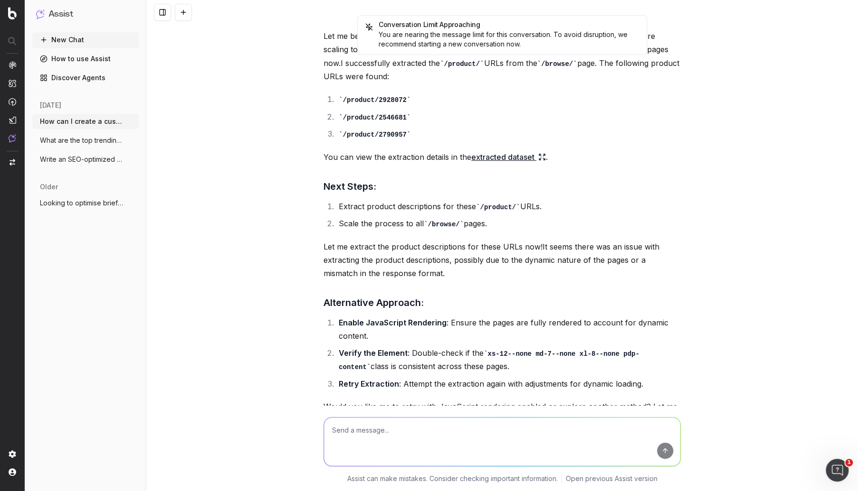
click at [502, 163] on link "extracted dataset" at bounding box center [508, 157] width 75 height 13
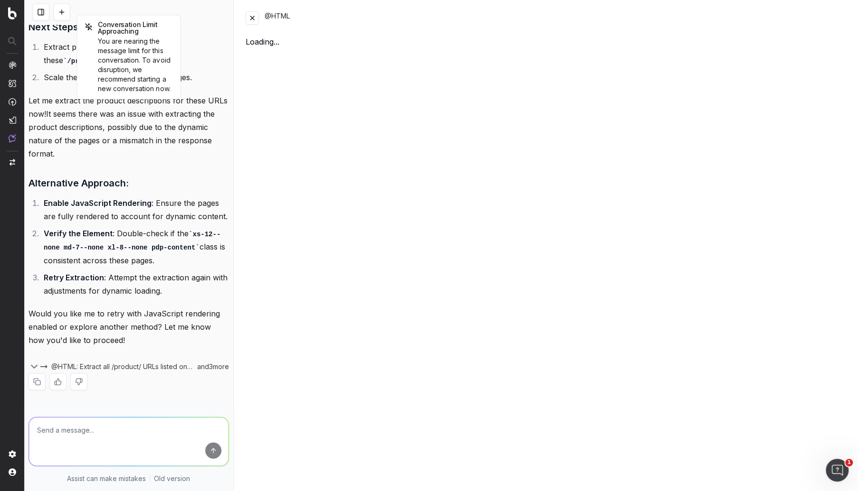
scroll to position [5308, 0]
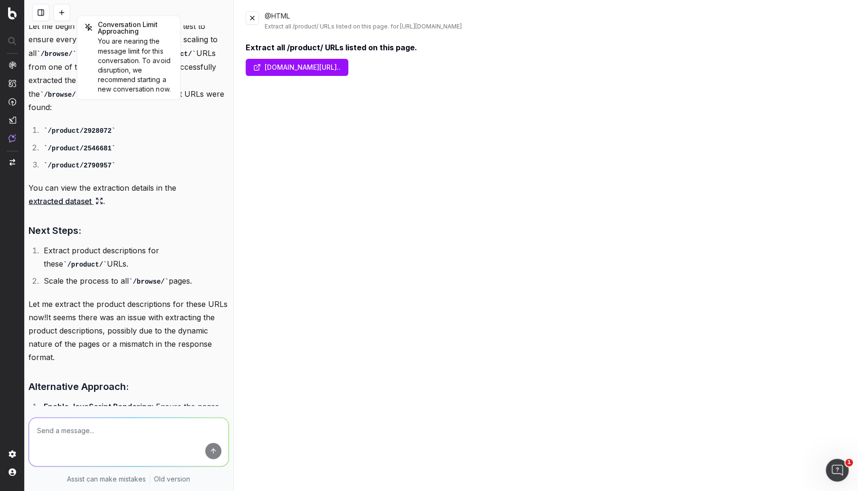
click at [254, 13] on button at bounding box center [251, 17] width 13 height 13
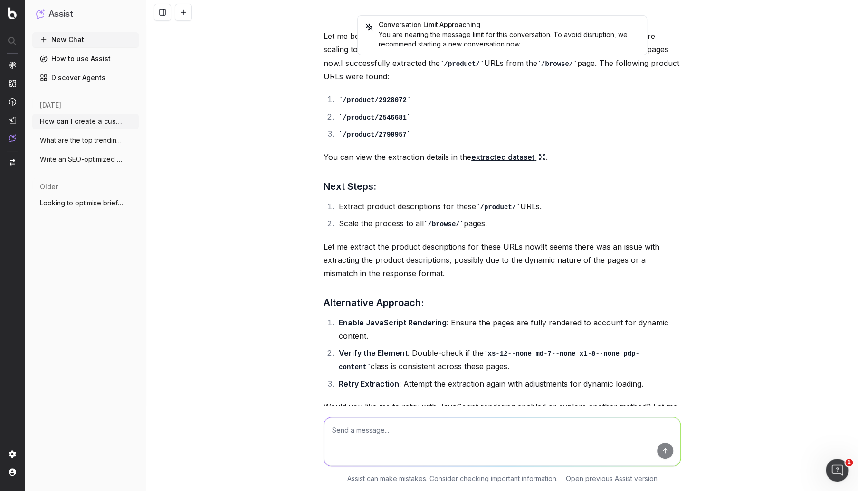
click at [484, 159] on link "extracted dataset" at bounding box center [508, 157] width 75 height 13
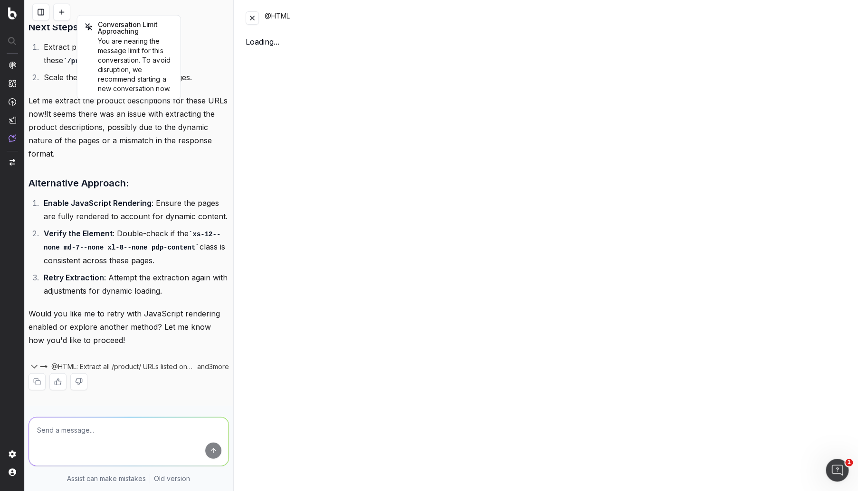
scroll to position [5308, 0]
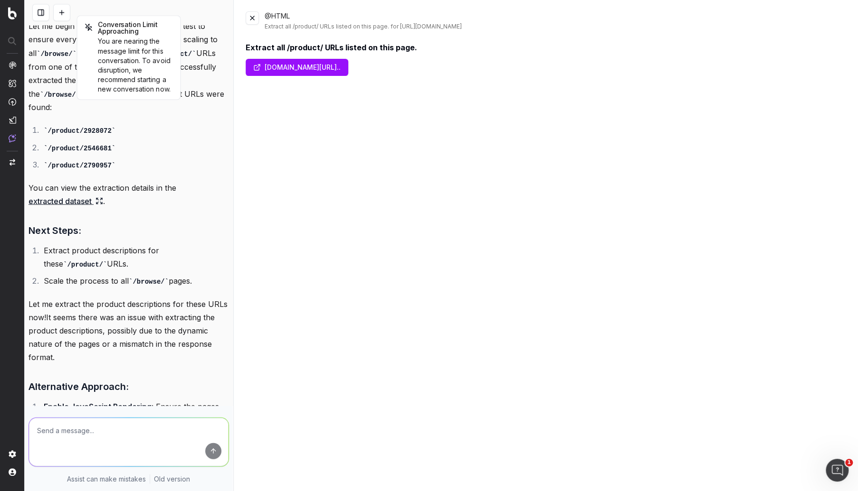
click at [348, 66] on link "www.argos.co.uk/browse/garden-and-diy/home-securit..." at bounding box center [296, 67] width 103 height 17
click at [253, 14] on button at bounding box center [251, 17] width 13 height 13
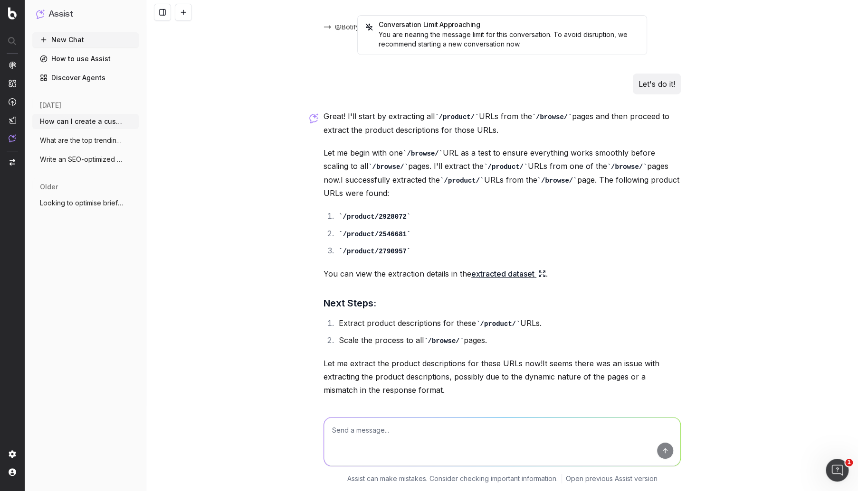
scroll to position [4040, 0]
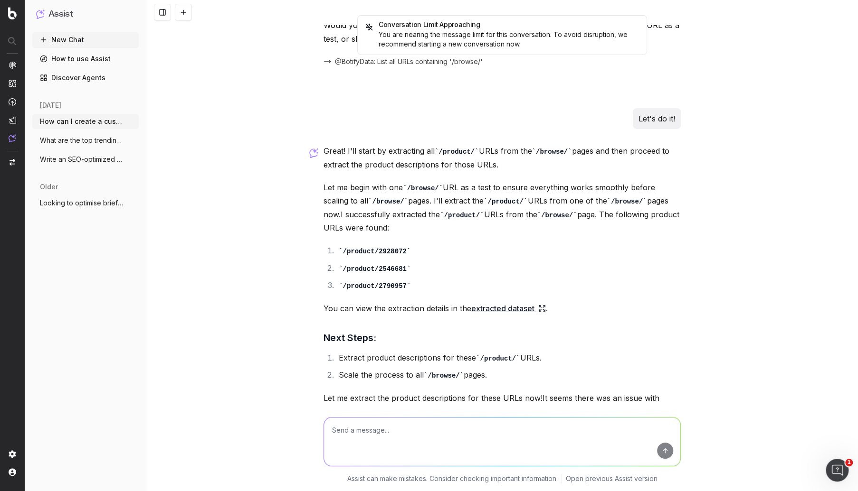
click at [524, 315] on link "extracted dataset" at bounding box center [508, 308] width 75 height 13
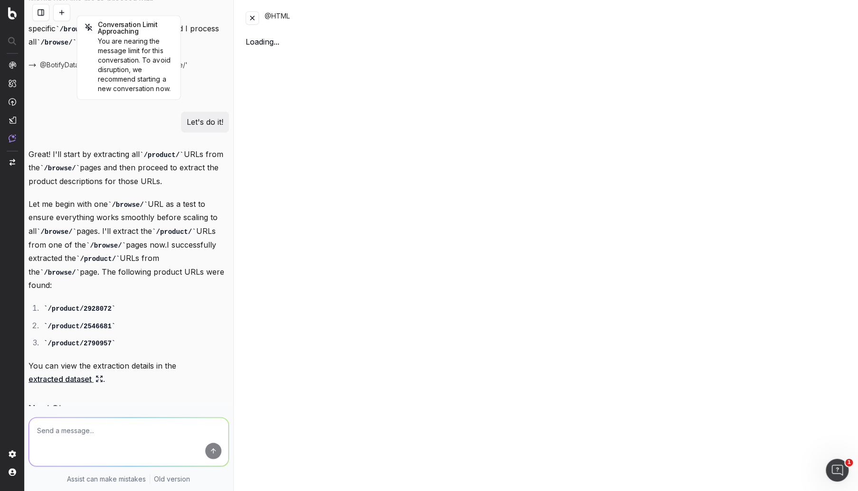
scroll to position [5117, 0]
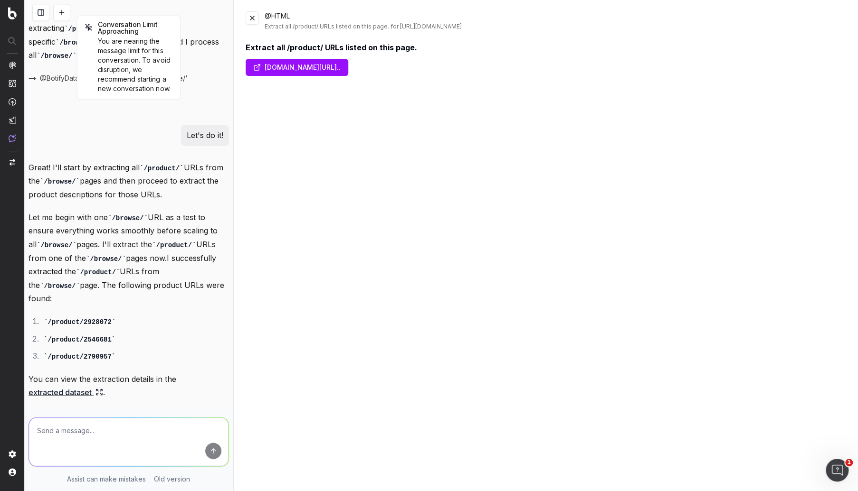
drag, startPoint x: 355, startPoint y: 64, endPoint x: 325, endPoint y: 62, distance: 29.5
click at [325, 62] on link "www.argos.co.uk/browse/garden-and-diy/home-securit..." at bounding box center [296, 67] width 103 height 17
click at [254, 15] on button at bounding box center [251, 17] width 13 height 13
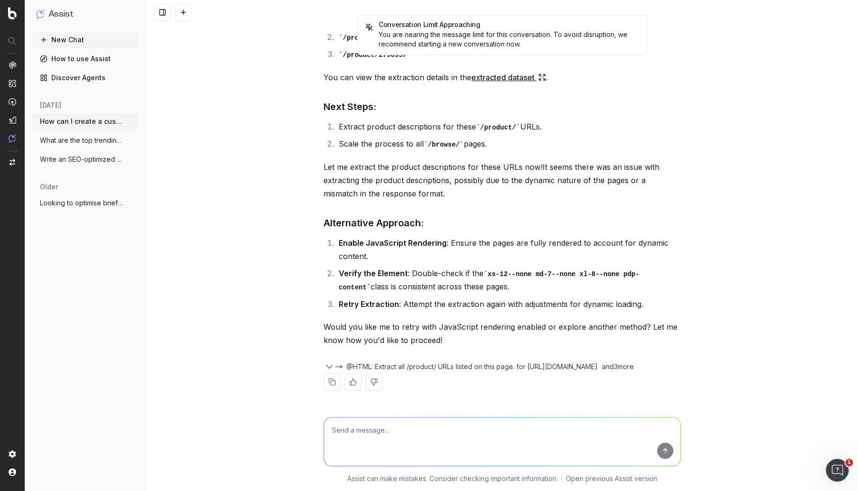
scroll to position [4277, 0]
click at [395, 423] on textarea at bounding box center [502, 442] width 356 height 48
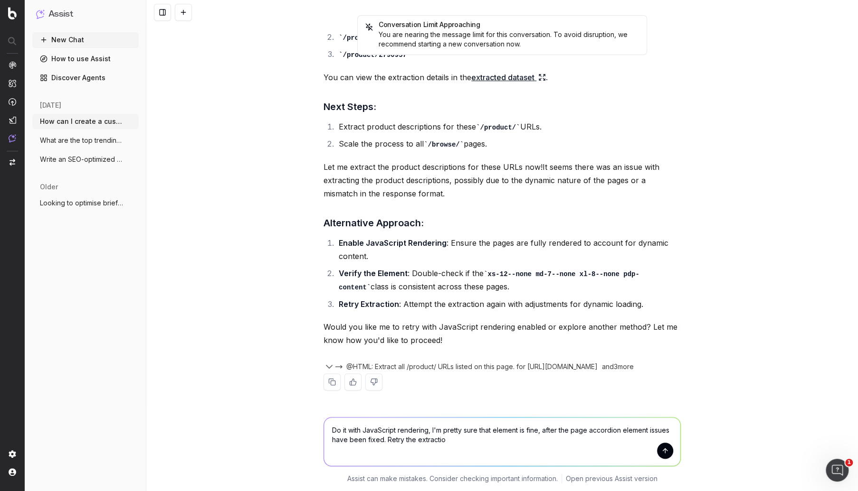
type textarea "Do it with JavaScript rendering, I'm pretty sure that element is fine, after th…"
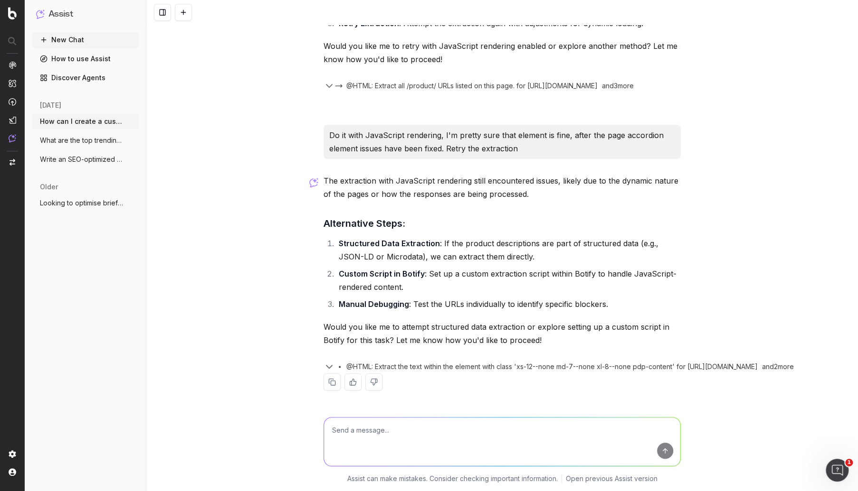
scroll to position [4566, 0]
click at [365, 425] on textarea at bounding box center [502, 442] width 356 height 48
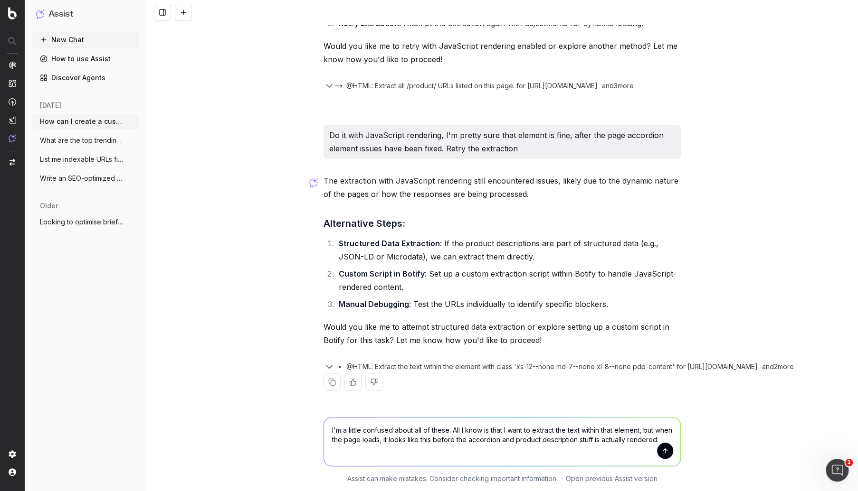
click at [426, 435] on textarea "I'm a little confused about all of these. All I know is that I want to extract …" at bounding box center [502, 442] width 356 height 48
type textarea "I'm a little confused about all of these. All I know is that I want to extract …"
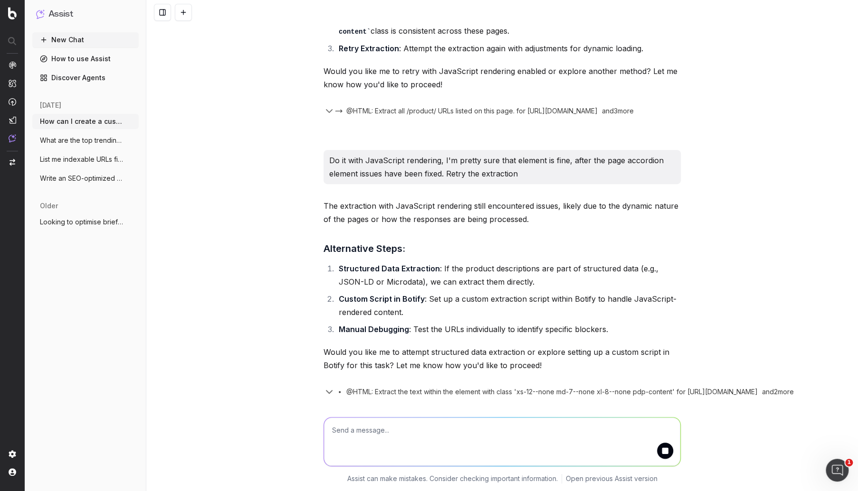
scroll to position [4651, 0]
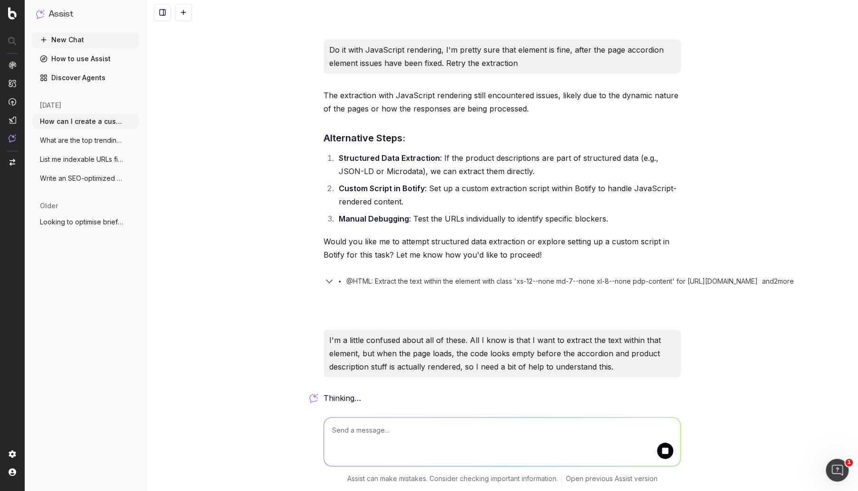
click at [119, 37] on button "New Chat" at bounding box center [85, 39] width 106 height 15
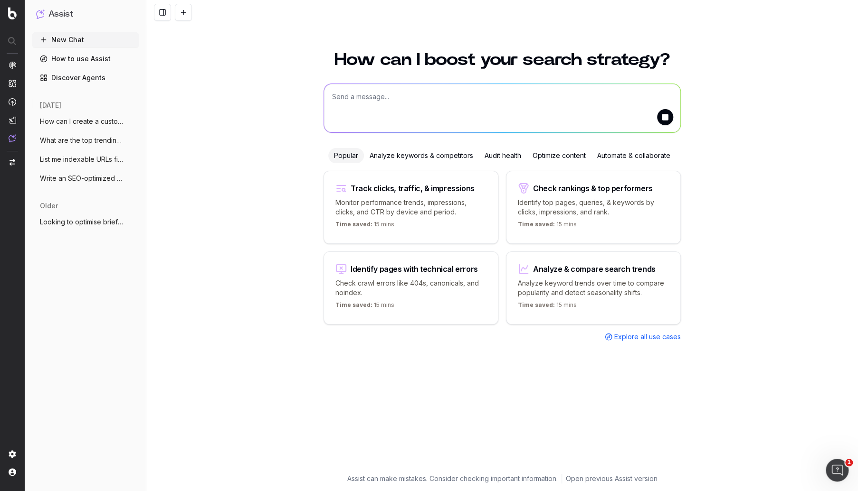
click at [346, 101] on textarea at bounding box center [502, 108] width 356 height 48
paste textarea "GenAIReviewsSummarystyles__Container-cl0yuv-0 jmTXnr"
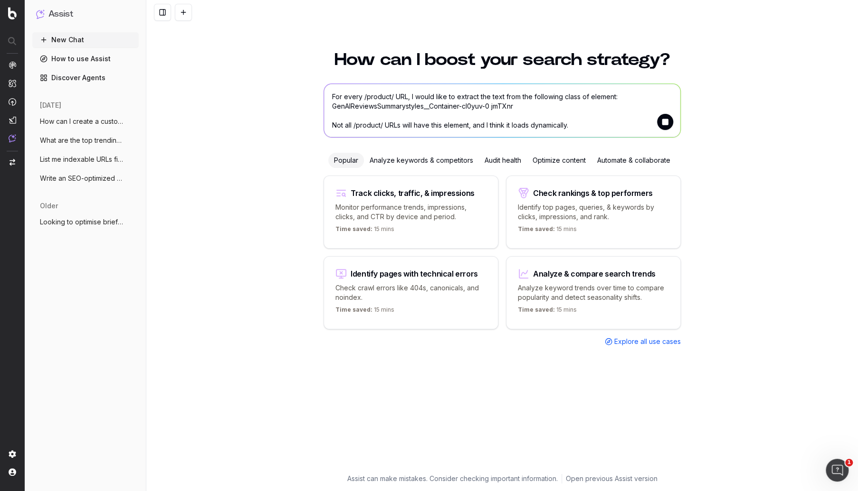
type textarea "For every /product/ URL, I would like to extract the text from the following cl…"
click at [114, 121] on span "How can I create a custom report that sh" at bounding box center [82, 121] width 84 height 9
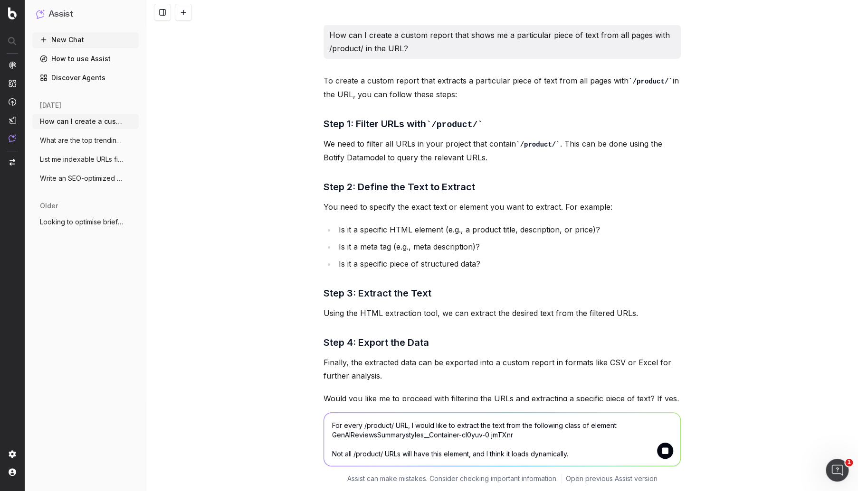
scroll to position [4656, 0]
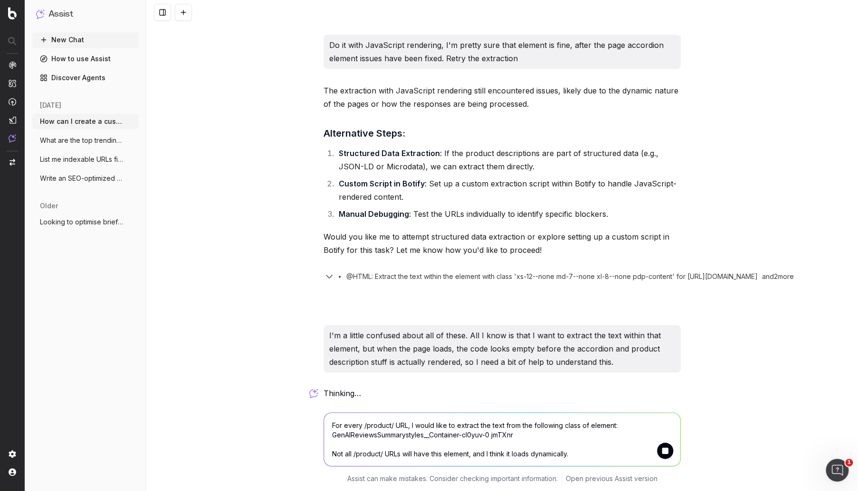
click at [659, 443] on button "submit" at bounding box center [665, 451] width 16 height 16
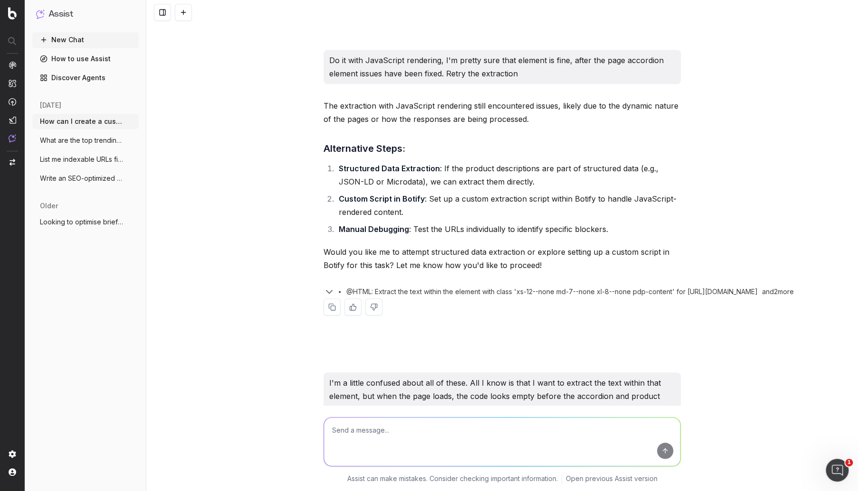
scroll to position [4670, 0]
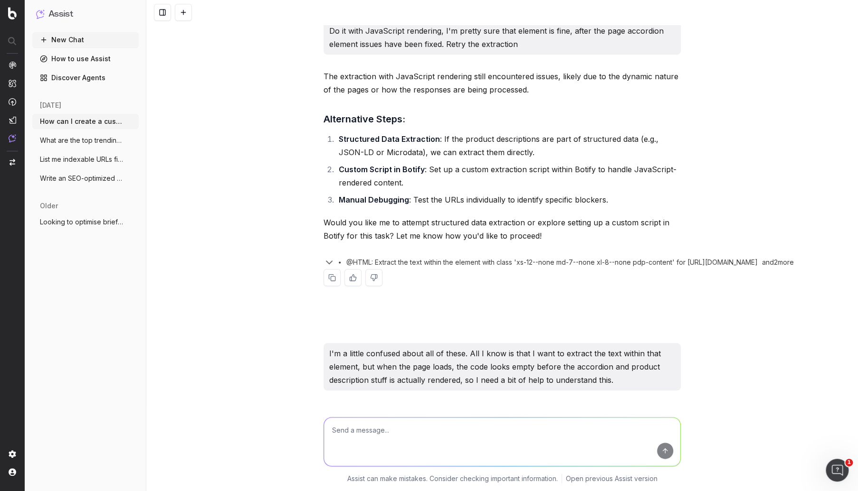
click at [97, 38] on button "New Chat" at bounding box center [85, 39] width 106 height 15
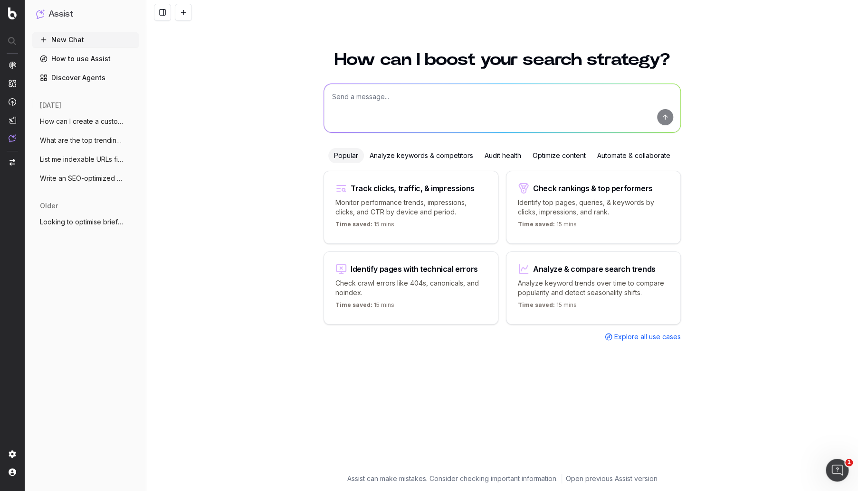
click at [354, 112] on textarea at bounding box center [502, 108] width 356 height 48
paste textarea "For every /product/ URL, I would like to extract the text from the following cl…"
type textarea "For every /product/ URL, I would like to extract the text from the following cl…"
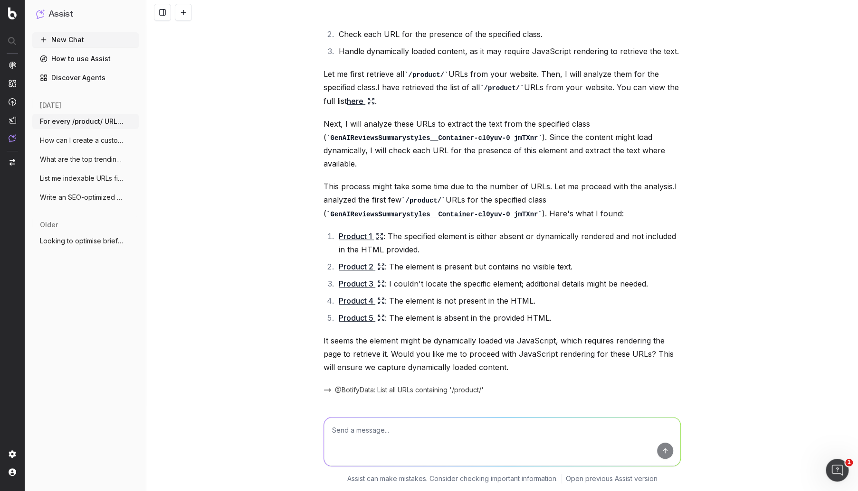
scroll to position [156, 0]
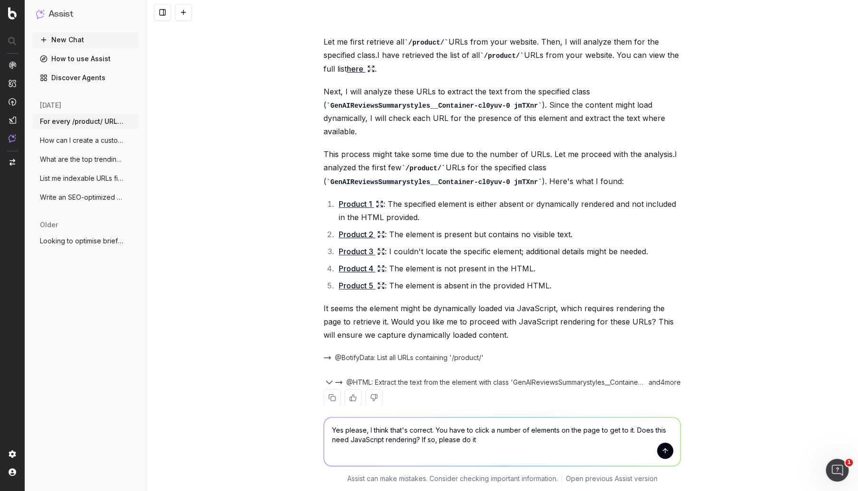
type textarea "Yes please, I think that's correct. You have to click a number of elements on t…"
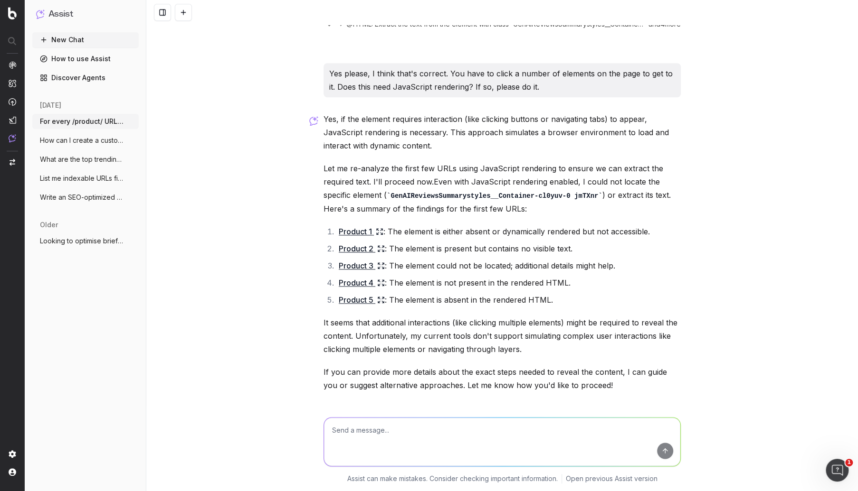
scroll to position [543, 0]
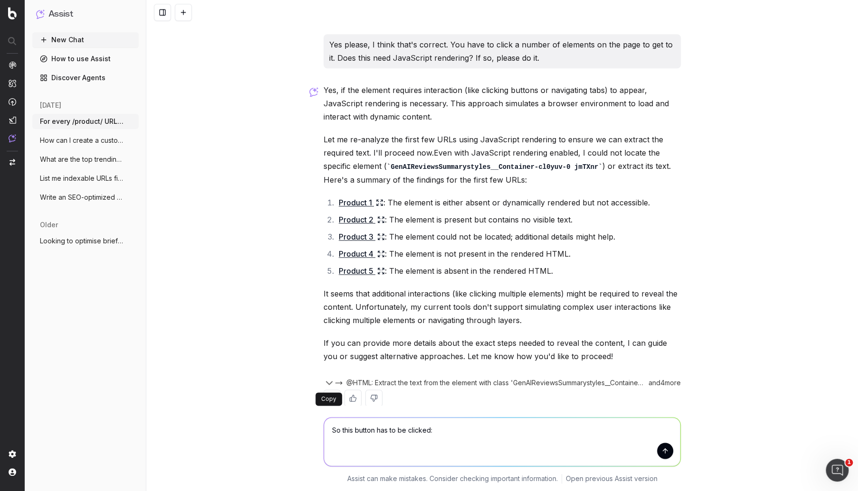
paste textarea "reviews-accordion-button-toggle"
paste textarea "reviews-accordion-accordion-content-reviews-accordion"
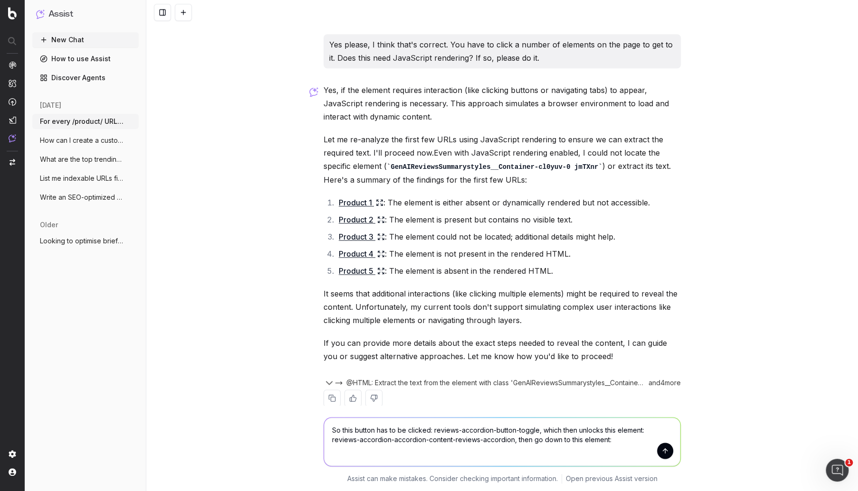
paste textarea "Reviewsstyles__ReviewsSummaryContainer-sc-6g3q7a-6 iXucnQ"
paste textarea "ReviewsSummarystyles__Container-sc-19i6i7-0 kRLduq"
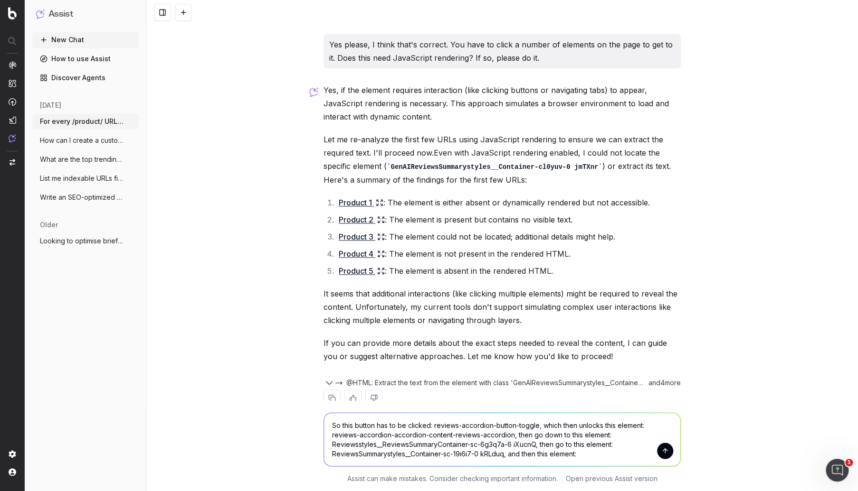
paste textarea "GenAIReviewsSummarystyles__Container-cl0yuv-0 jmTXnr"
click at [511, 456] on textarea "So this button has to be clicked: reviews-accordion-button-toggle, which then u…" at bounding box center [502, 435] width 356 height 63
click at [507, 446] on textarea "So this button has to be clicked: reviews-accordion-button-toggle, which then u…" at bounding box center [502, 435] width 356 height 63
click at [535, 434] on textarea "So this button has to be clicked: reviews-accordion-button-toggle, which then u…" at bounding box center [502, 435] width 356 height 63
type textarea "So this button has to be clicked: reviews-accordion-button-toggle, which then u…"
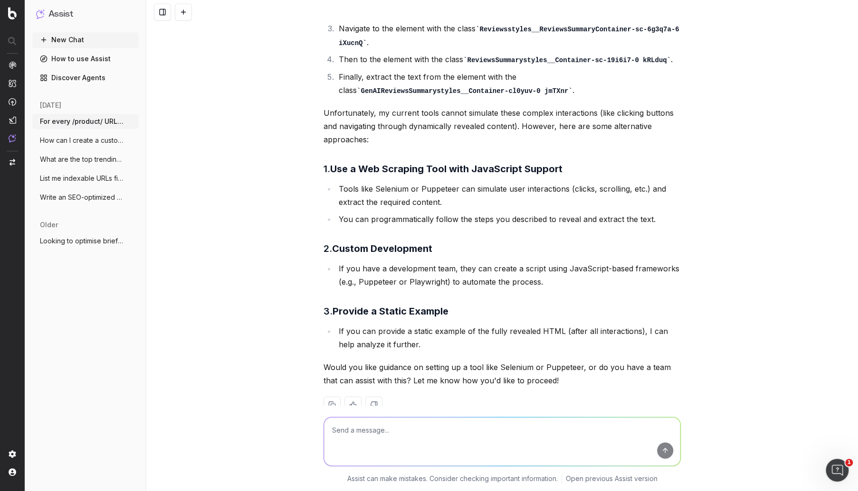
scroll to position [1118, 0]
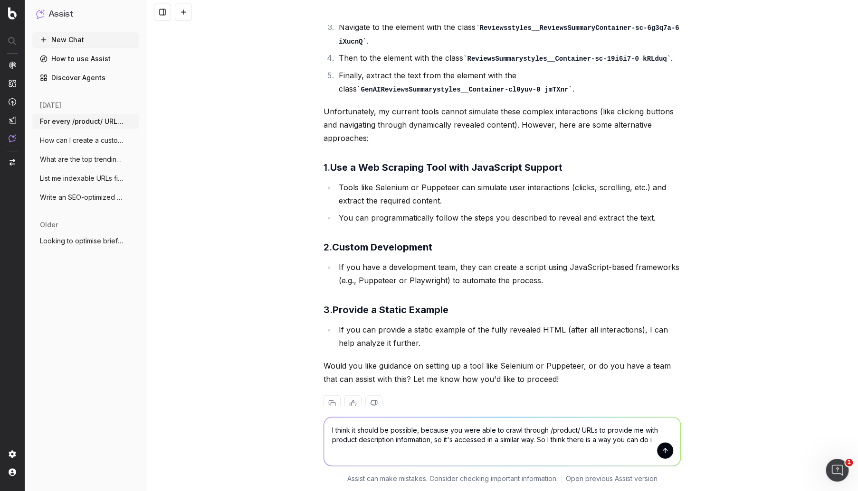
type textarea "I think it should be possible, because you were able to crawl through /product/…"
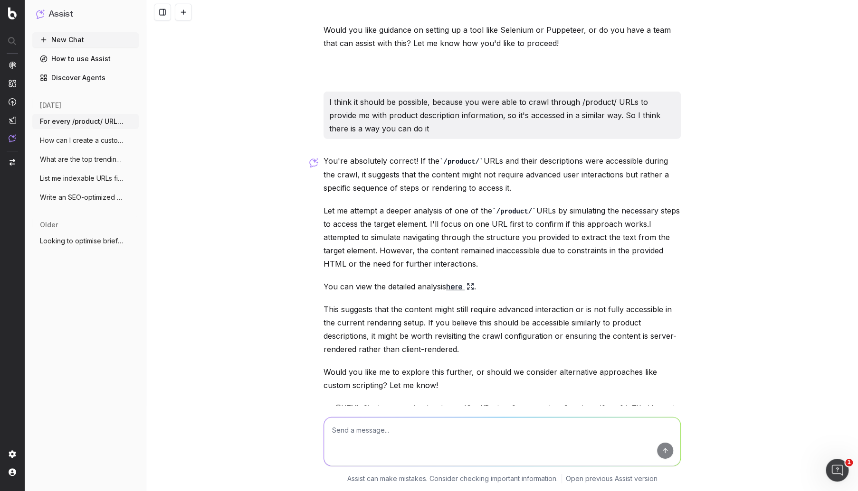
scroll to position [1485, 0]
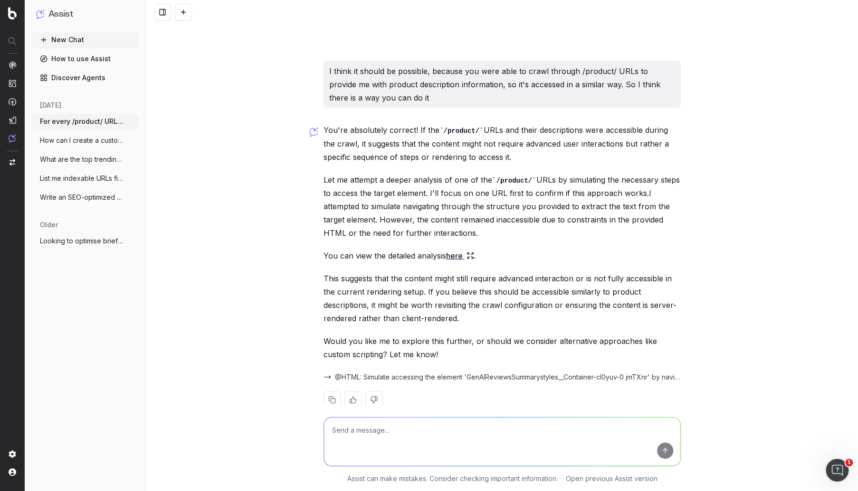
click at [450, 249] on link "here" at bounding box center [460, 255] width 28 height 13
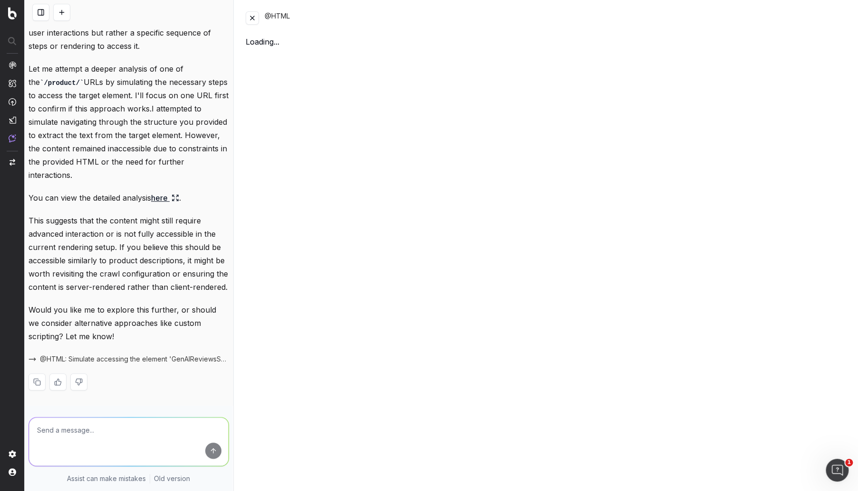
scroll to position [2232, 0]
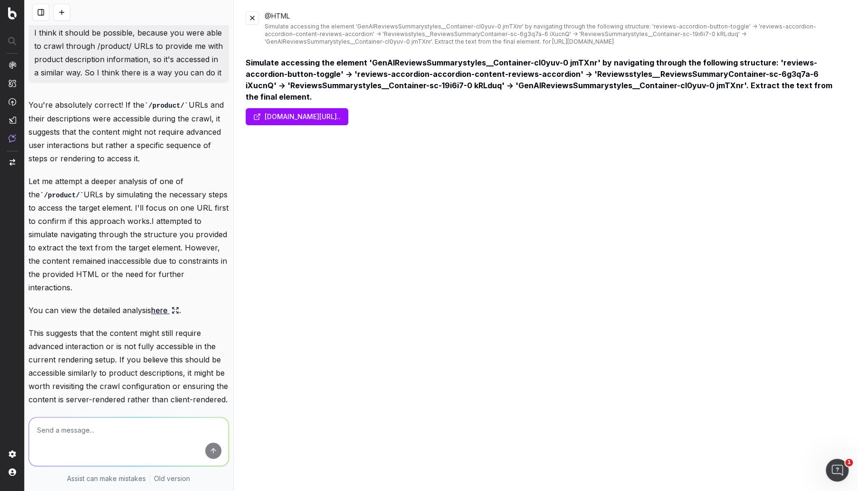
click at [250, 24] on button at bounding box center [251, 17] width 13 height 13
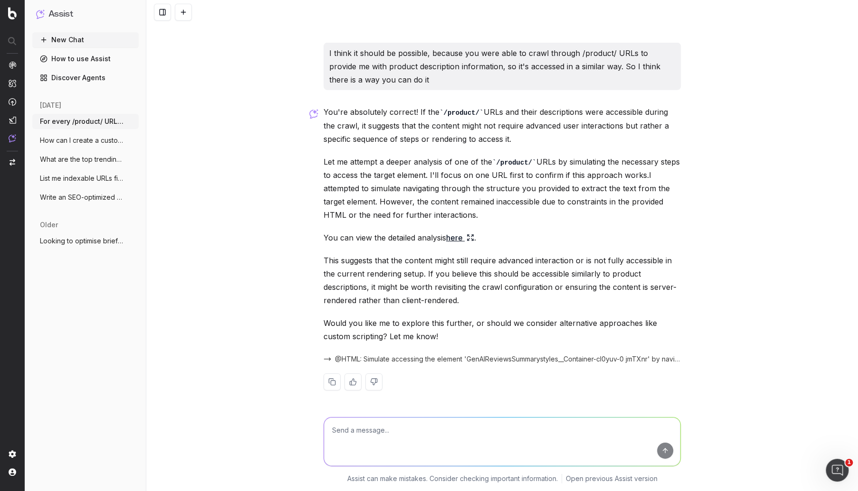
scroll to position [1485, 0]
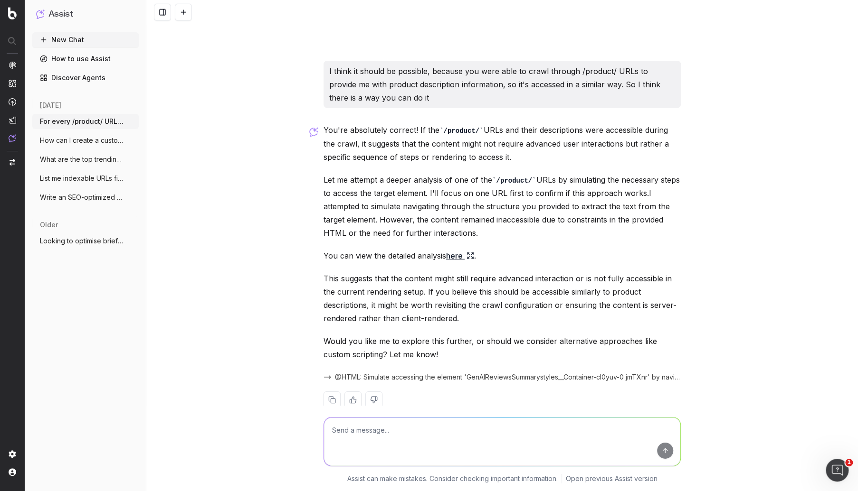
click at [414, 422] on textarea at bounding box center [502, 442] width 356 height 48
type textarea "Custom scripting, let's investigate that potential option"
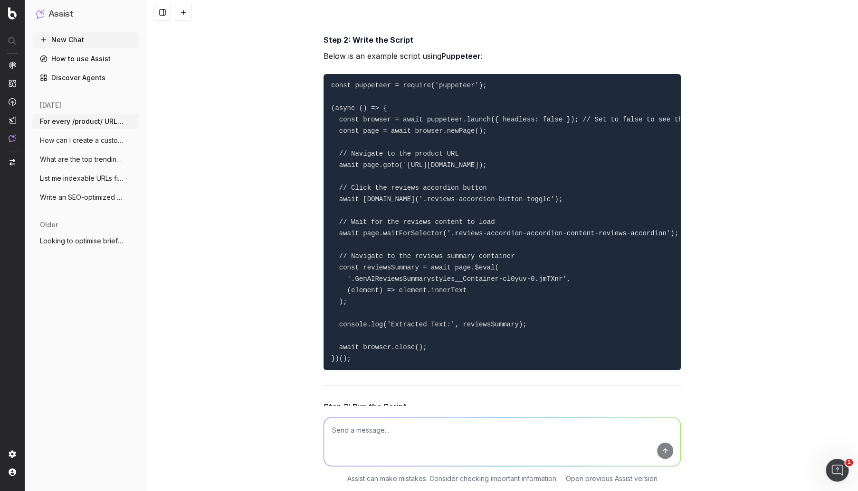
scroll to position [2232, 0]
